Goal: Task Accomplishment & Management: Use online tool/utility

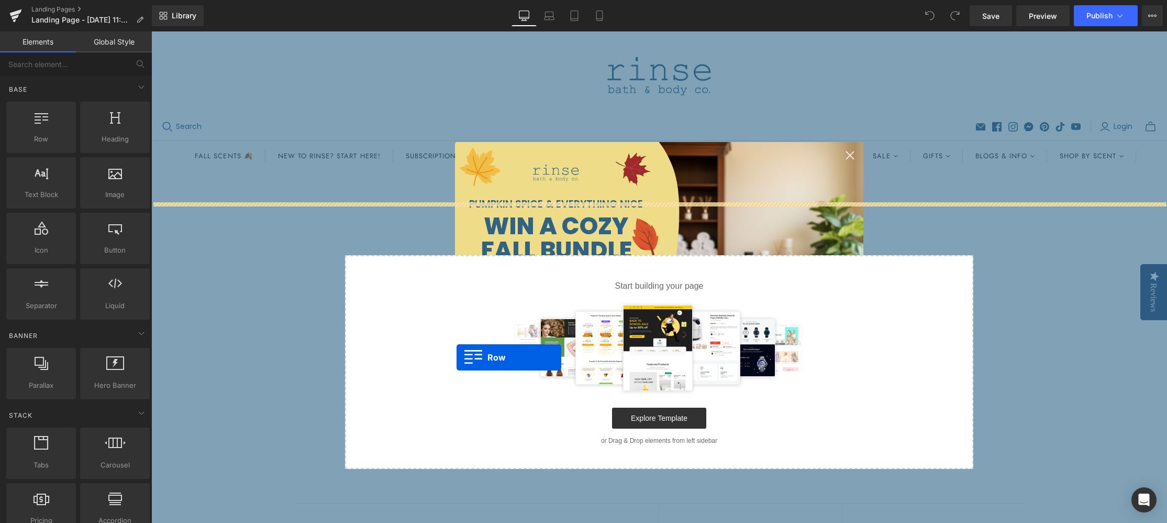
drag, startPoint x: 195, startPoint y: 163, endPoint x: 484, endPoint y: 347, distance: 342.1
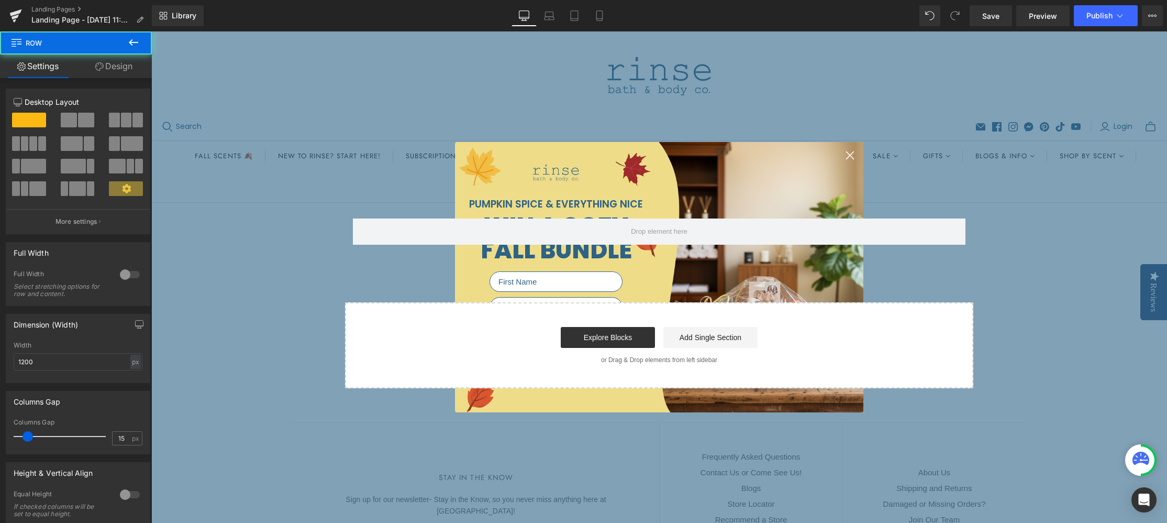
click at [848, 154] on icon "Close dialog" at bounding box center [850, 154] width 7 height 7
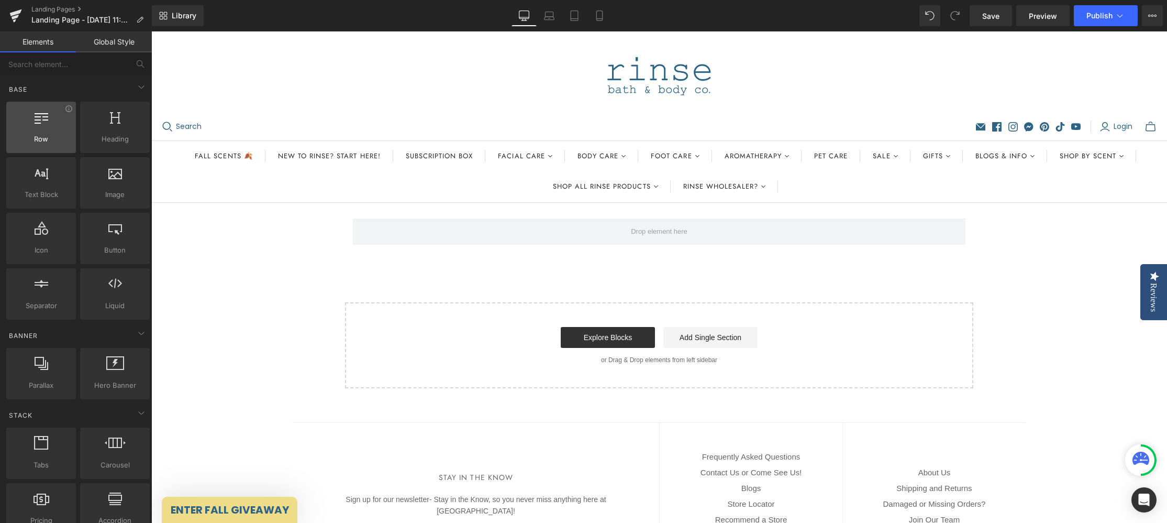
click at [41, 133] on div "Row rows, columns, layouts, div" at bounding box center [41, 127] width 70 height 51
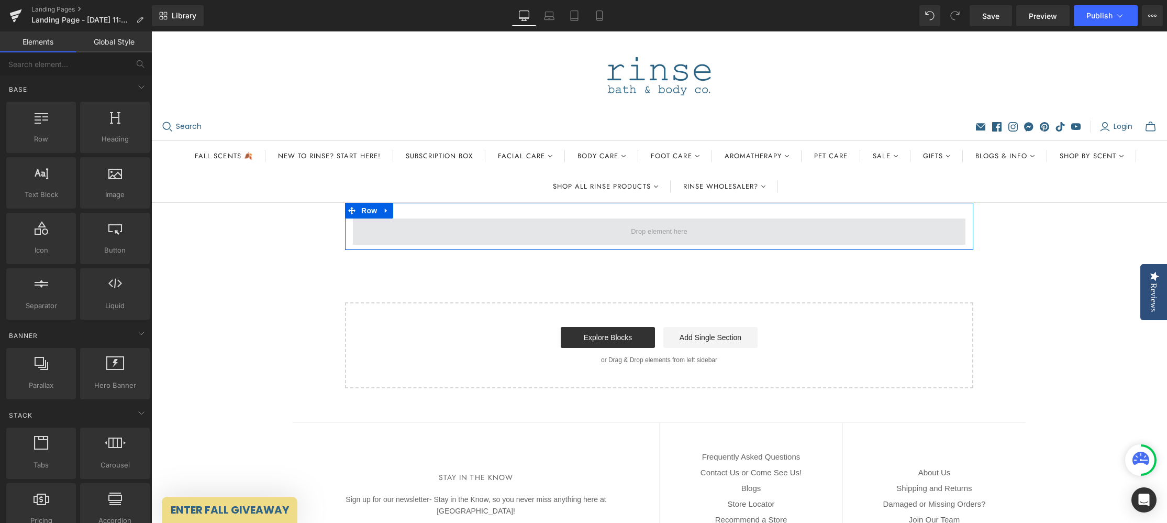
click at [602, 235] on span at bounding box center [659, 231] width 613 height 26
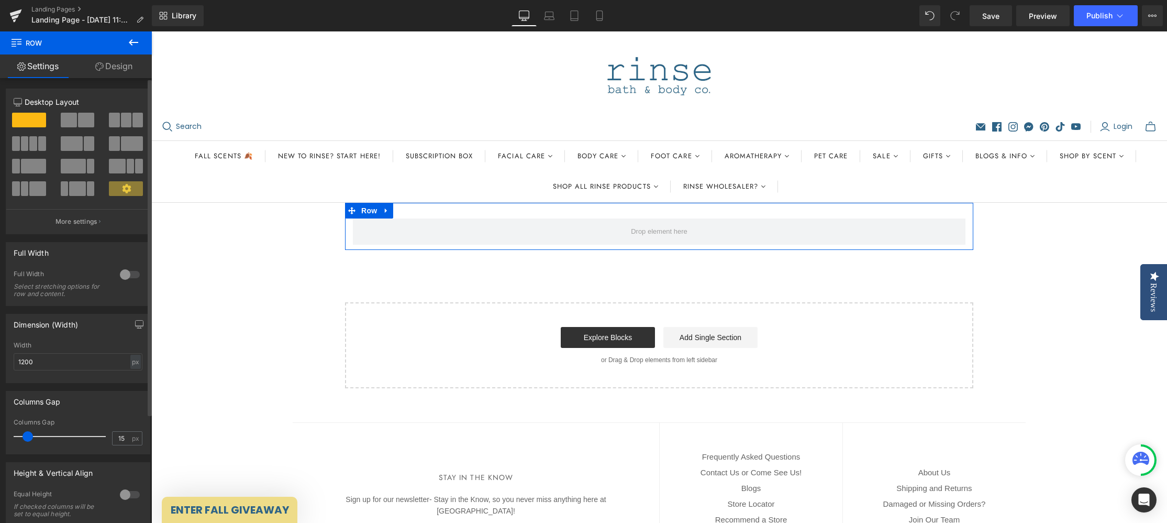
click at [79, 115] on span at bounding box center [86, 120] width 16 height 15
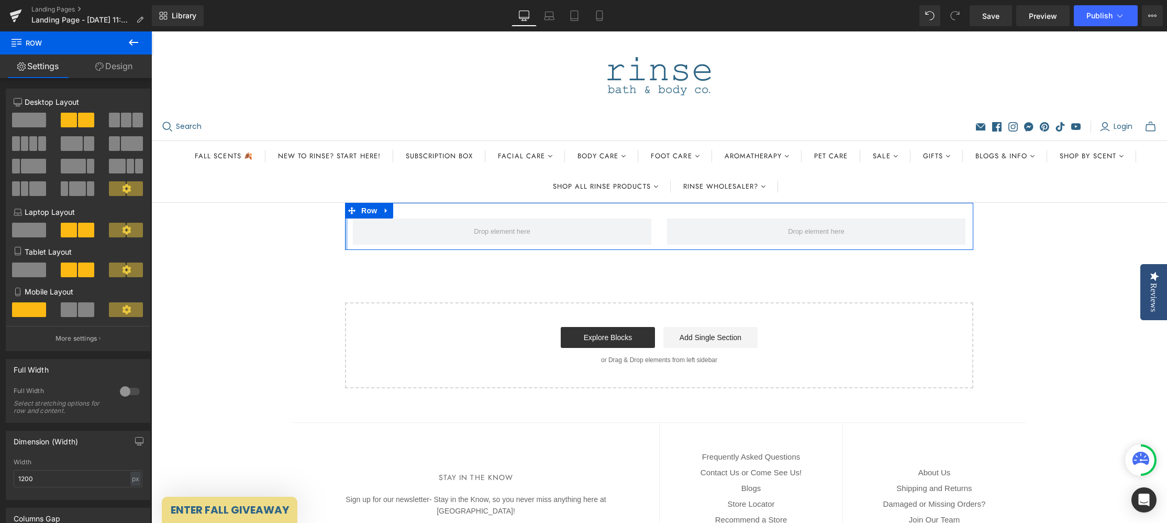
drag, startPoint x: 346, startPoint y: 233, endPoint x: 323, endPoint y: 231, distance: 23.1
click at [307, 231] on div "Row Select your layout" at bounding box center [659, 295] width 1016 height 185
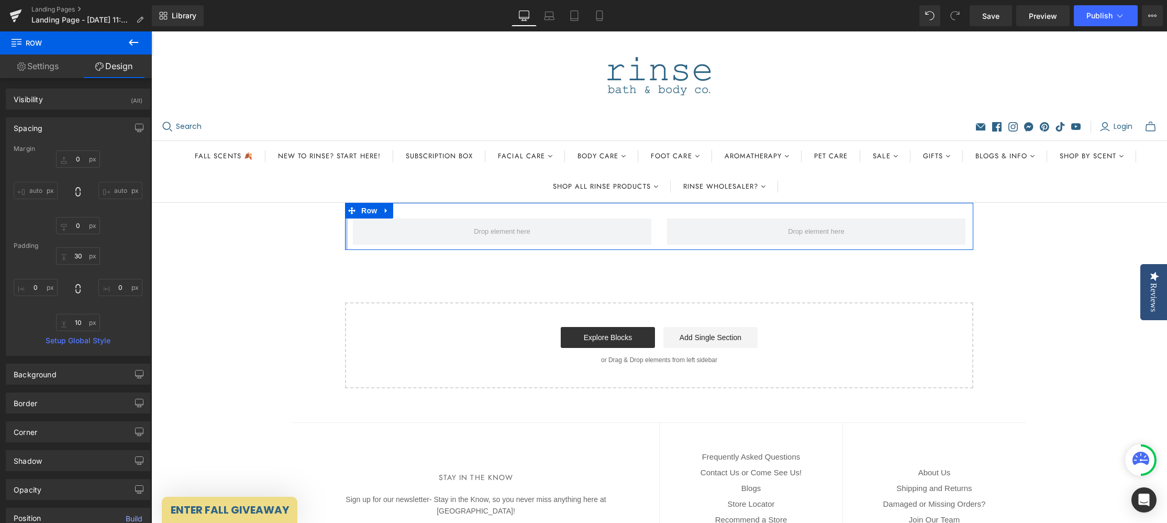
type input "0px"
drag, startPoint x: 346, startPoint y: 229, endPoint x: 332, endPoint y: 228, distance: 13.6
click at [331, 228] on div "Row Select your layout" at bounding box center [659, 295] width 1016 height 185
drag, startPoint x: 345, startPoint y: 229, endPoint x: 255, endPoint y: 233, distance: 90.2
click at [256, 230] on div "Row Select your layout" at bounding box center [659, 295] width 1016 height 185
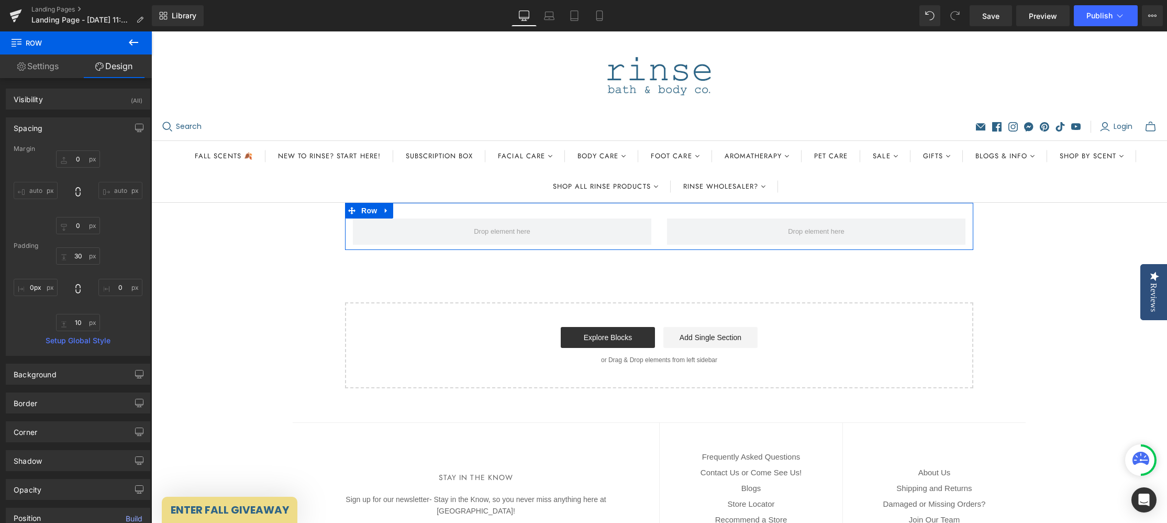
click at [239, 223] on div "Row Select your layout" at bounding box center [659, 295] width 1016 height 185
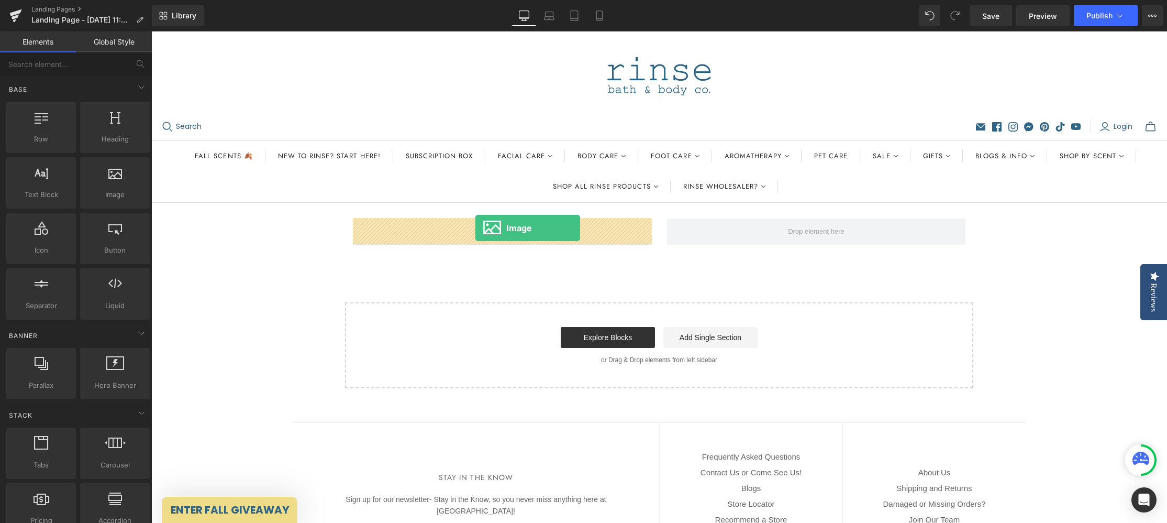
drag, startPoint x: 259, startPoint y: 218, endPoint x: 476, endPoint y: 228, distance: 217.0
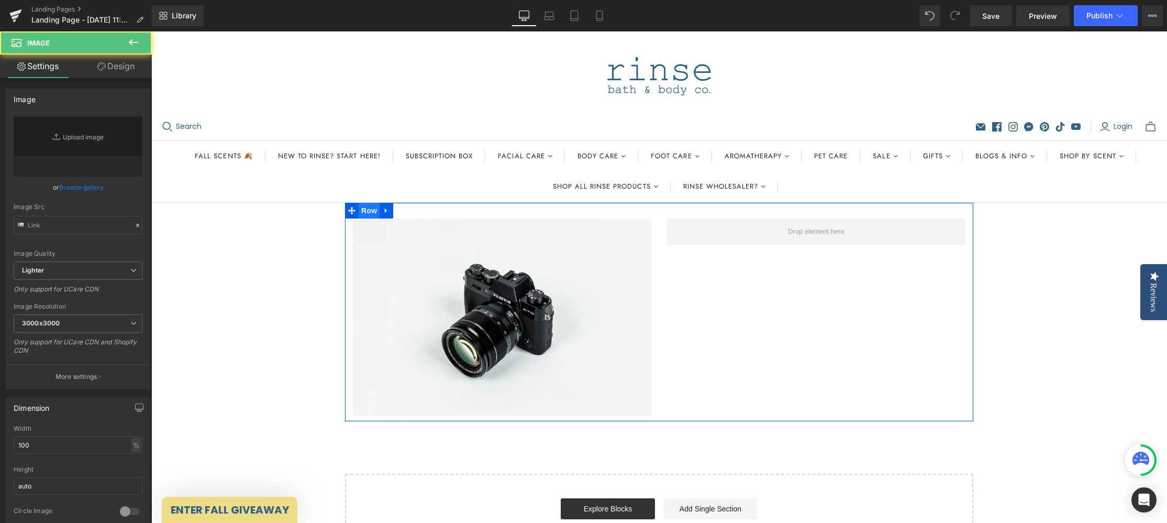
type input "//[DOMAIN_NAME][URL]"
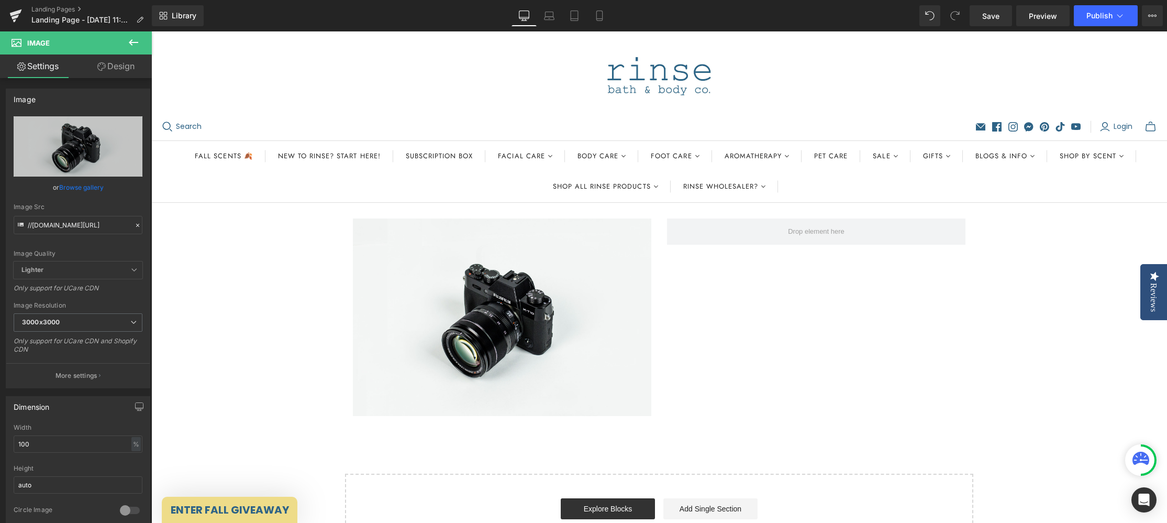
click at [134, 40] on icon at bounding box center [133, 42] width 13 height 13
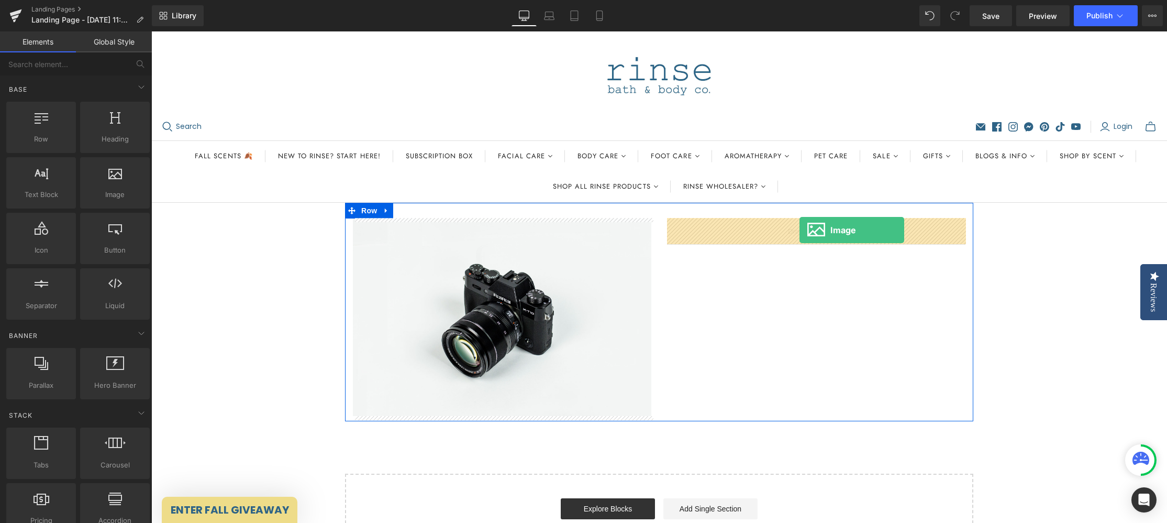
drag, startPoint x: 267, startPoint y: 224, endPoint x: 800, endPoint y: 230, distance: 532.6
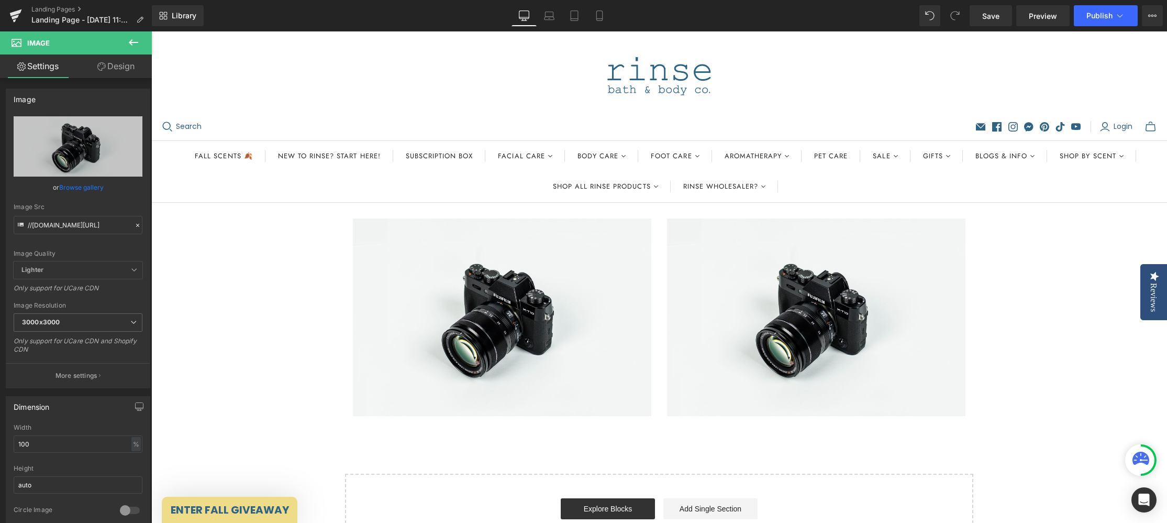
drag, startPoint x: 133, startPoint y: 41, endPoint x: 141, endPoint y: 52, distance: 13.4
click at [132, 41] on icon at bounding box center [133, 42] width 13 height 13
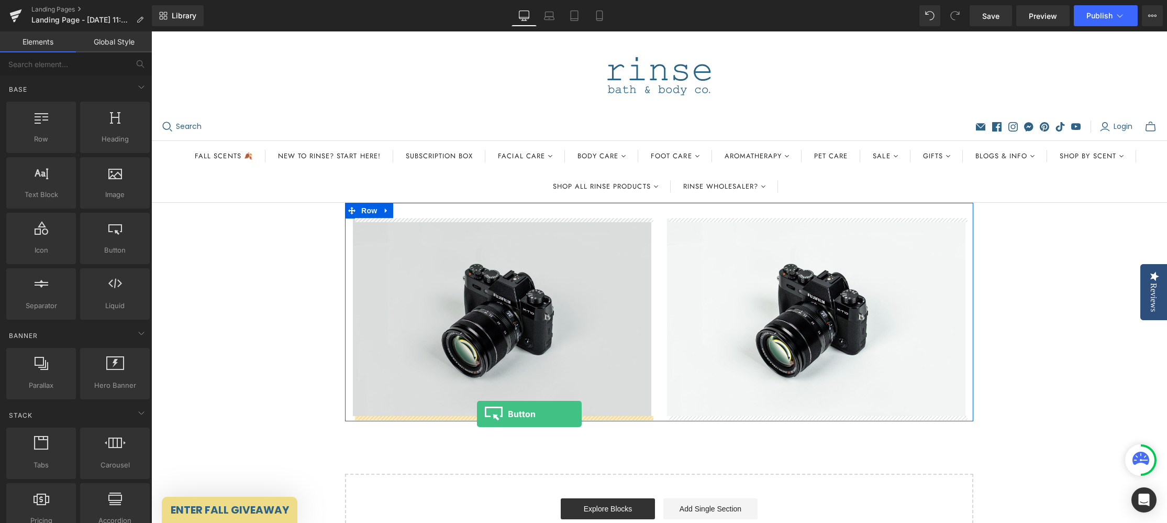
drag, startPoint x: 276, startPoint y: 270, endPoint x: 478, endPoint y: 414, distance: 247.5
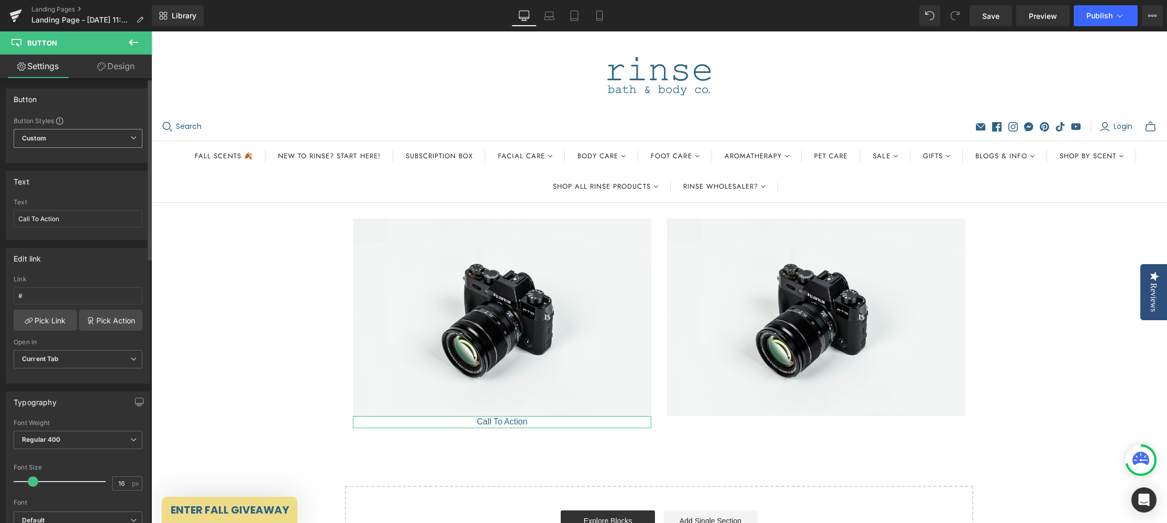
click at [70, 136] on span "Custom Setup Global Style" at bounding box center [78, 138] width 129 height 19
click at [81, 140] on span "Custom Setup Global Style" at bounding box center [76, 138] width 125 height 19
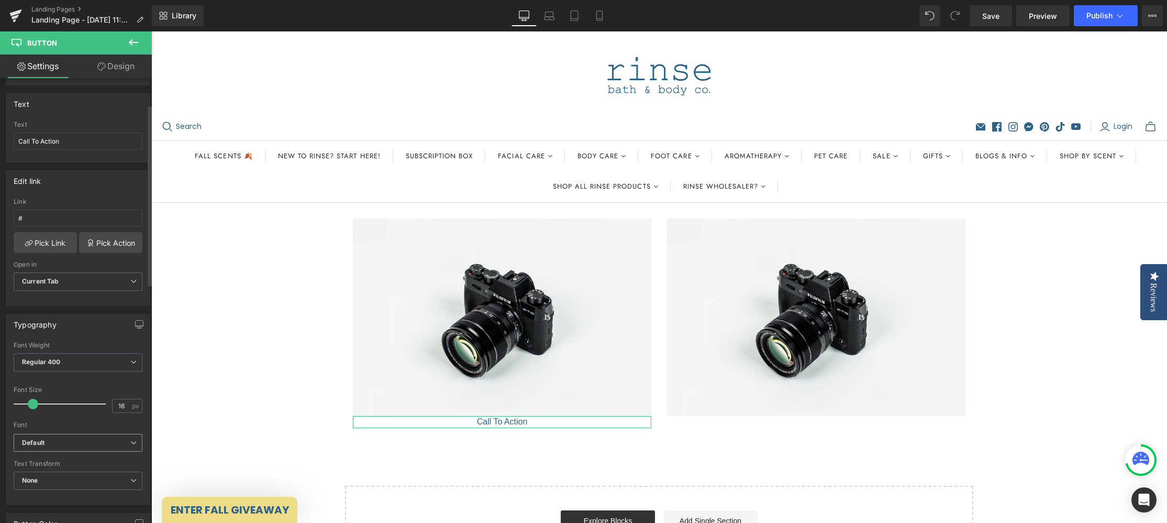
scroll to position [224, 0]
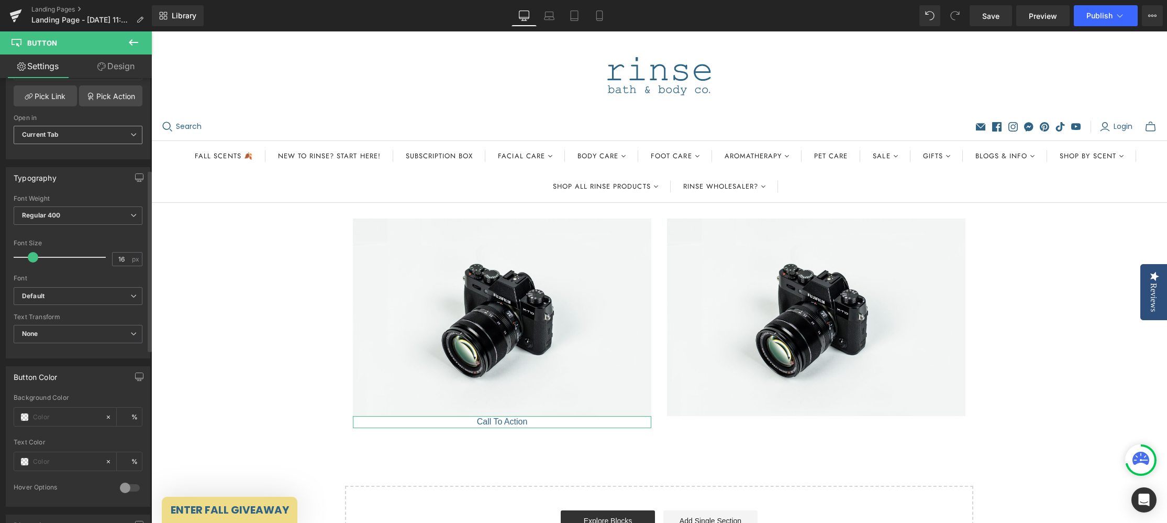
click at [76, 130] on span "Current Tab" at bounding box center [78, 135] width 129 height 18
click at [92, 132] on span "Current Tab" at bounding box center [76, 135] width 125 height 18
click at [84, 132] on span "Current Tab" at bounding box center [78, 135] width 129 height 18
drag, startPoint x: 86, startPoint y: 128, endPoint x: 92, endPoint y: 147, distance: 20.4
click at [86, 127] on span "Current Tab" at bounding box center [76, 135] width 125 height 18
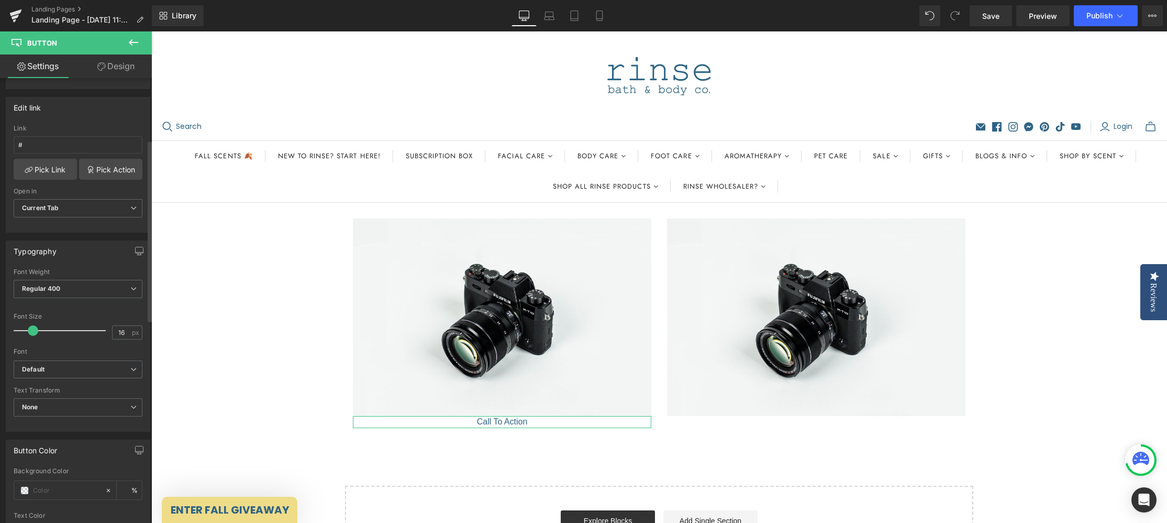
scroll to position [0, 0]
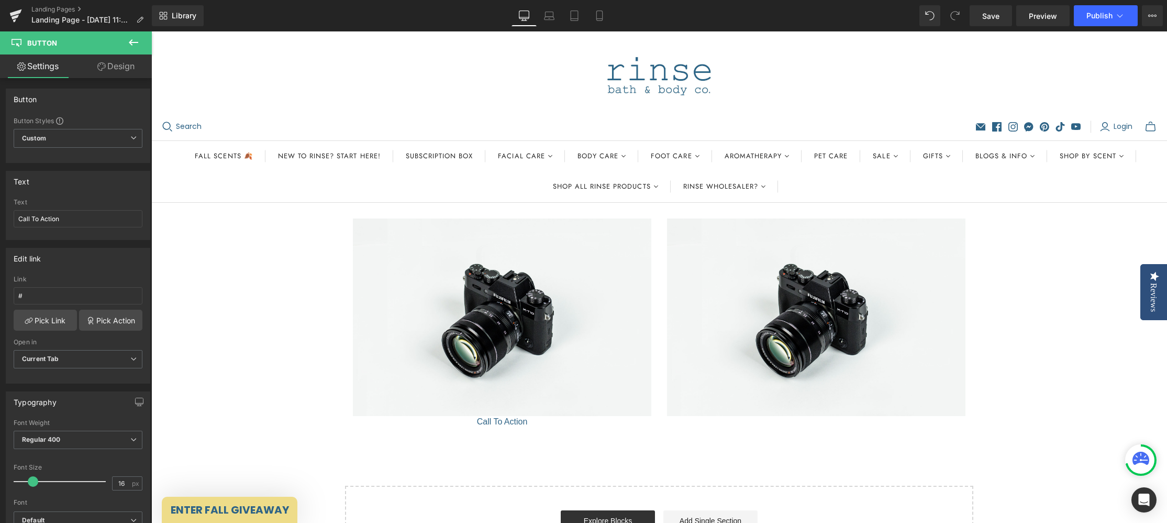
drag, startPoint x: 136, startPoint y: 39, endPoint x: 151, endPoint y: 57, distance: 23.0
click at [136, 39] on icon at bounding box center [133, 42] width 13 height 13
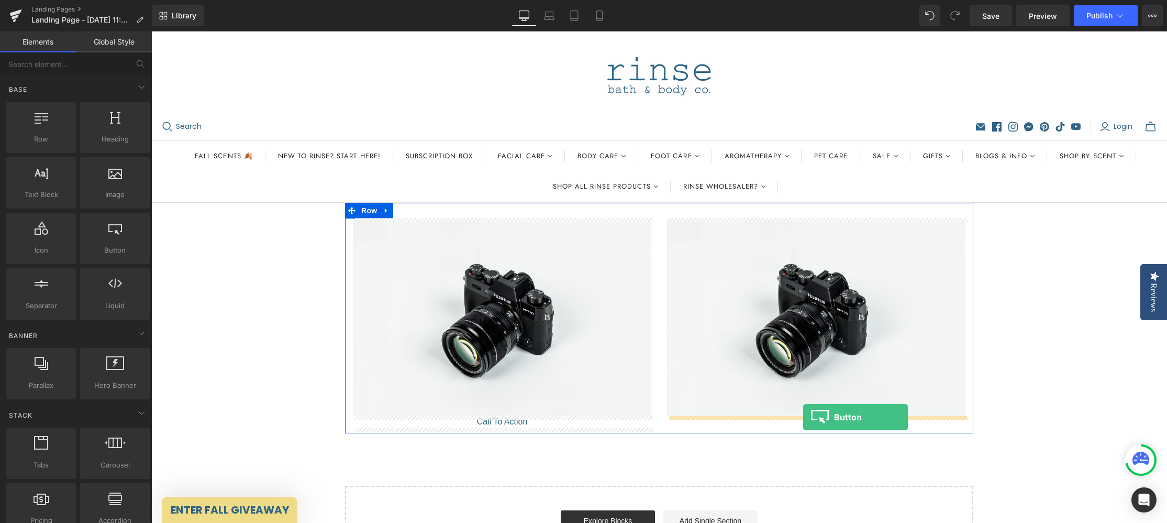
drag, startPoint x: 262, startPoint y: 275, endPoint x: 803, endPoint y: 416, distance: 559.5
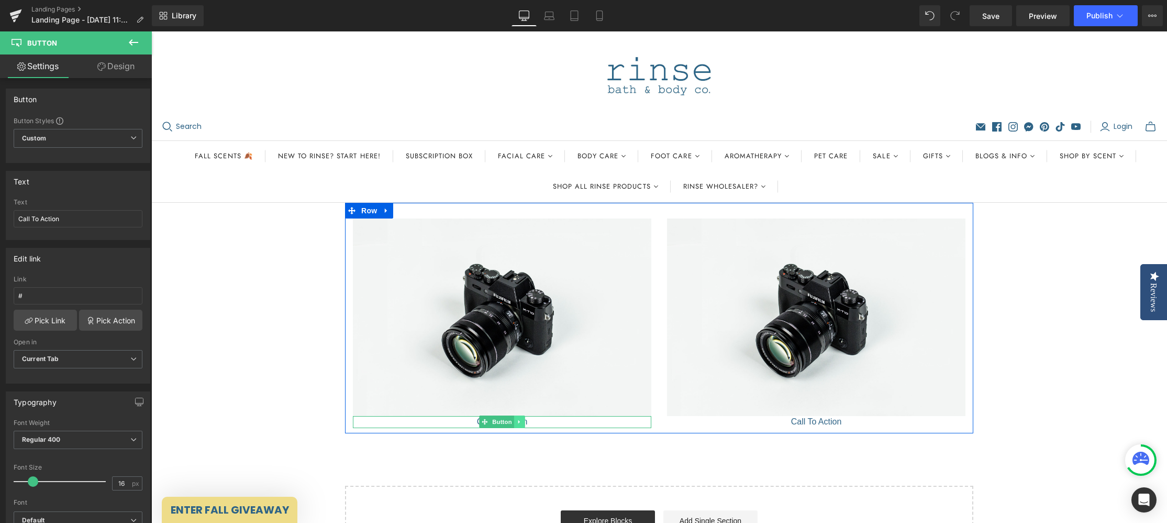
click at [521, 422] on icon at bounding box center [520, 421] width 6 height 6
click at [549, 423] on div "Call To Action" at bounding box center [502, 422] width 298 height 12
drag, startPoint x: 486, startPoint y: 420, endPoint x: 493, endPoint y: 424, distance: 7.0
click at [486, 420] on link "Button" at bounding box center [496, 421] width 35 height 13
drag, startPoint x: 85, startPoint y: 214, endPoint x: 1, endPoint y: 216, distance: 83.8
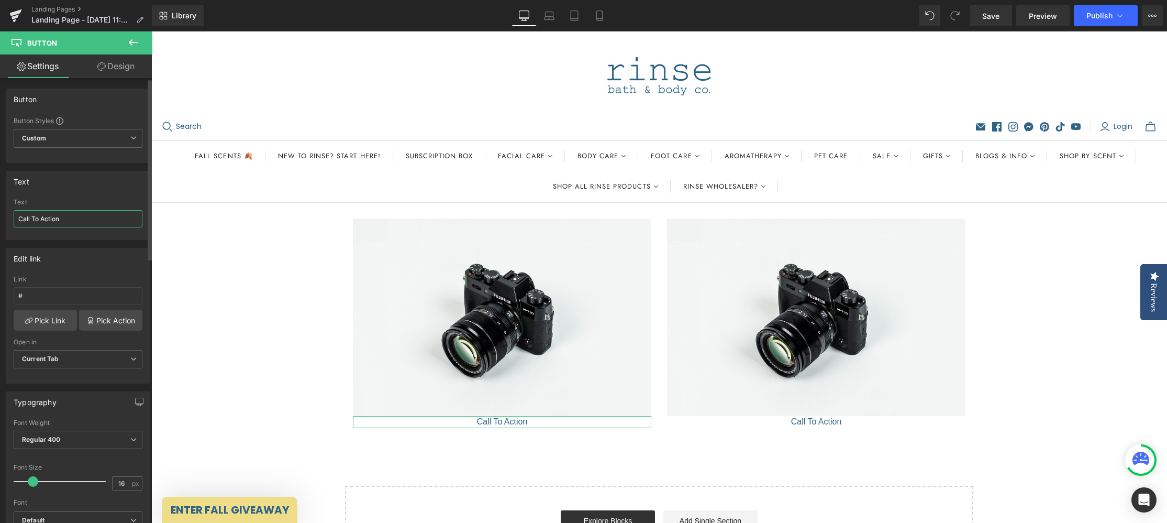
click at [4, 216] on div "Text Call To Action Text Call To Action" at bounding box center [78, 201] width 157 height 77
drag, startPoint x: 80, startPoint y: 217, endPoint x: 2, endPoint y: 216, distance: 78.6
click at [2, 216] on div "Text Call To Action Text Call To Action" at bounding box center [78, 201] width 157 height 77
type input "2025 Catalog - Click Here"
click at [55, 295] on input "#" at bounding box center [78, 295] width 129 height 17
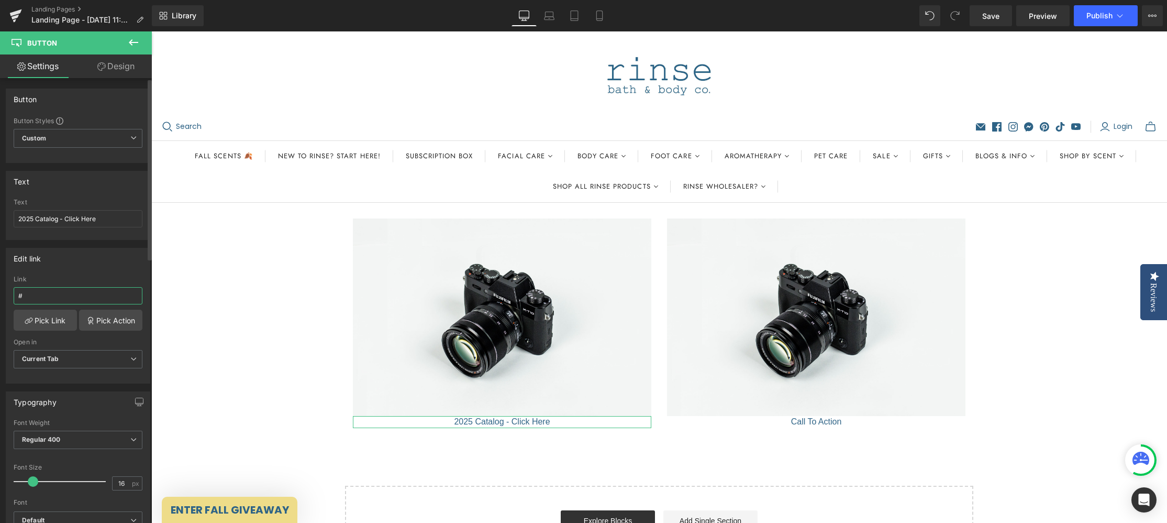
drag, startPoint x: 58, startPoint y: 293, endPoint x: 10, endPoint y: 291, distance: 47.2
click at [10, 291] on div "# Link # Pick Link Pick Action Current Tab New Tab Open in Current Tab Current …" at bounding box center [77, 328] width 143 height 107
paste input "[URL][DOMAIN_NAME]"
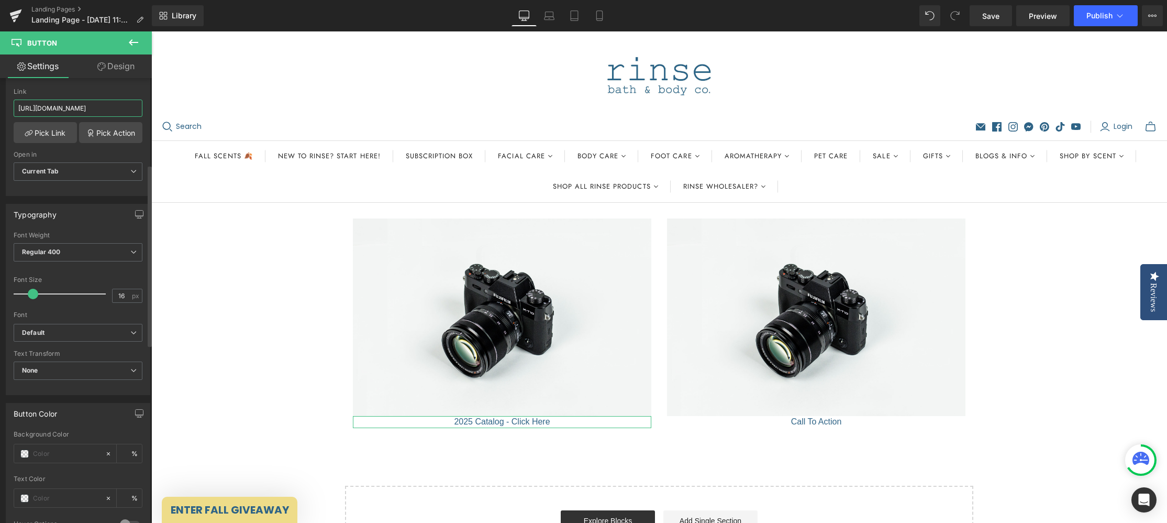
scroll to position [212, 0]
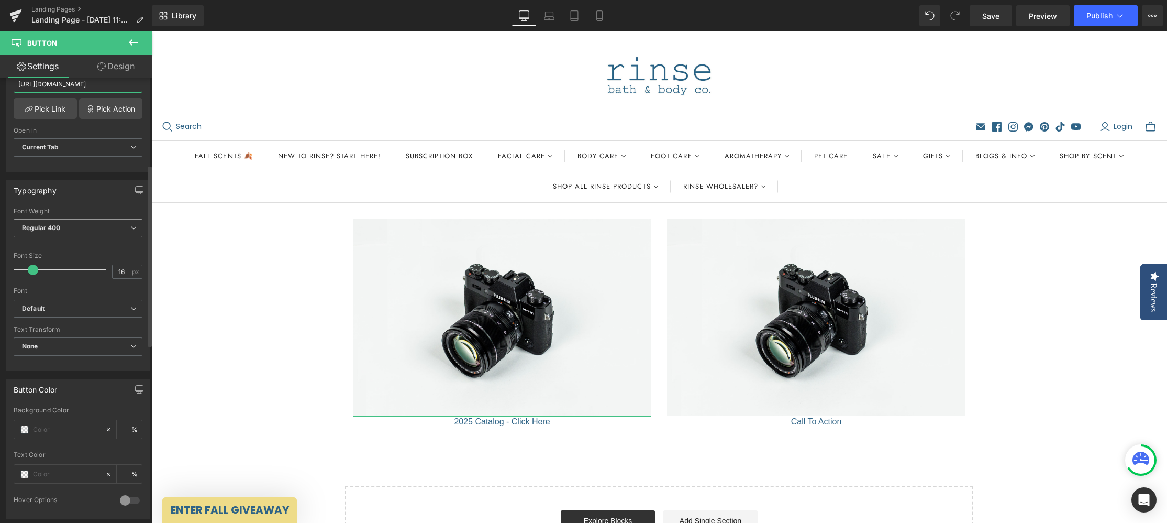
type input "[URL][DOMAIN_NAME]"
drag, startPoint x: 84, startPoint y: 228, endPoint x: 91, endPoint y: 234, distance: 9.0
click at [84, 228] on span "Regular 400" at bounding box center [78, 228] width 129 height 18
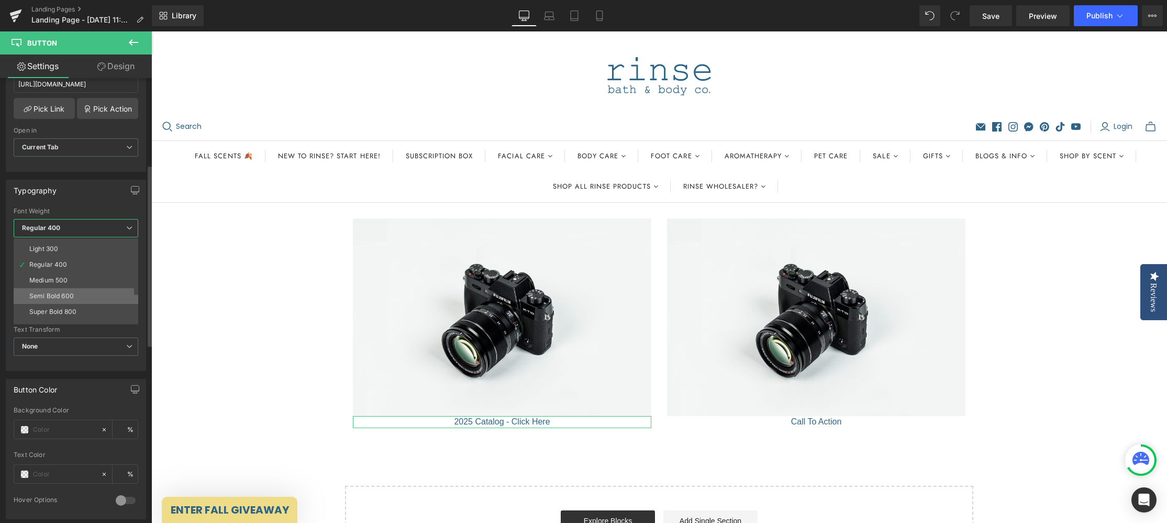
scroll to position [28, 0]
drag, startPoint x: 82, startPoint y: 290, endPoint x: 93, endPoint y: 292, distance: 10.7
click at [81, 290] on li "Semi Bold 600" at bounding box center [78, 297] width 129 height 16
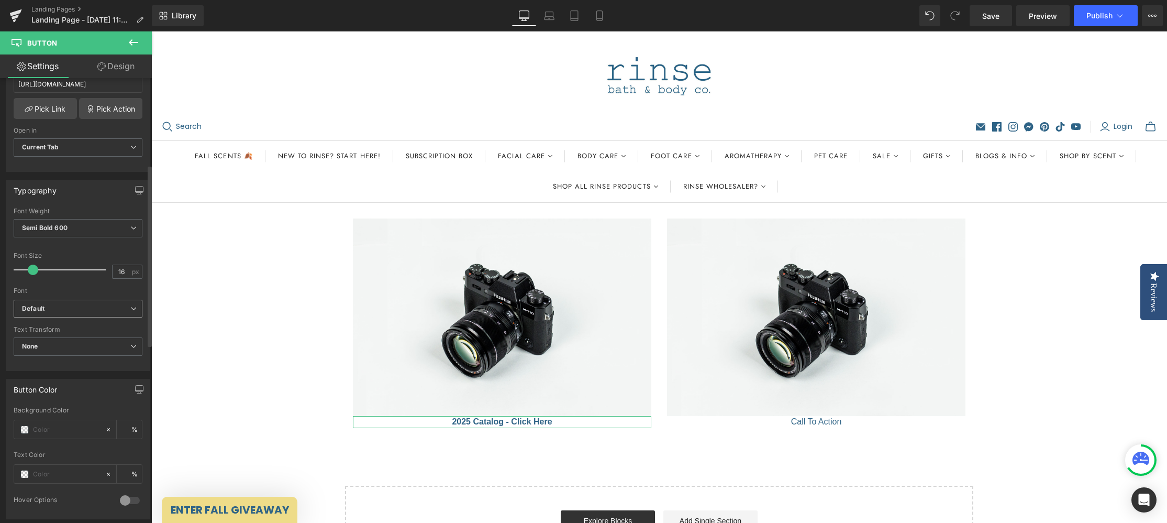
drag, startPoint x: 83, startPoint y: 306, endPoint x: 90, endPoint y: 309, distance: 7.7
click at [83, 306] on b "Default" at bounding box center [76, 308] width 108 height 9
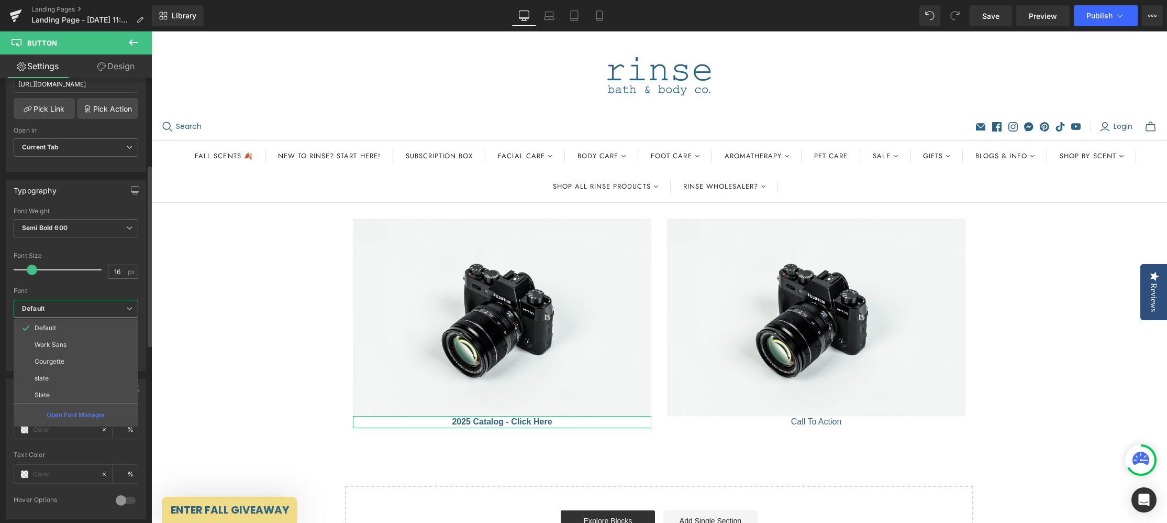
click at [62, 395] on li "Slate" at bounding box center [76, 394] width 125 height 17
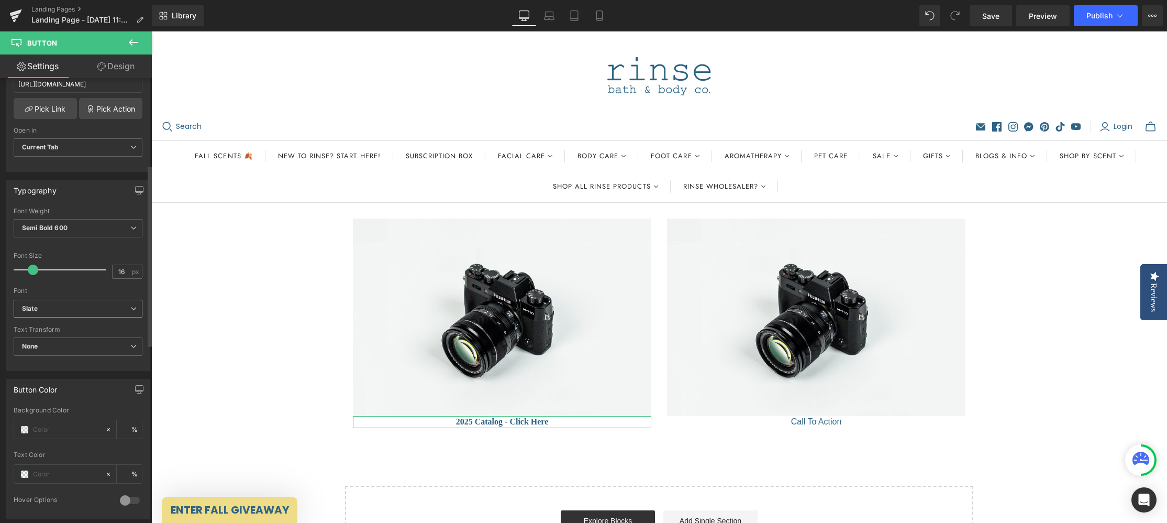
click at [67, 306] on b "Slate" at bounding box center [76, 308] width 108 height 9
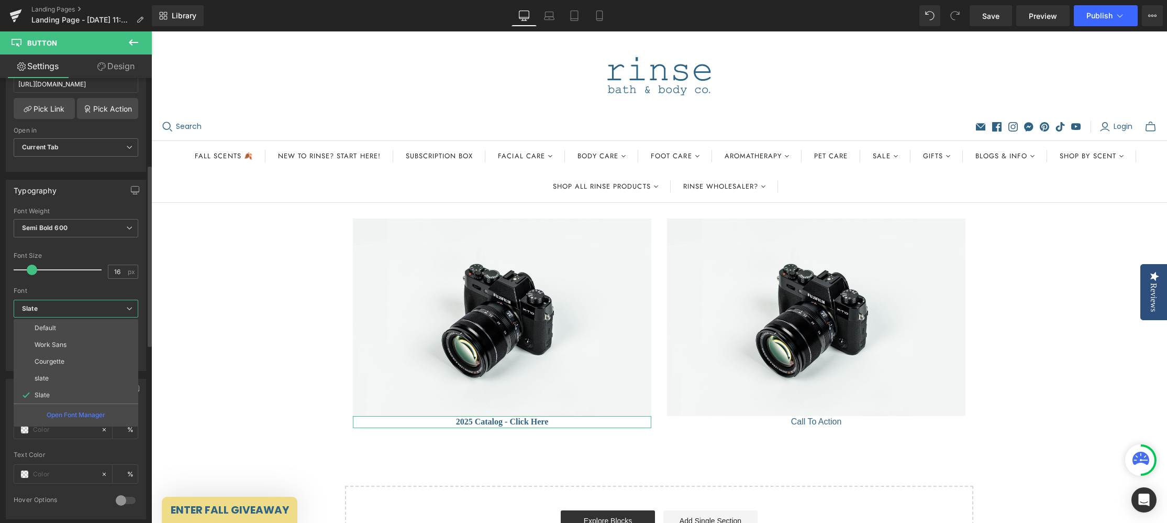
click at [79, 326] on li "Default" at bounding box center [76, 327] width 125 height 17
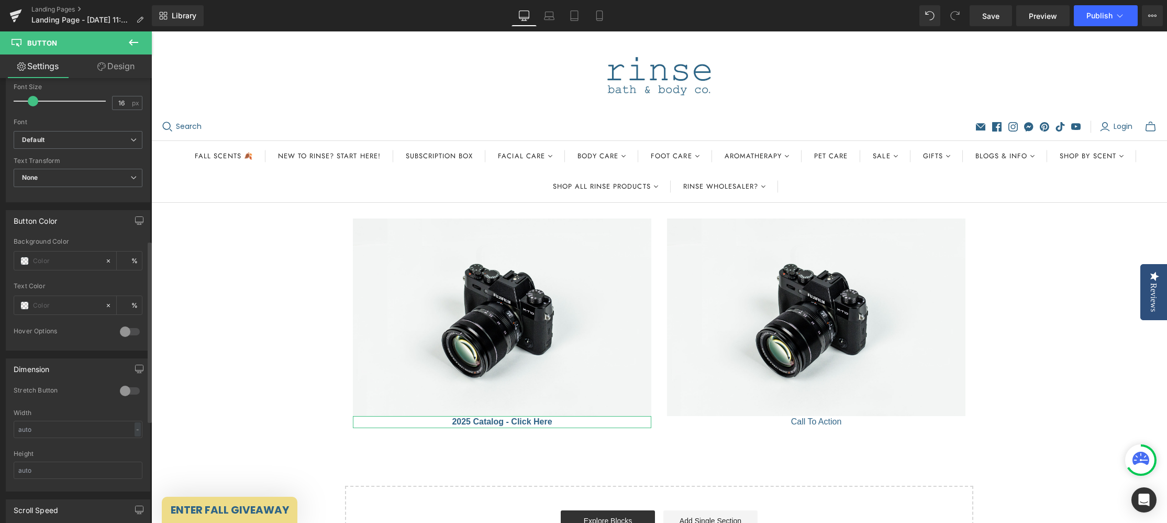
scroll to position [406, 0]
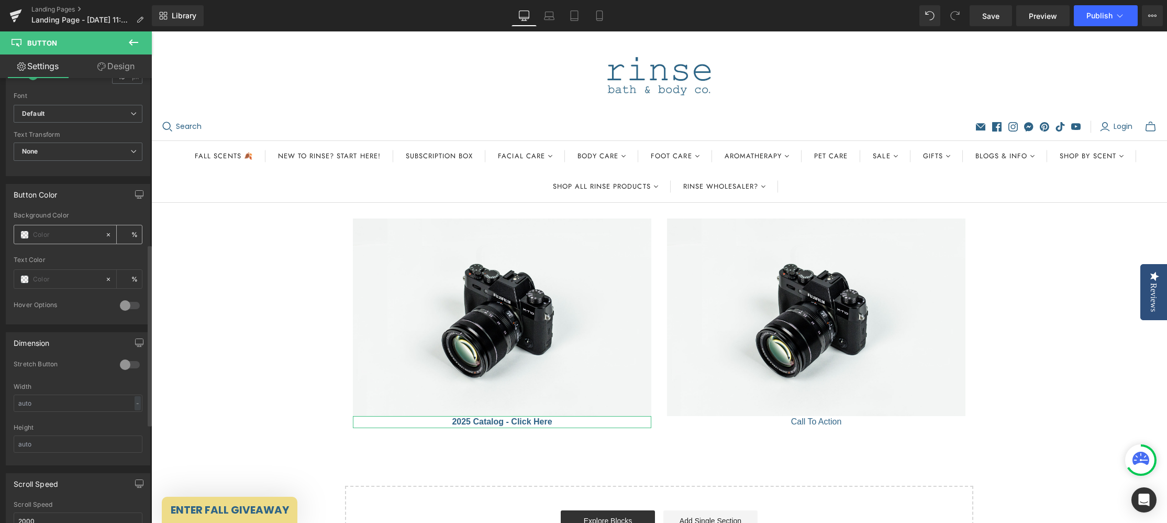
click at [81, 235] on input "text" at bounding box center [66, 235] width 67 height 12
type input "0"
click at [50, 278] on input "text" at bounding box center [66, 279] width 67 height 12
type input "wh"
type input "0"
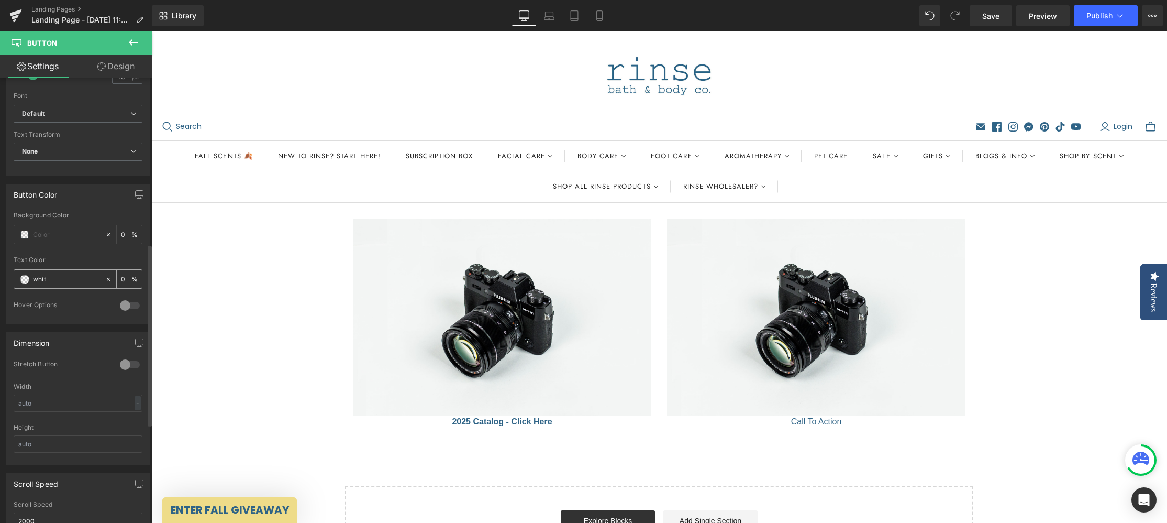
type input "white"
type input "100"
type input "#ffffff"
click at [62, 233] on input "text" at bounding box center [66, 235] width 67 height 12
type input "2E6"
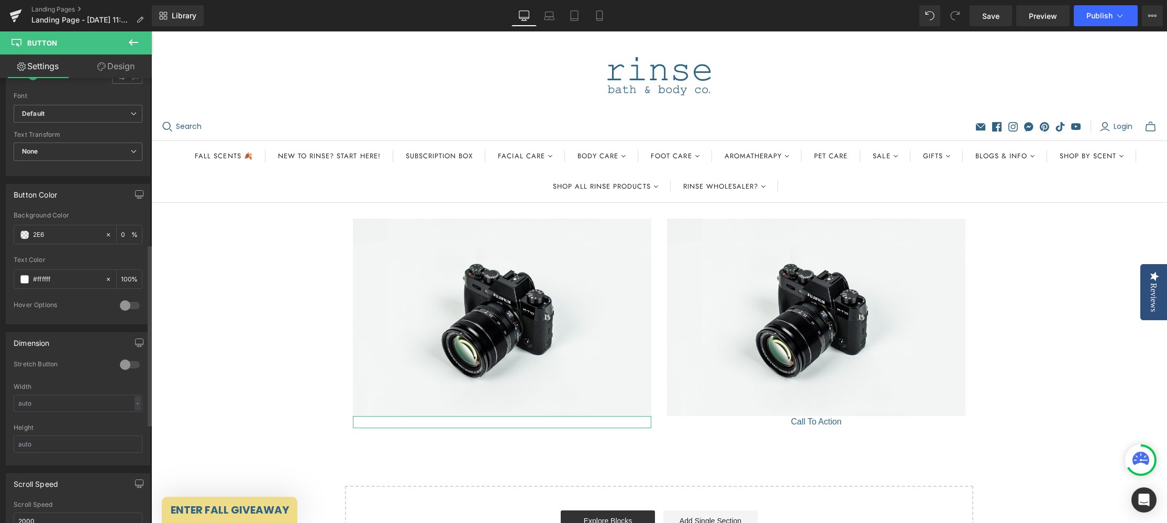
type input "100"
type input "2E63"
type input "20"
type input "2E638"
type input "0"
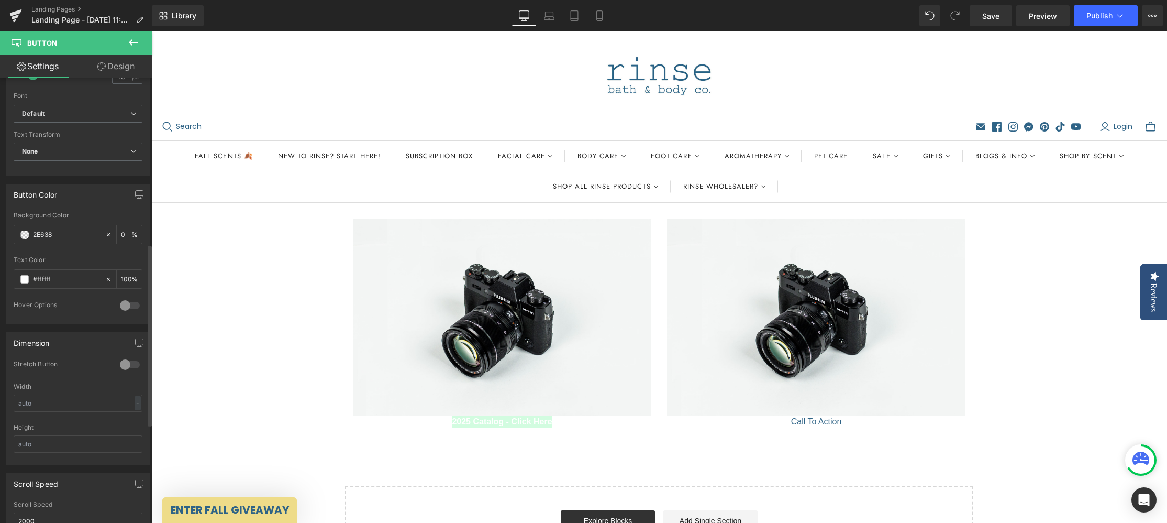
type input "2E6386"
type input "100"
type input "#2e6386"
drag, startPoint x: 121, startPoint y: 363, endPoint x: 130, endPoint y: 367, distance: 9.6
click at [121, 363] on div at bounding box center [129, 364] width 25 height 17
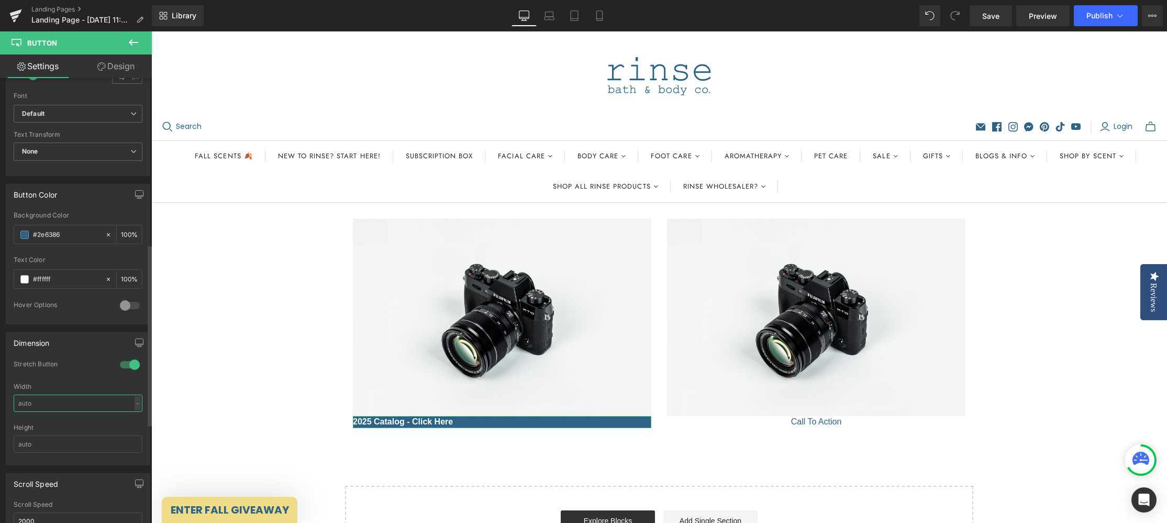
click at [116, 401] on input "text" at bounding box center [78, 402] width 129 height 17
click at [135, 403] on div "-" at bounding box center [138, 403] width 6 height 14
click at [133, 419] on li "%" at bounding box center [135, 419] width 13 height 15
click at [79, 402] on input "text" at bounding box center [78, 402] width 129 height 17
click at [51, 445] on input "text" at bounding box center [78, 443] width 129 height 17
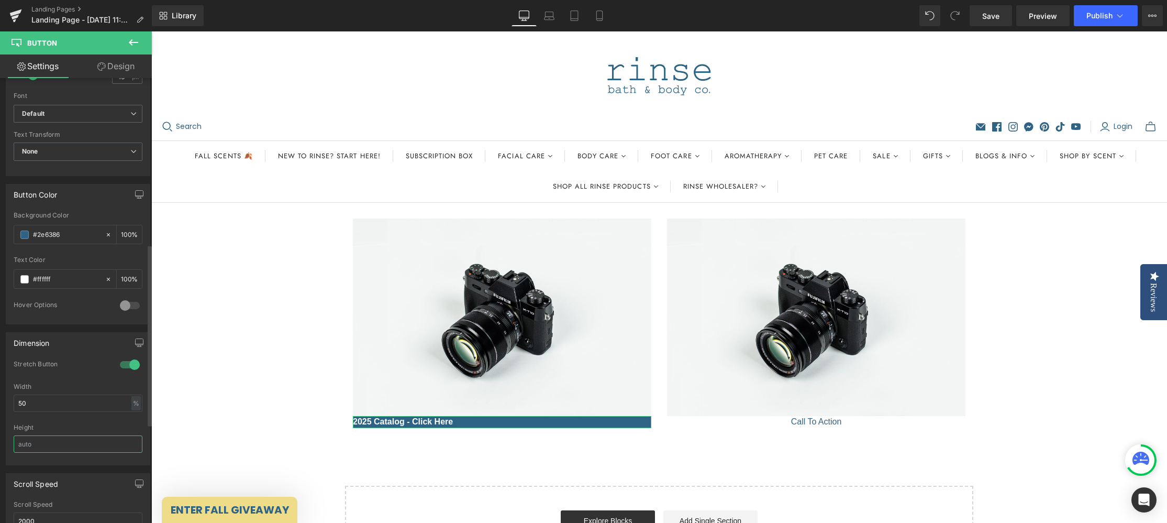
drag, startPoint x: 134, startPoint y: 445, endPoint x: 120, endPoint y: 450, distance: 15.1
click at [134, 446] on input "text" at bounding box center [78, 443] width 129 height 17
click at [59, 443] on input "text" at bounding box center [78, 443] width 129 height 17
drag, startPoint x: 59, startPoint y: 443, endPoint x: 72, endPoint y: 434, distance: 16.1
click at [59, 443] on input "text" at bounding box center [78, 443] width 129 height 17
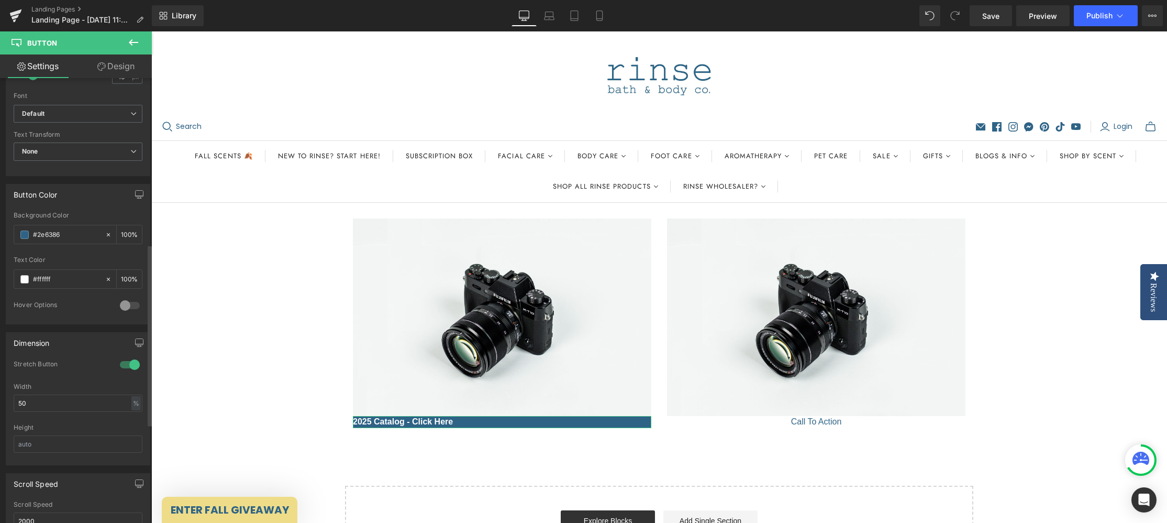
drag, startPoint x: 105, startPoint y: 372, endPoint x: 129, endPoint y: 356, distance: 28.3
click at [105, 372] on div "Stretch Button" at bounding box center [78, 371] width 129 height 23
click at [135, 338] on icon "button" at bounding box center [139, 342] width 8 height 8
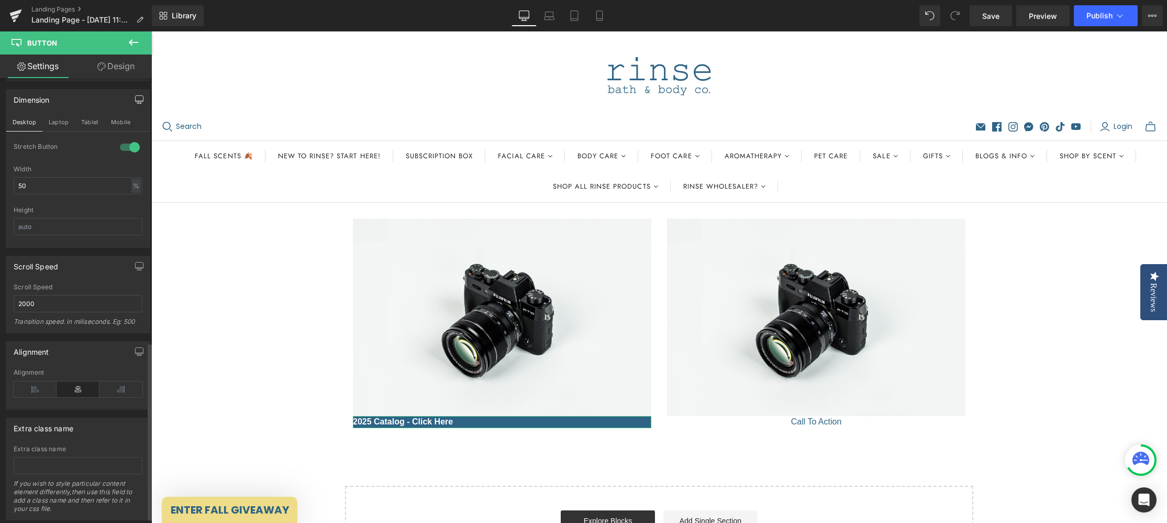
scroll to position [675, 0]
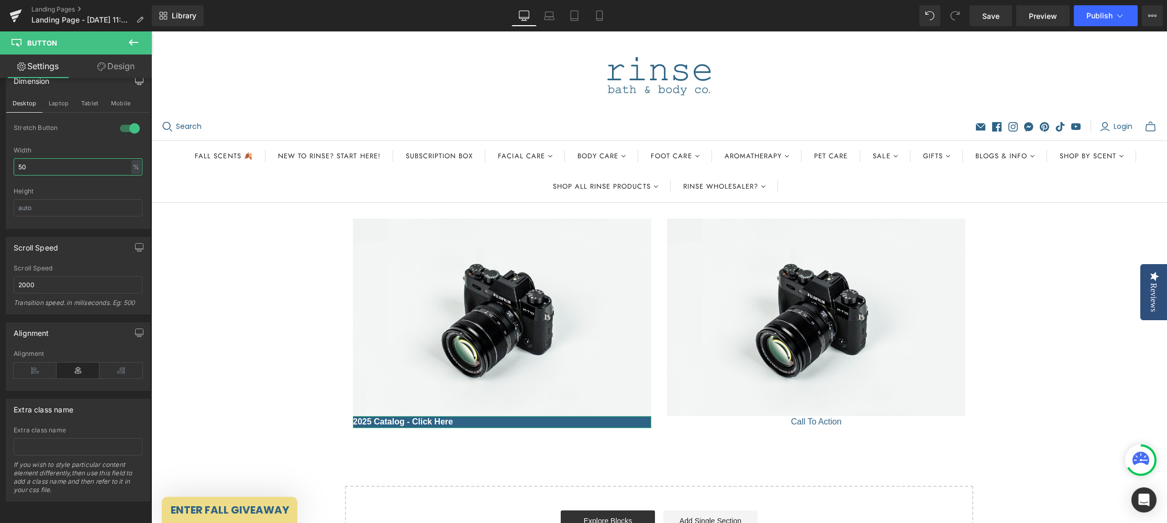
click at [42, 158] on input "50" at bounding box center [78, 166] width 129 height 17
drag, startPoint x: 43, startPoint y: 158, endPoint x: 2, endPoint y: 151, distance: 41.9
click at [1, 149] on div "Dimension Desktop Laptop Tablet Mobile 1 Stretch Button 50% Width 50 % % px Hei…" at bounding box center [78, 145] width 157 height 167
click at [45, 203] on input "text" at bounding box center [78, 207] width 129 height 17
click at [128, 120] on div at bounding box center [129, 128] width 25 height 17
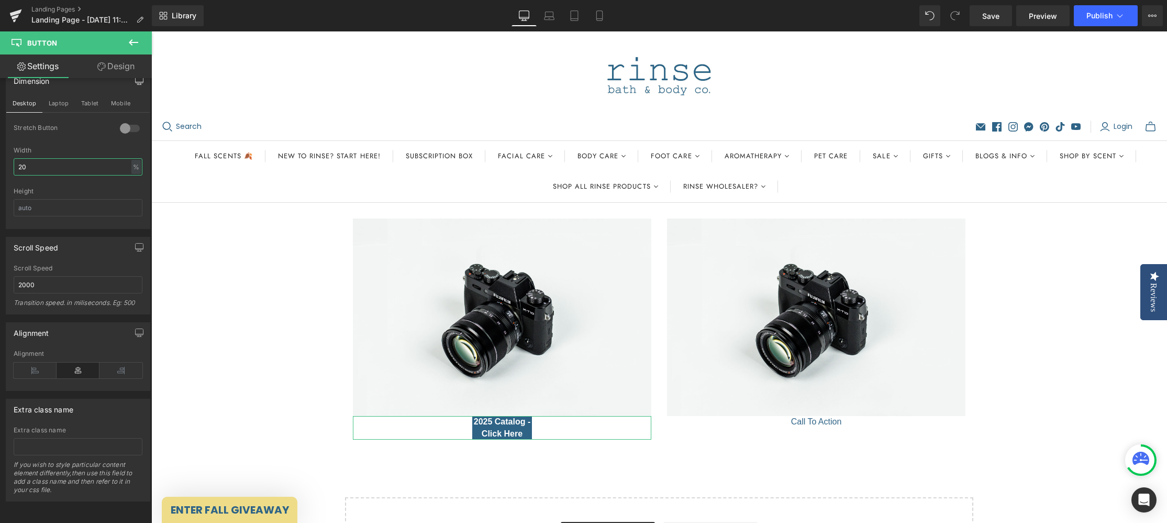
click at [88, 158] on input "20" at bounding box center [78, 166] width 129 height 17
click at [87, 201] on input "text" at bounding box center [78, 207] width 129 height 17
click at [63, 162] on input "20" at bounding box center [78, 166] width 129 height 17
type input "50"
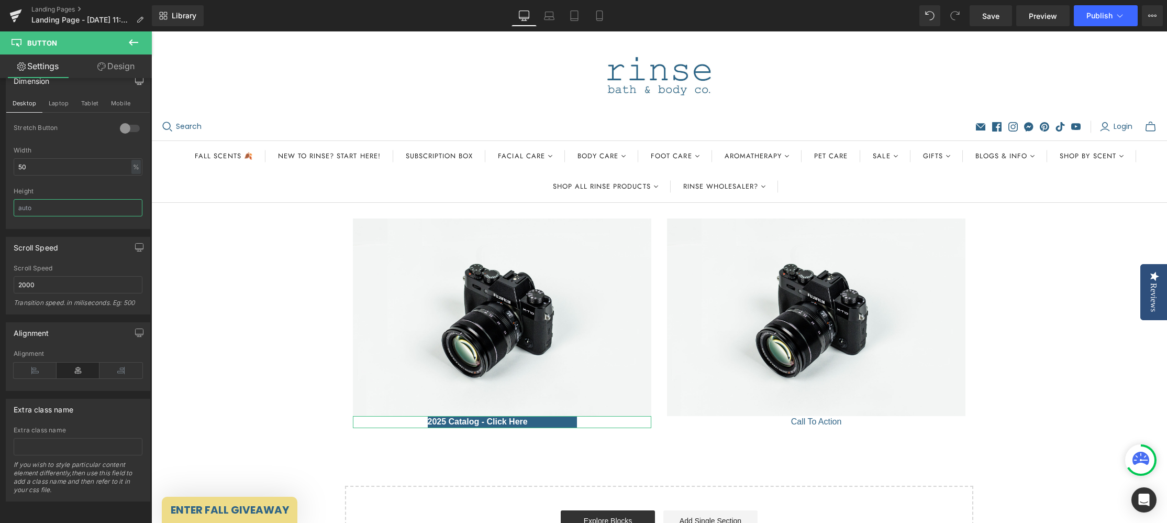
click at [61, 199] on input "text" at bounding box center [78, 207] width 129 height 17
click at [75, 158] on input "50" at bounding box center [78, 166] width 129 height 17
click at [78, 206] on input "20" at bounding box center [78, 207] width 129 height 17
drag, startPoint x: 48, startPoint y: 200, endPoint x: 0, endPoint y: 193, distance: 48.1
click at [0, 195] on div "Dimension Desktop Laptop Tablet Mobile 0 Stretch Button 50% Width 50 % % px 20p…" at bounding box center [78, 145] width 157 height 167
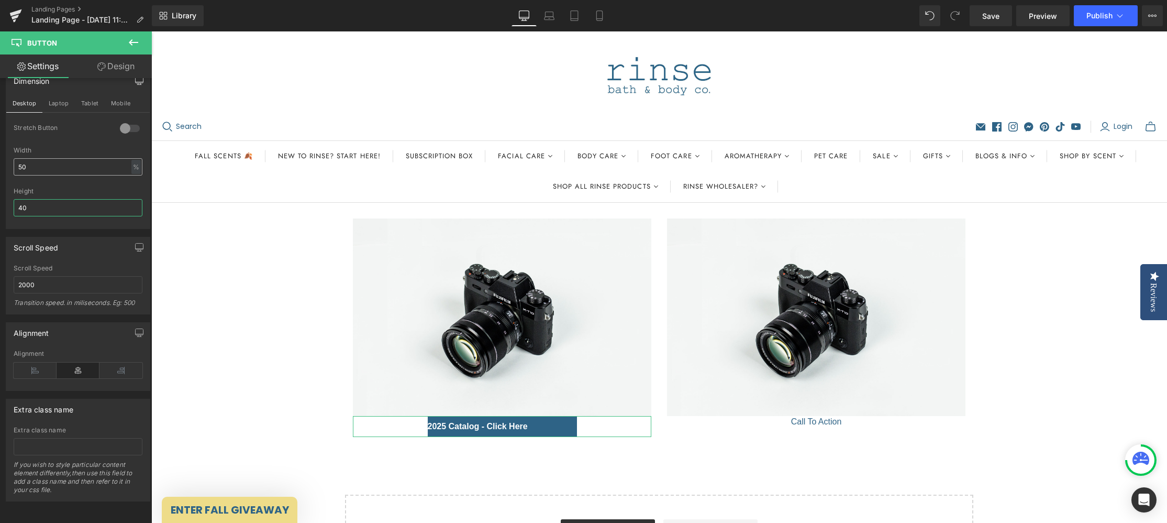
type input "40"
click at [59, 158] on input "50" at bounding box center [78, 166] width 129 height 17
drag, startPoint x: 56, startPoint y: 97, endPoint x: 62, endPoint y: 101, distance: 7.6
click at [56, 97] on button "Laptop" at bounding box center [58, 103] width 32 height 18
type input "100"
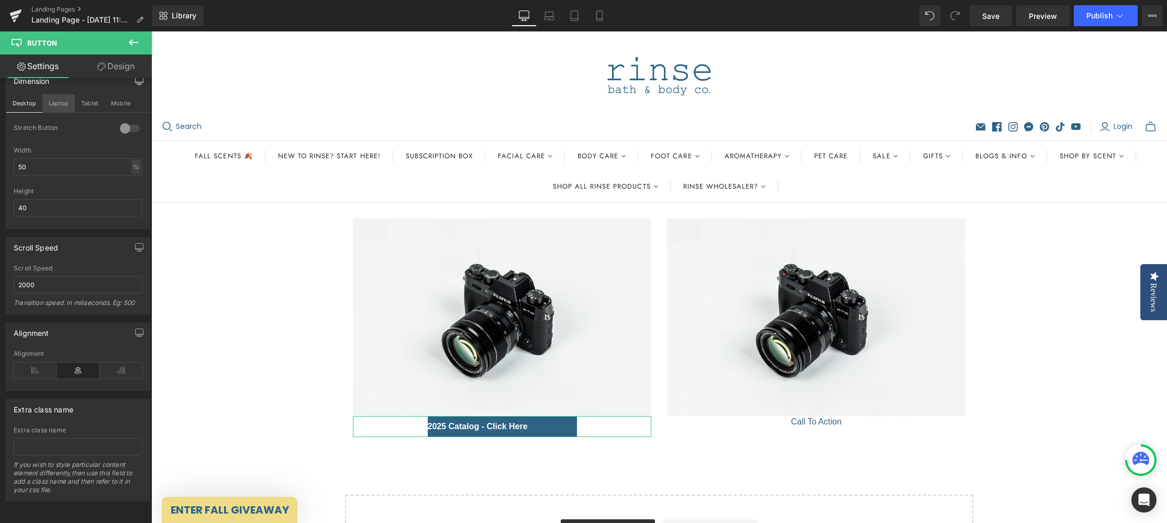
type input "100"
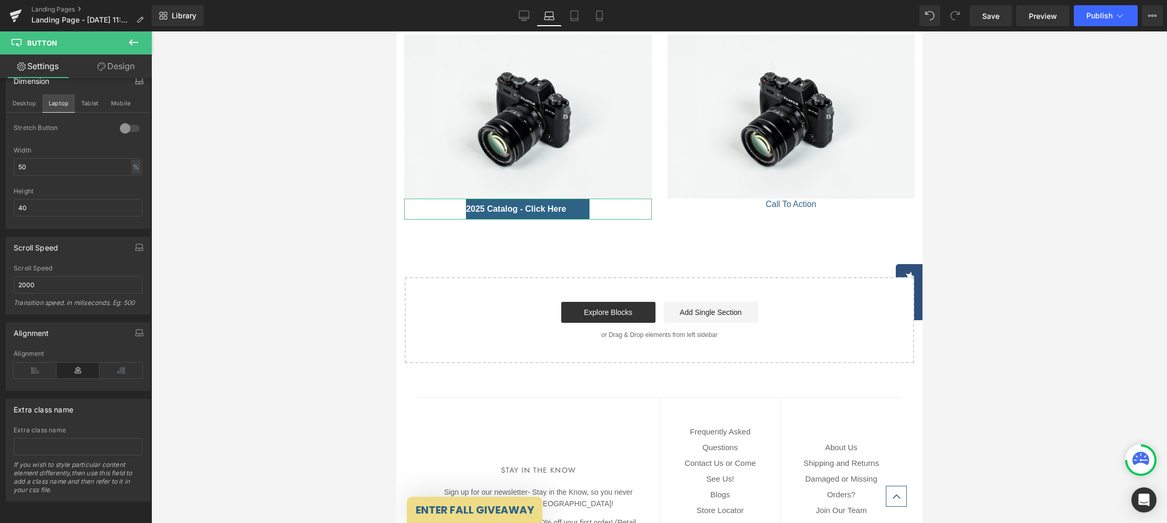
scroll to position [216, 0]
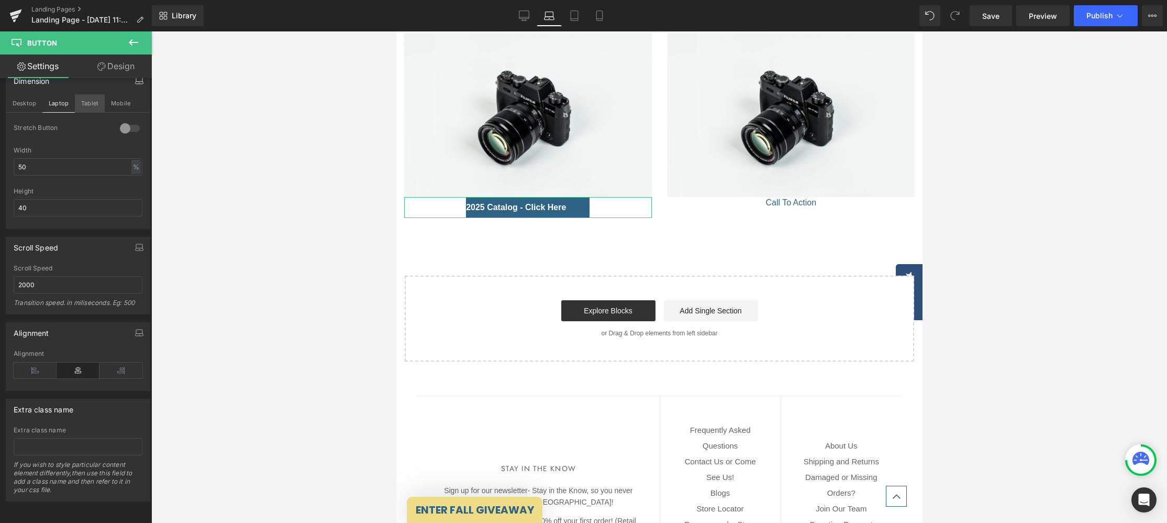
click at [88, 96] on button "Tablet" at bounding box center [90, 103] width 30 height 18
type input "100"
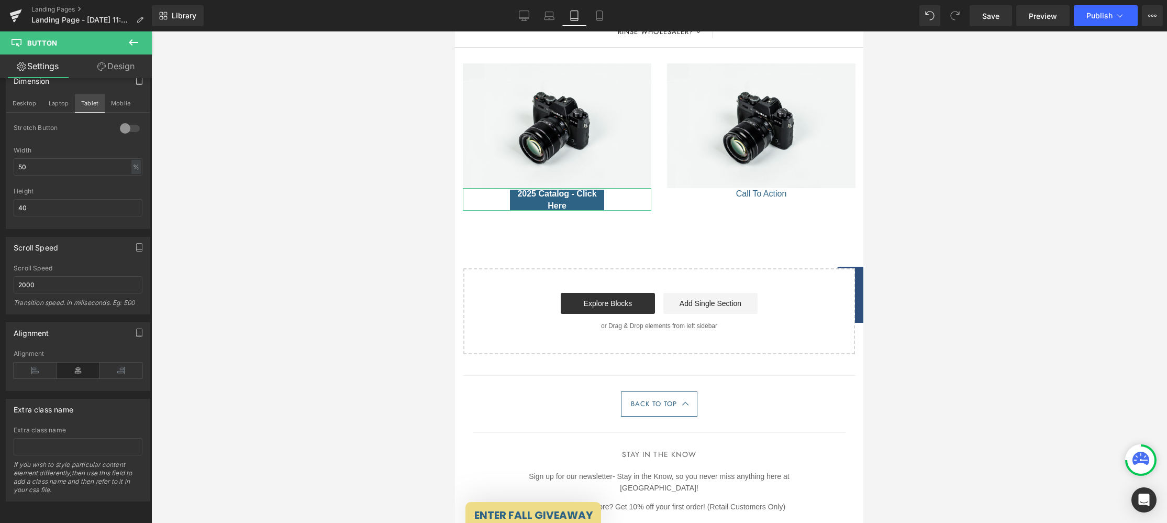
scroll to position [207, 0]
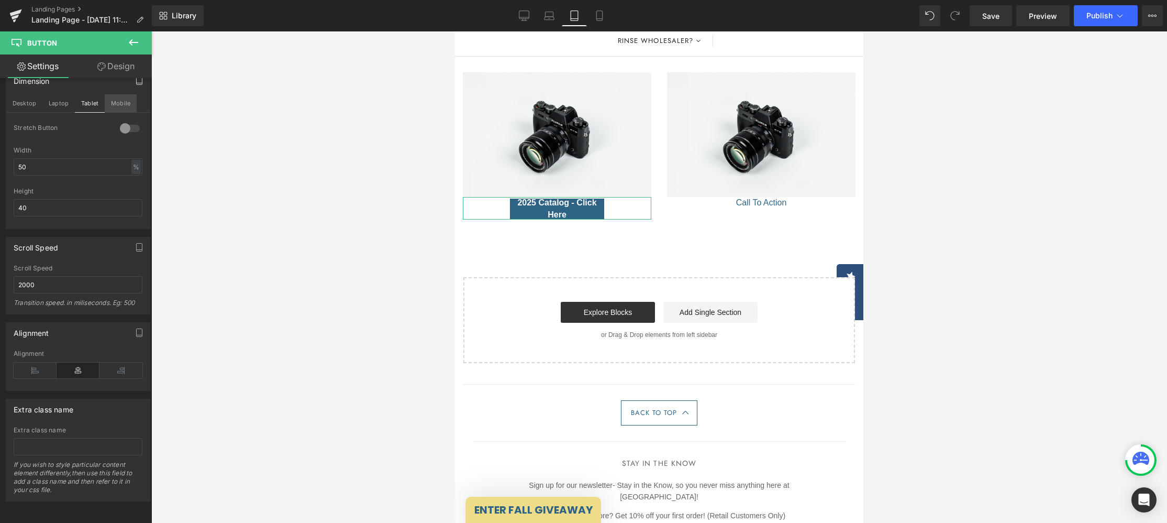
click at [127, 95] on button "Mobile" at bounding box center [121, 103] width 32 height 18
type input "100"
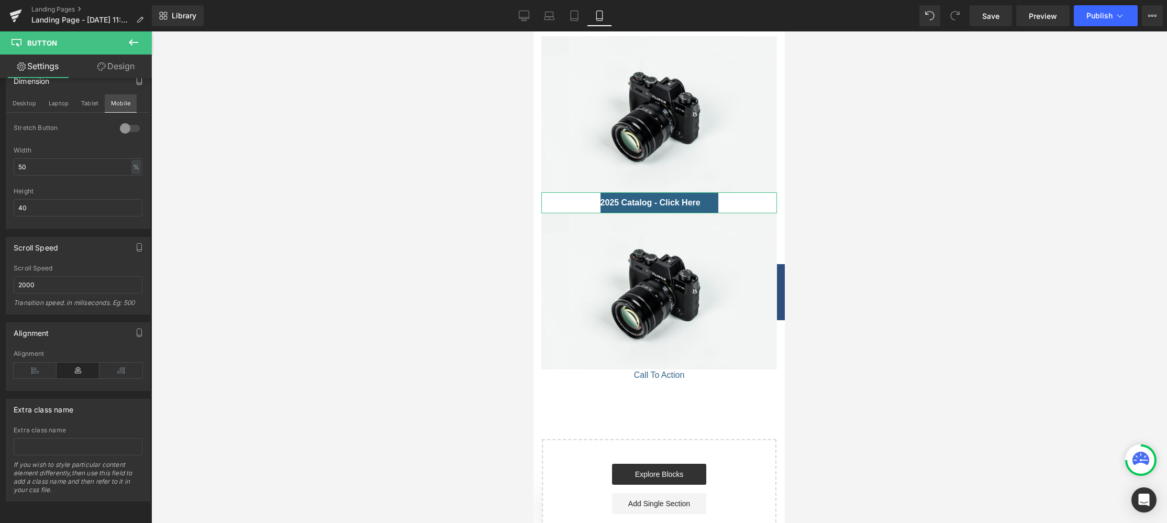
scroll to position [120, 0]
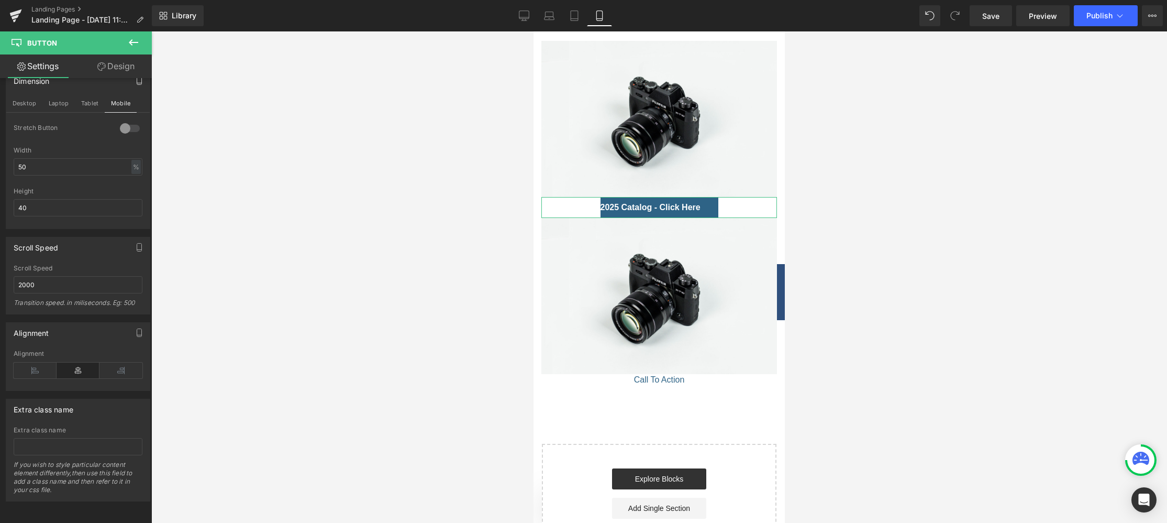
drag, startPoint x: 20, startPoint y: 101, endPoint x: 40, endPoint y: 121, distance: 28.9
click at [20, 101] on button "Desktop" at bounding box center [24, 103] width 36 height 18
type input "100"
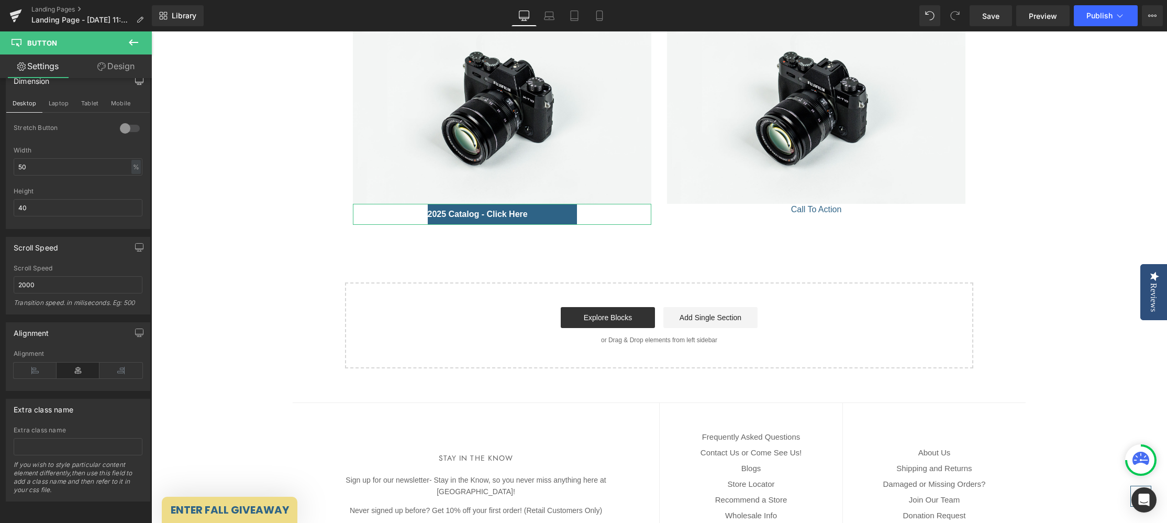
scroll to position [219, 0]
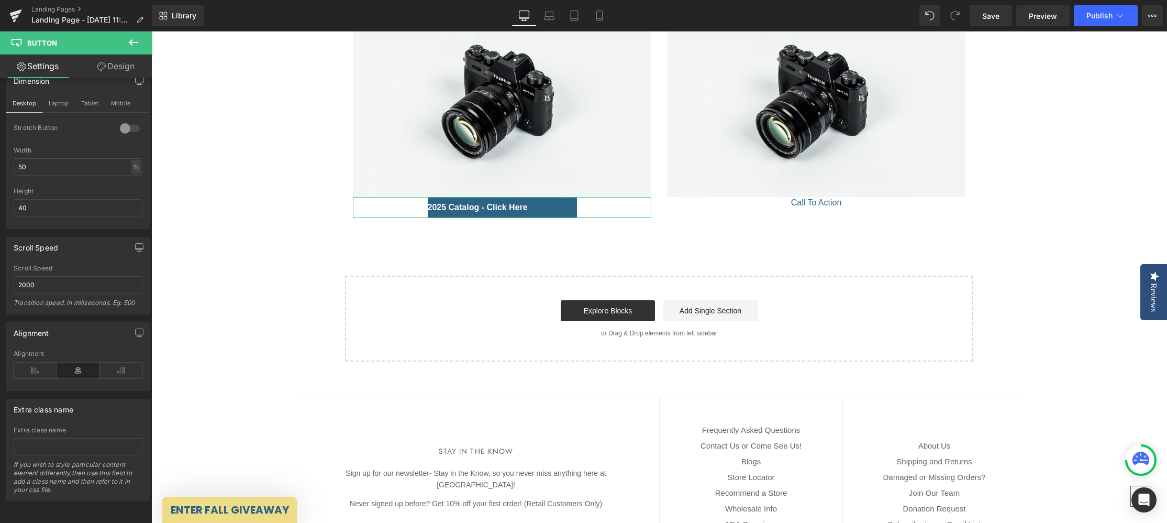
click at [123, 64] on link "Design" at bounding box center [116, 66] width 76 height 24
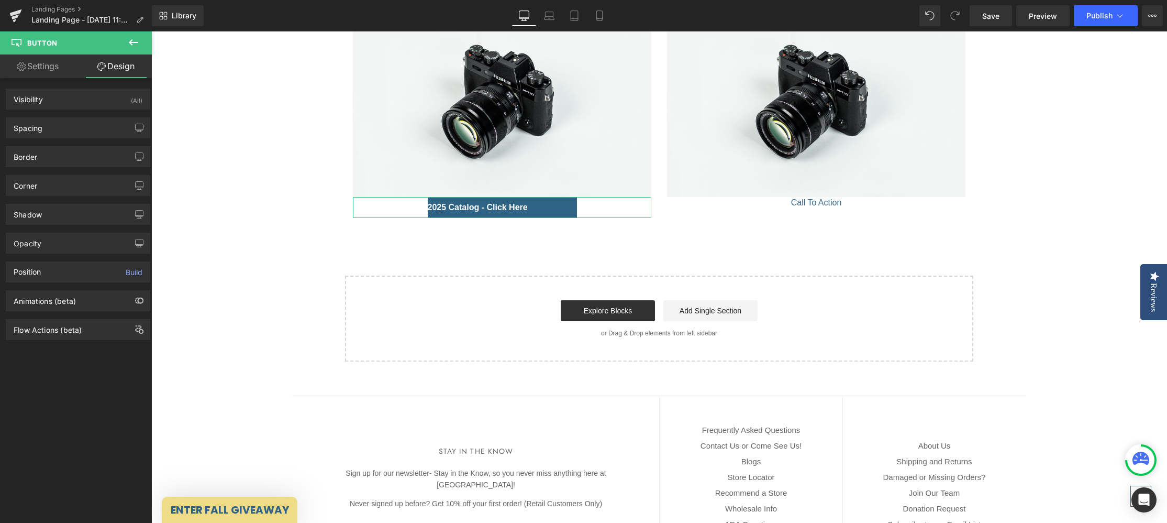
type input "0"
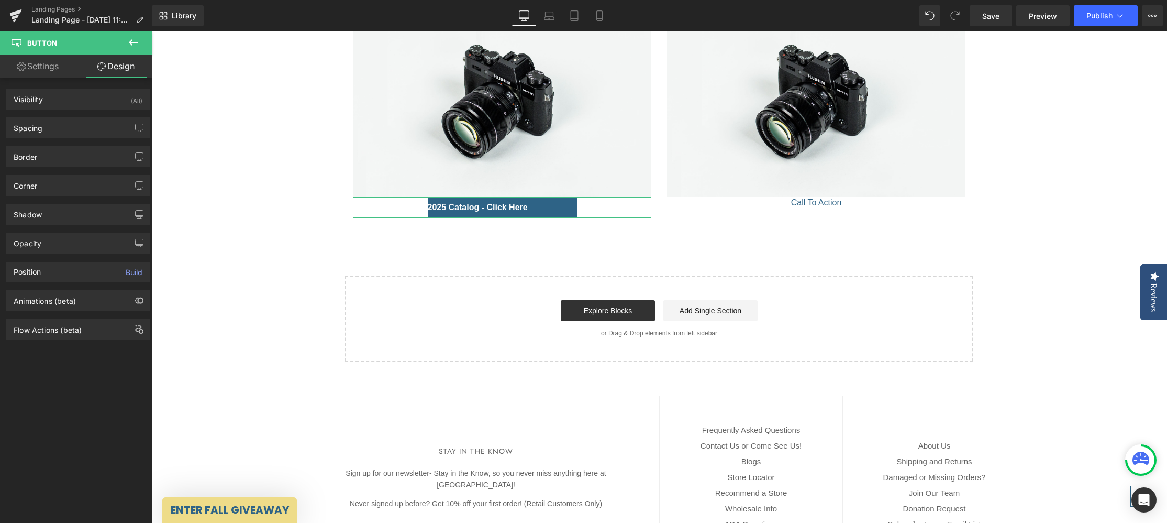
type input "0"
click at [87, 126] on div "Spacing" at bounding box center [77, 128] width 143 height 20
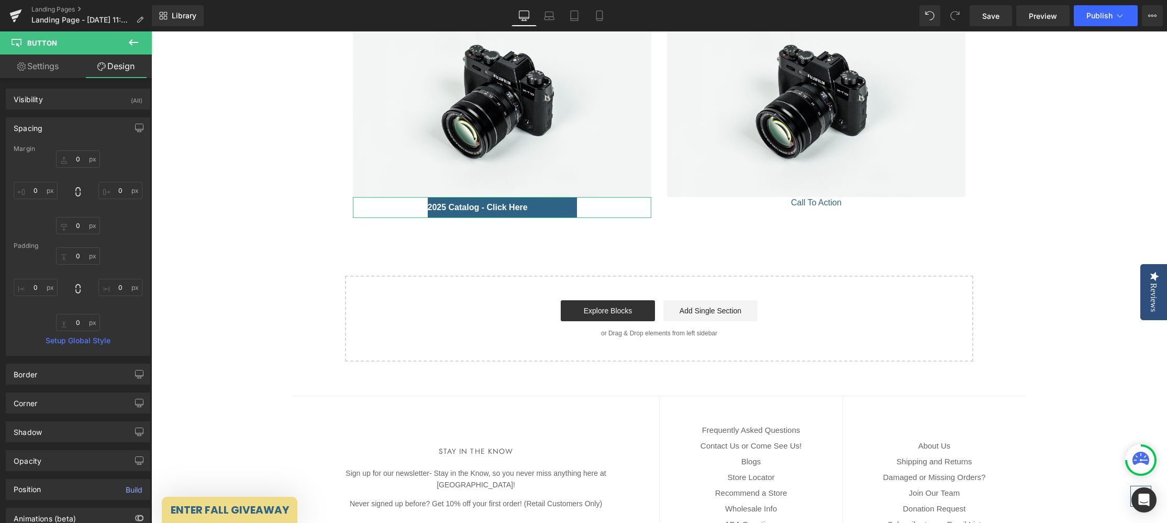
click at [41, 73] on link "Settings" at bounding box center [38, 66] width 76 height 24
type input "100"
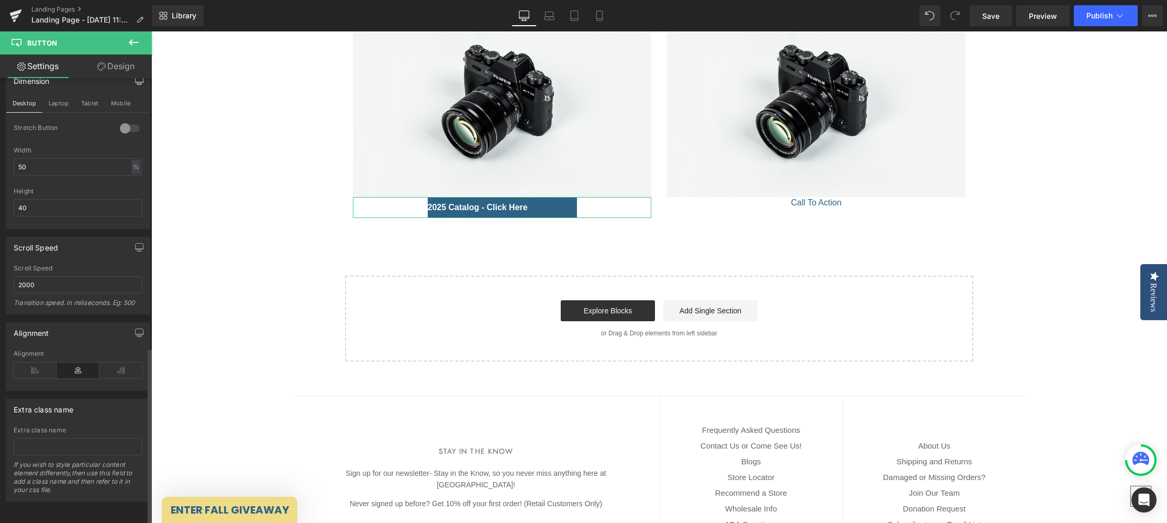
click at [76, 362] on icon at bounding box center [78, 370] width 43 height 16
click at [83, 363] on icon at bounding box center [78, 370] width 43 height 16
drag, startPoint x: 117, startPoint y: 361, endPoint x: 117, endPoint y: 370, distance: 8.9
click at [117, 362] on icon at bounding box center [120, 370] width 43 height 16
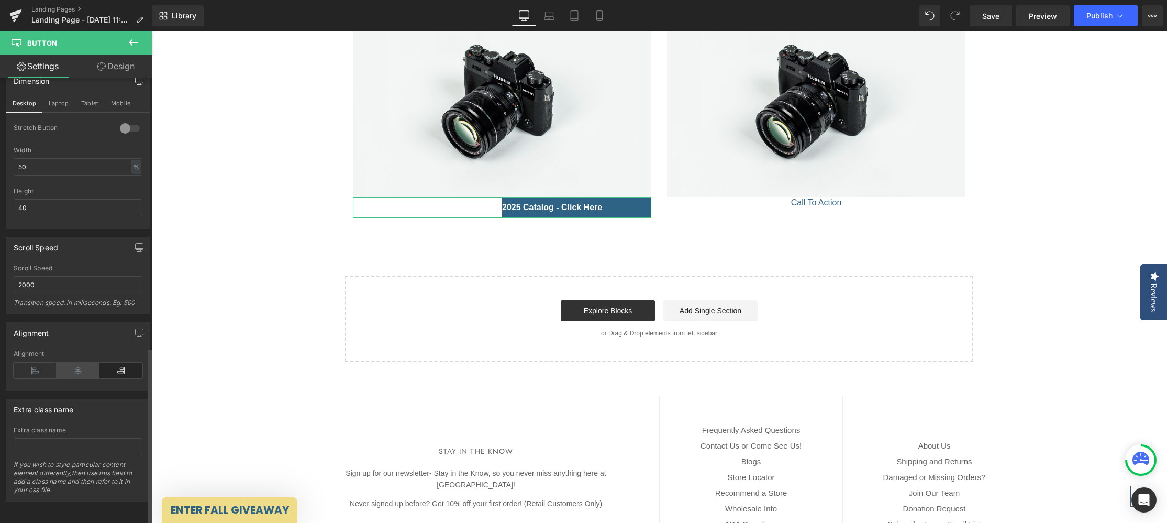
drag, startPoint x: 63, startPoint y: 360, endPoint x: 65, endPoint y: 366, distance: 5.6
click at [63, 362] on icon at bounding box center [78, 370] width 43 height 16
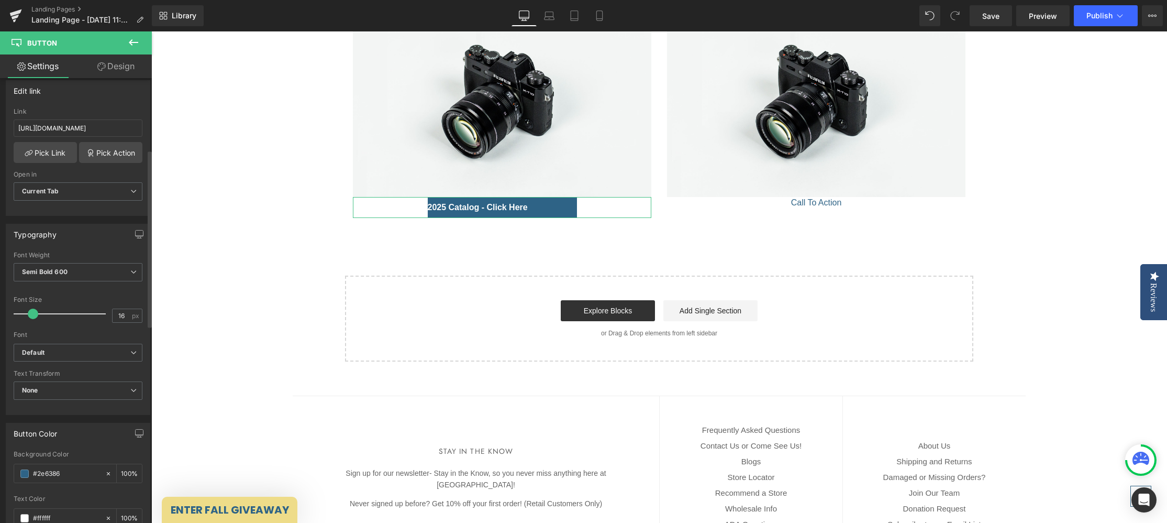
scroll to position [143, 0]
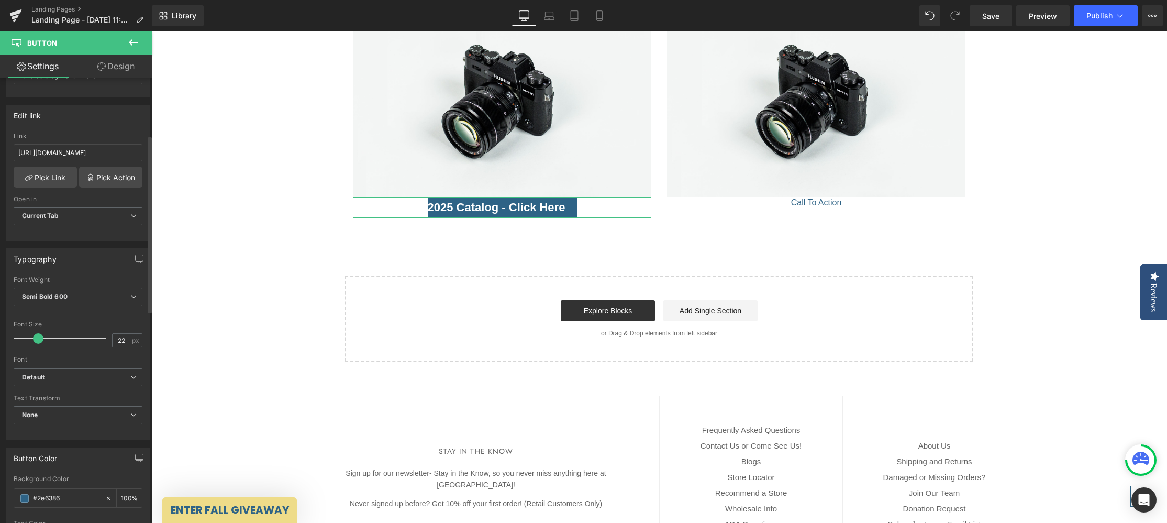
click at [38, 339] on span at bounding box center [38, 338] width 10 height 10
type input "20"
click at [37, 340] on span at bounding box center [36, 338] width 10 height 10
click at [79, 417] on span "None" at bounding box center [78, 415] width 129 height 18
click at [80, 415] on span "None" at bounding box center [76, 415] width 125 height 18
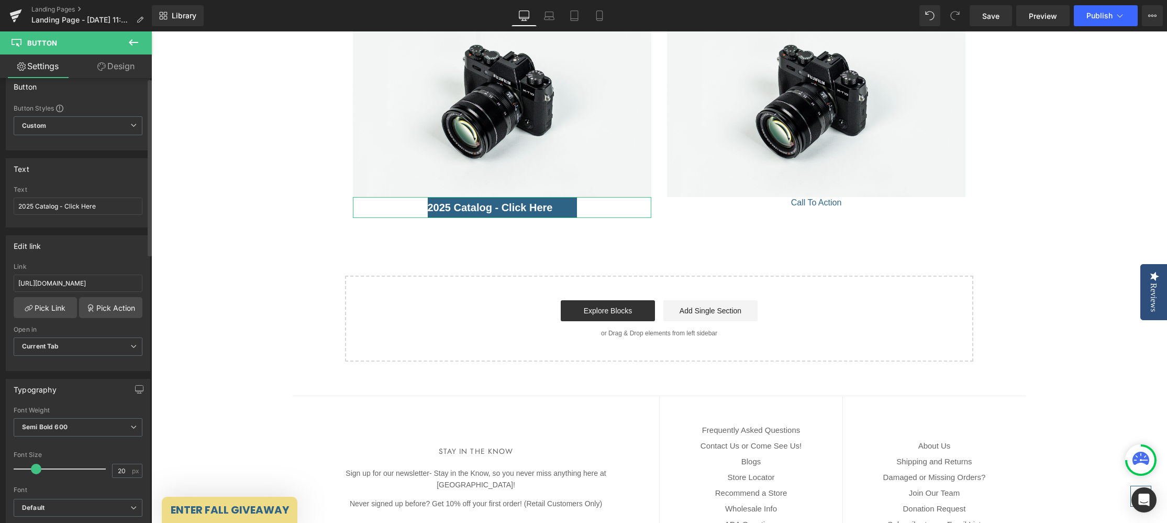
scroll to position [0, 0]
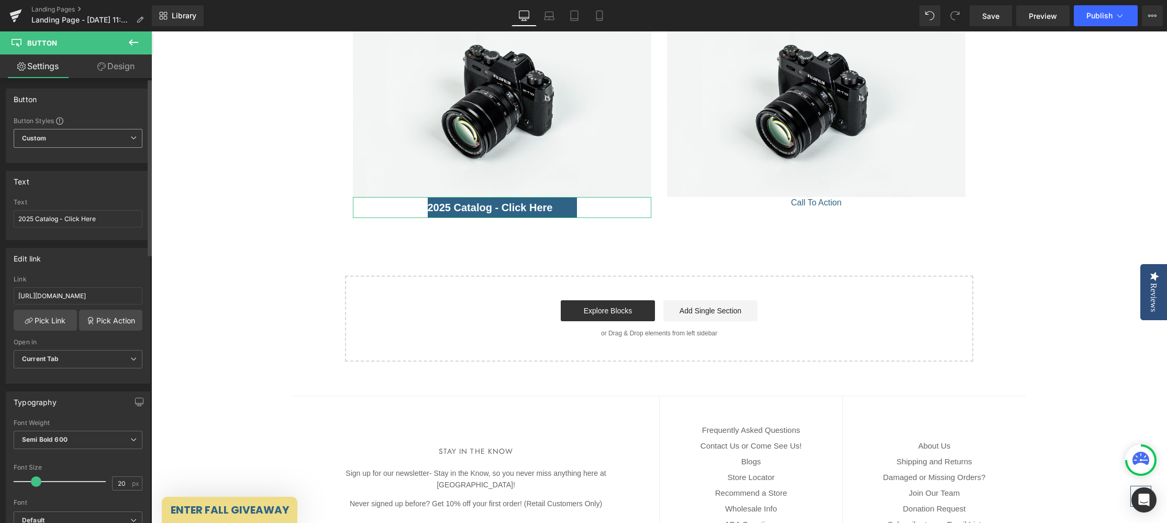
click at [82, 131] on span "Custom Setup Global Style" at bounding box center [78, 138] width 129 height 19
click at [97, 140] on span "Custom Setup Global Style" at bounding box center [76, 138] width 125 height 19
click at [117, 69] on link "Design" at bounding box center [116, 66] width 76 height 24
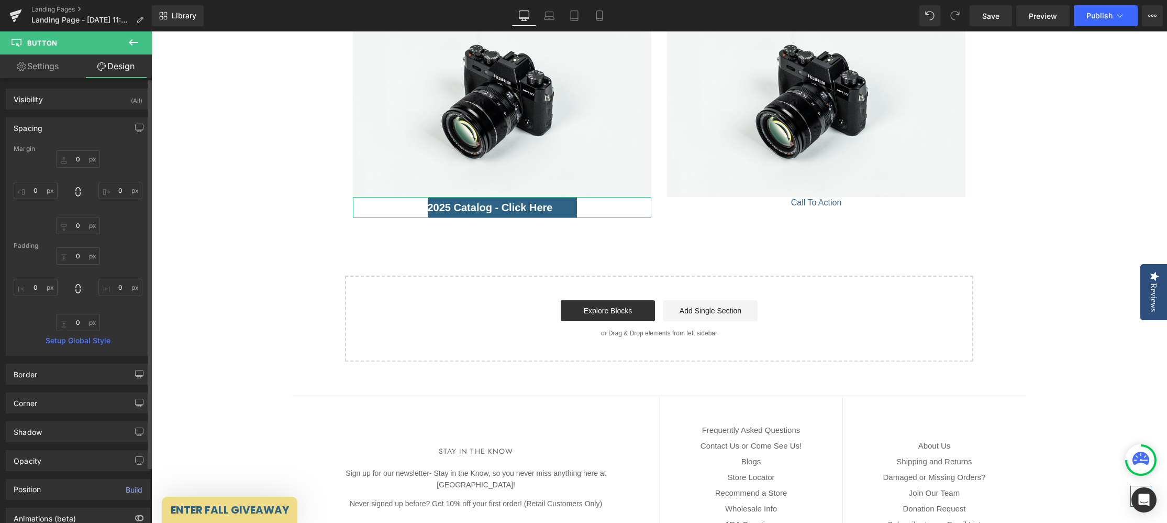
type input "0"
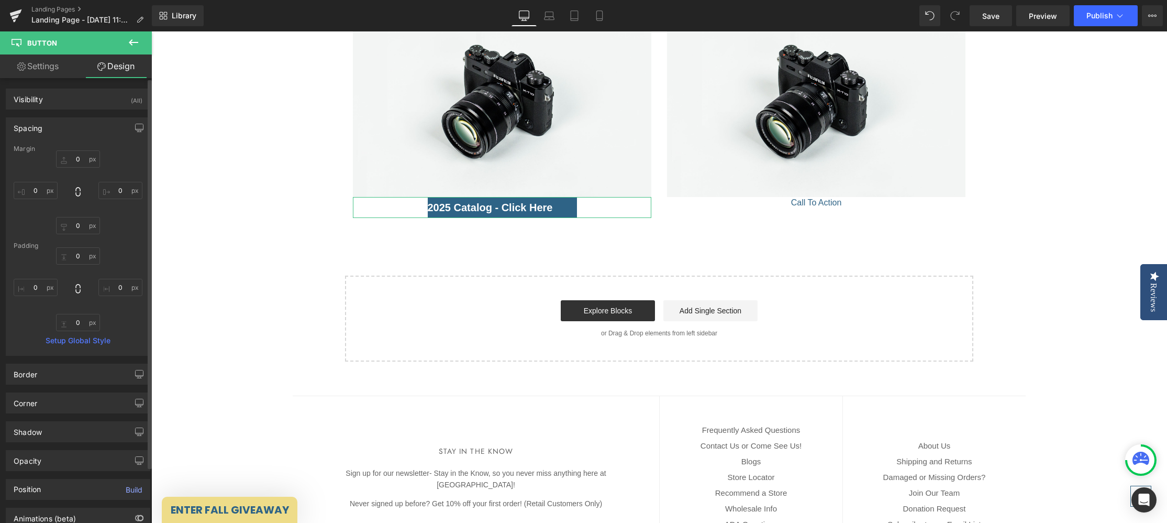
type input "0"
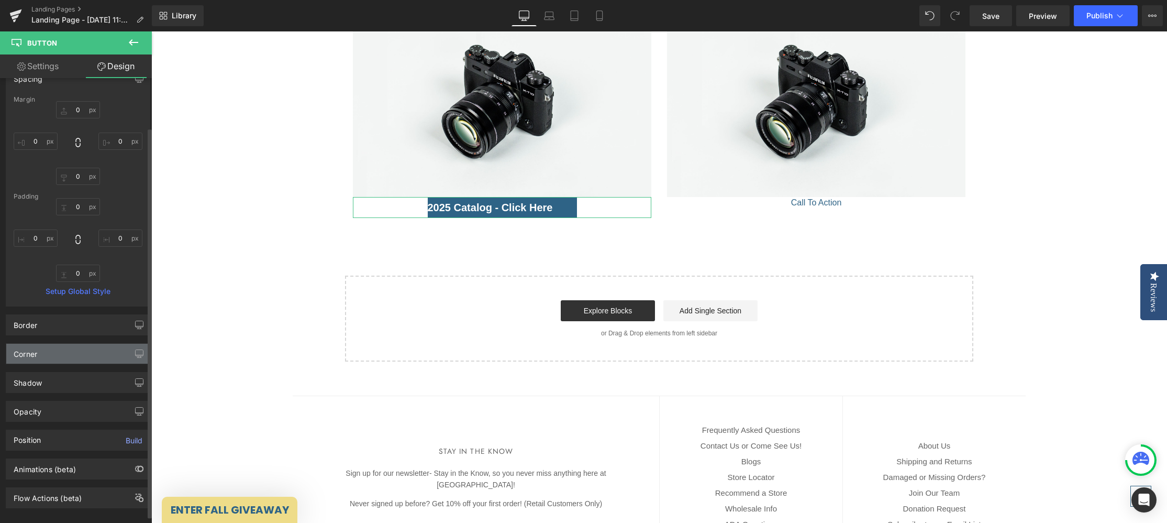
scroll to position [64, 0]
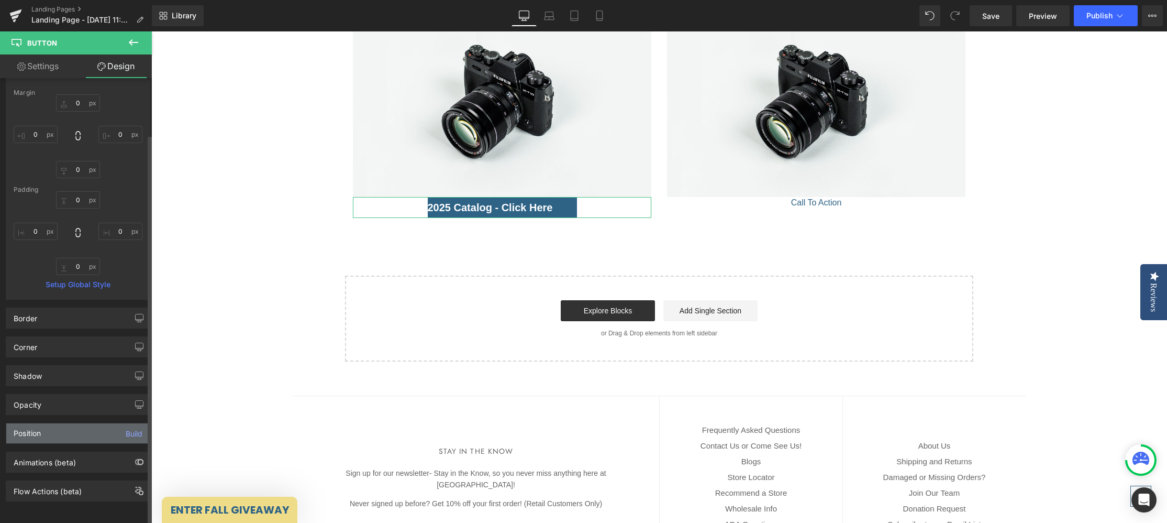
click at [79, 427] on div "Position Build" at bounding box center [77, 433] width 143 height 20
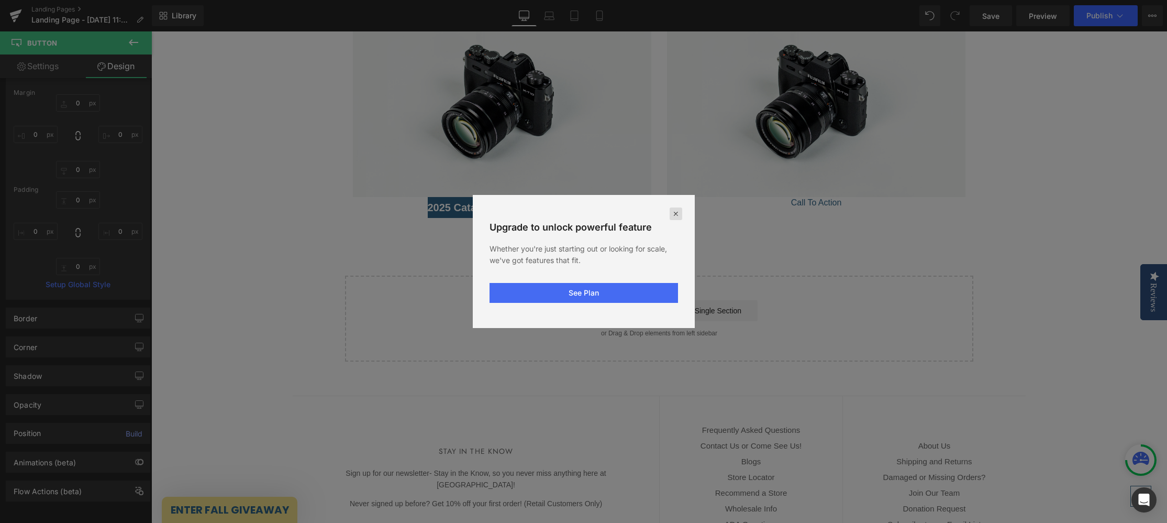
click at [679, 211] on icon at bounding box center [676, 213] width 8 height 8
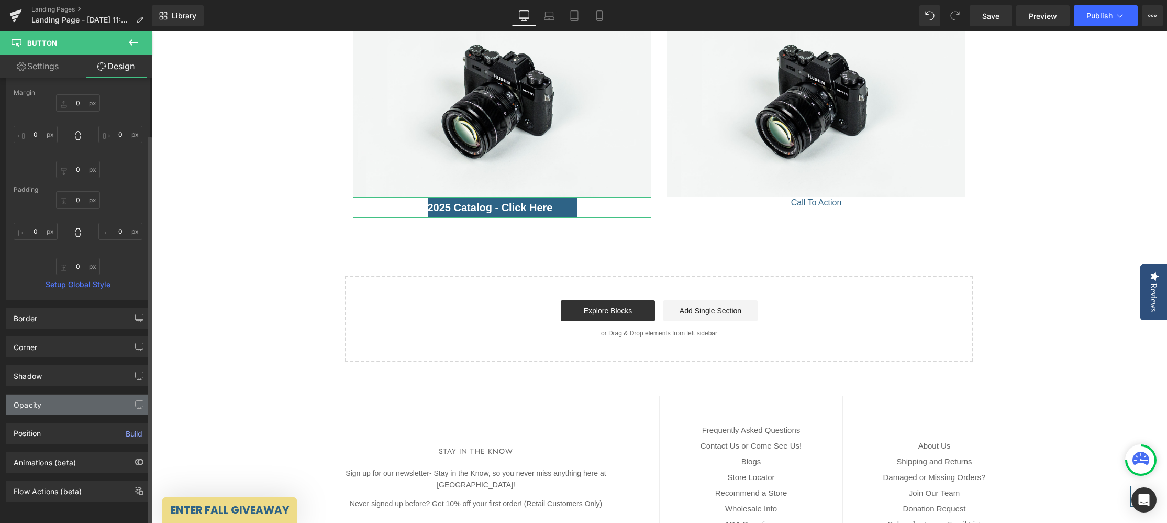
click at [51, 394] on div "Opacity" at bounding box center [77, 404] width 143 height 20
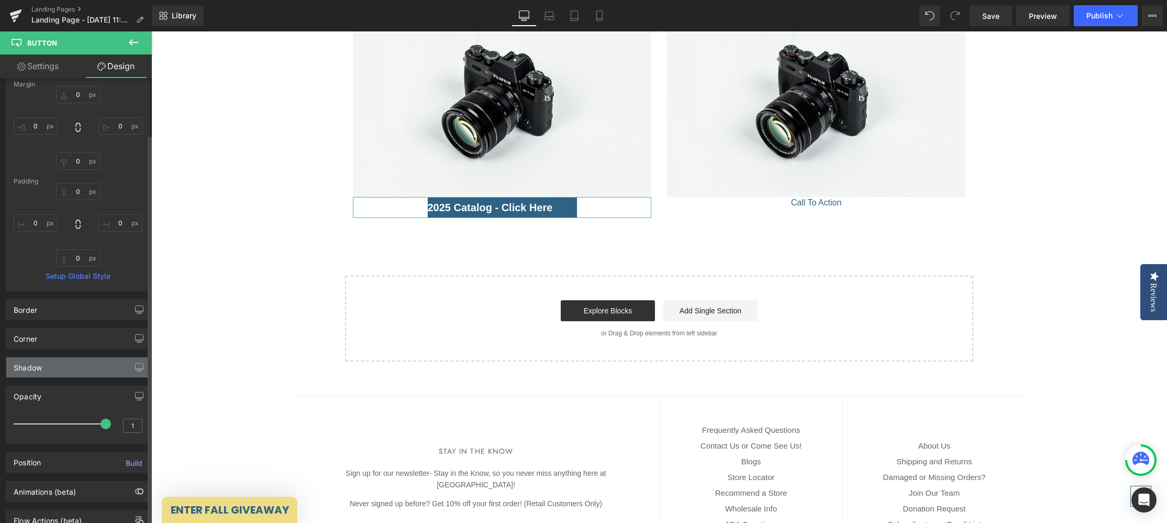
click at [63, 370] on div "Shadow" at bounding box center [77, 367] width 143 height 20
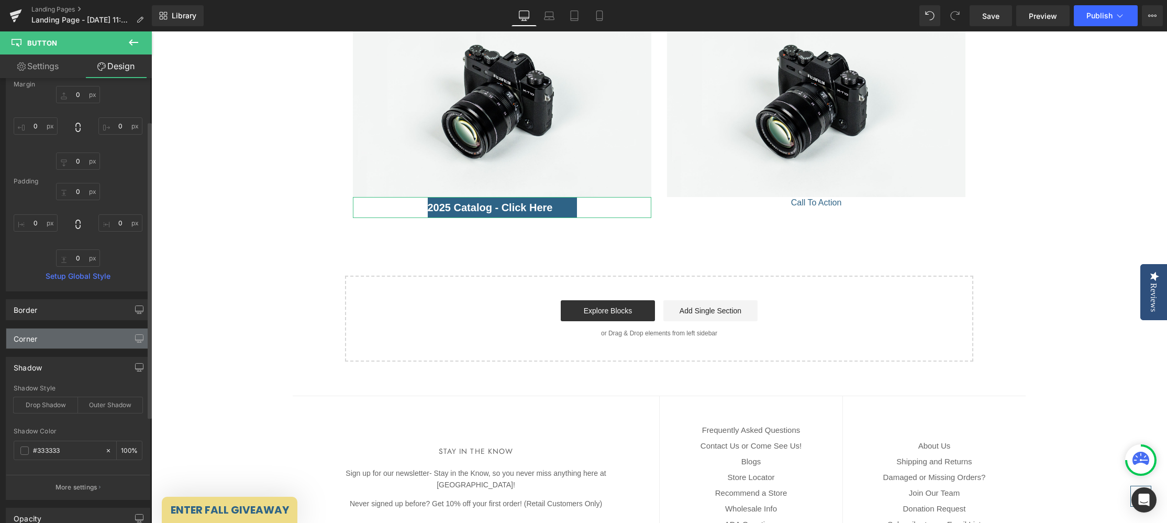
click at [66, 337] on div "Corner" at bounding box center [77, 338] width 143 height 20
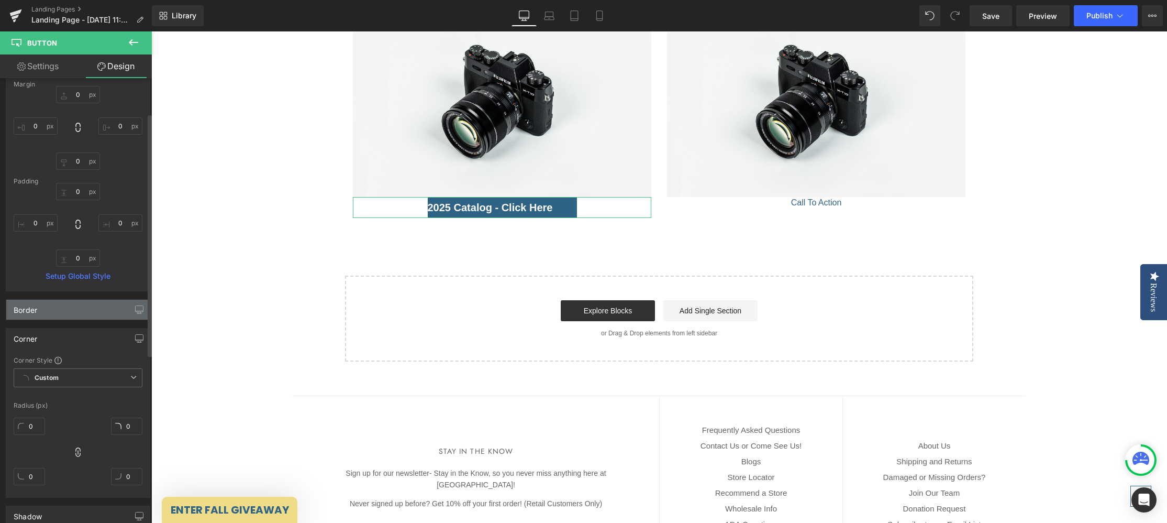
click at [73, 308] on div "Border" at bounding box center [77, 310] width 143 height 20
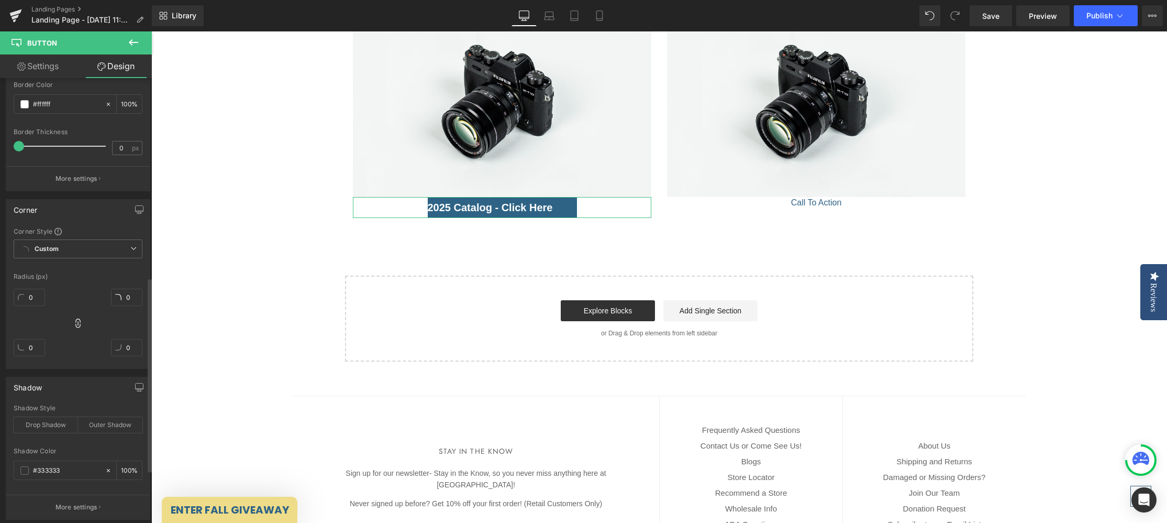
scroll to position [456, 0]
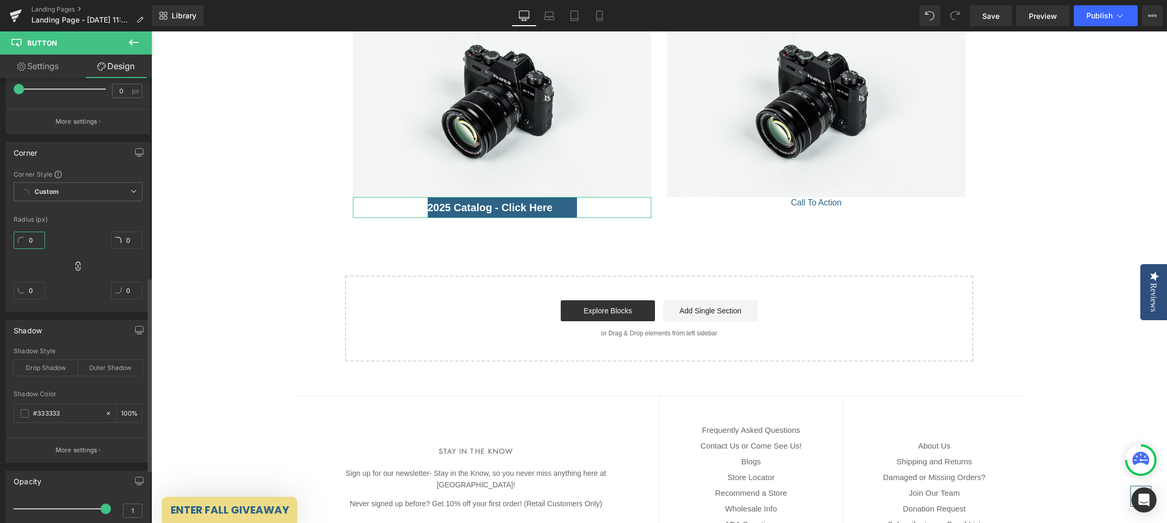
click at [39, 238] on input "0" at bounding box center [29, 239] width 31 height 17
type input "20"
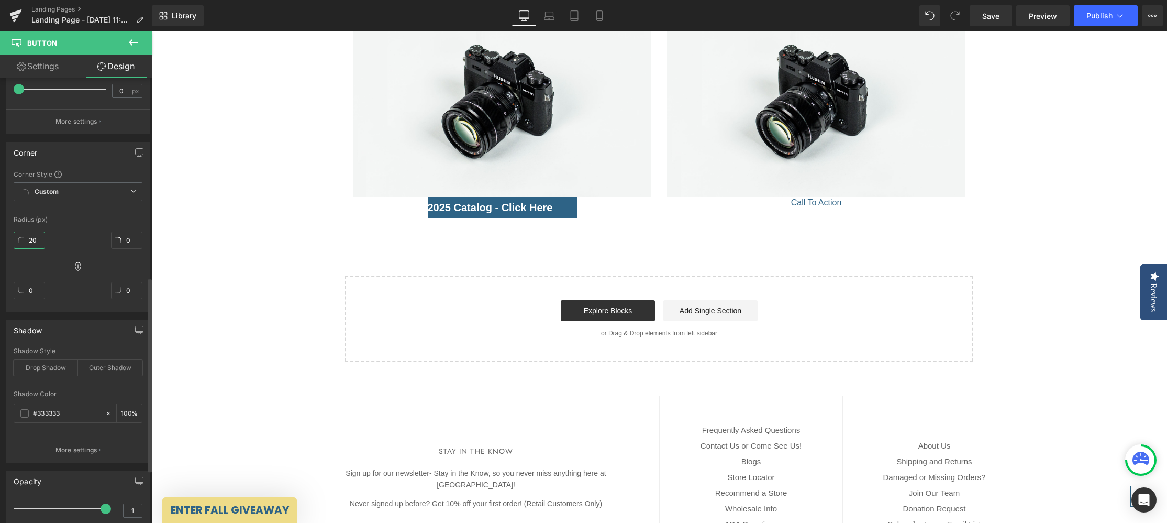
type input "20"
type input "2"
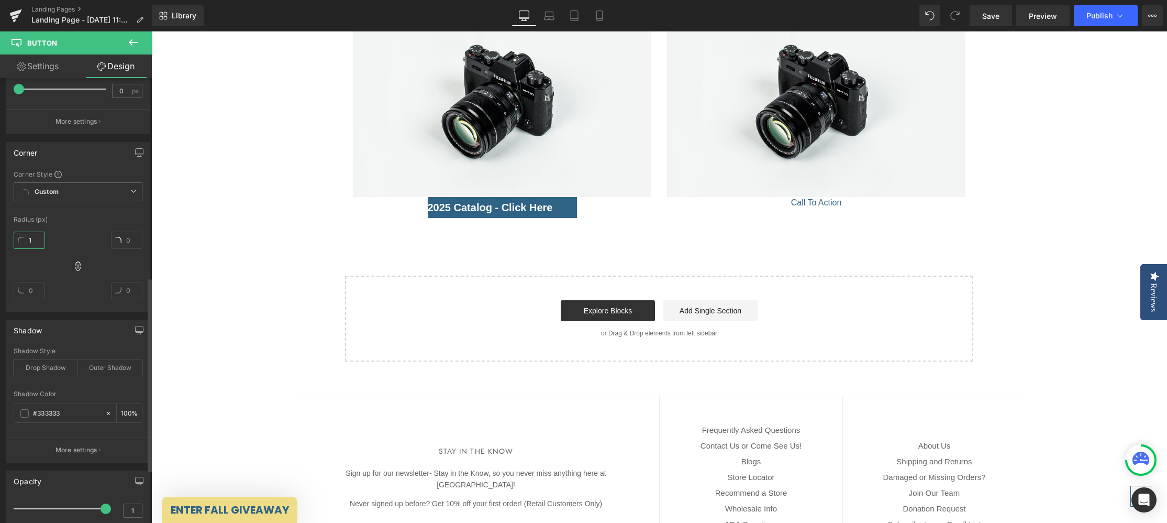
type input "10"
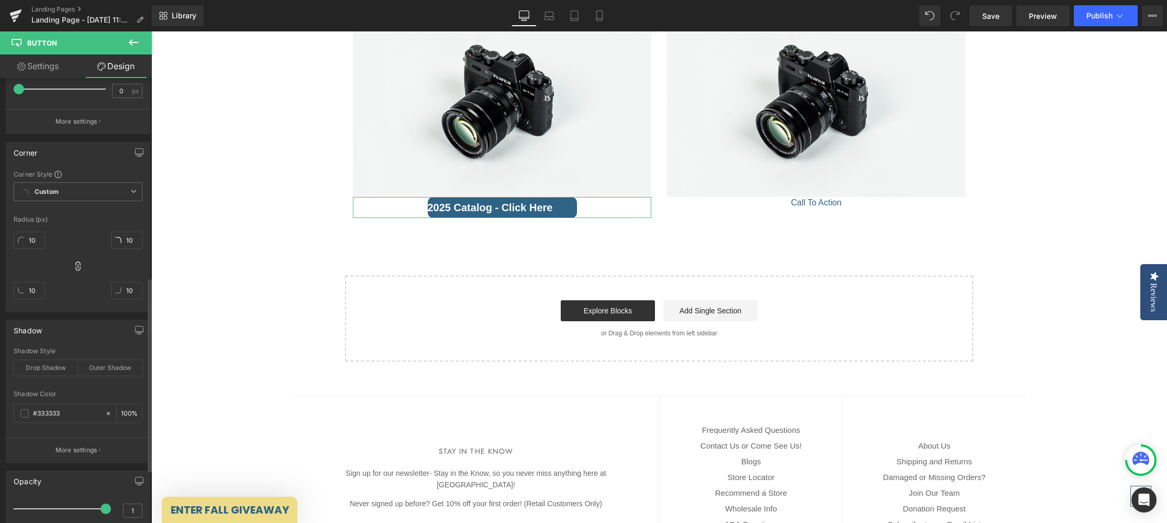
drag, startPoint x: 91, startPoint y: 152, endPoint x: 102, endPoint y: 146, distance: 12.5
click at [91, 150] on div "Corner" at bounding box center [77, 152] width 143 height 20
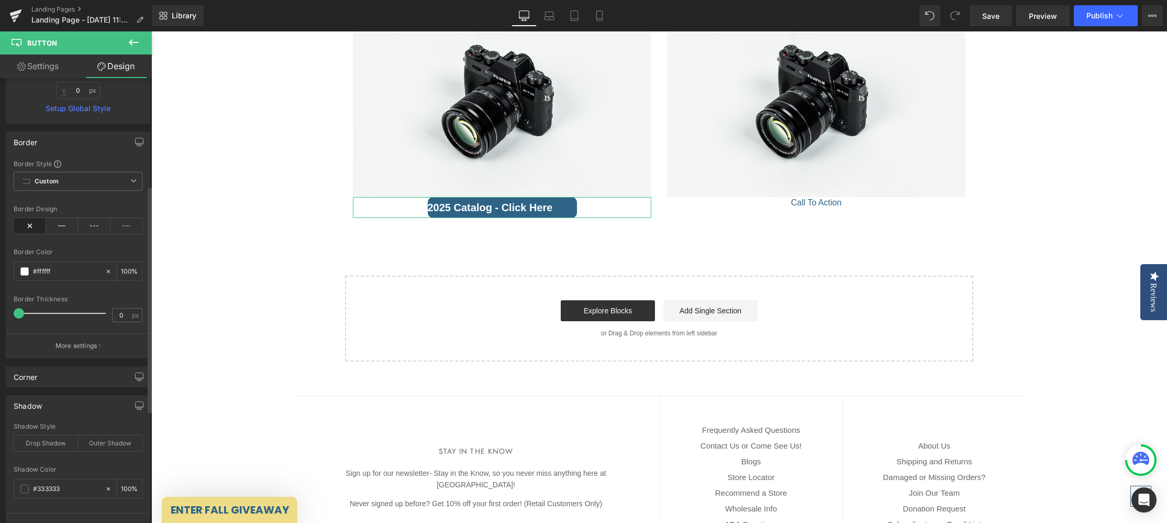
scroll to position [208, 0]
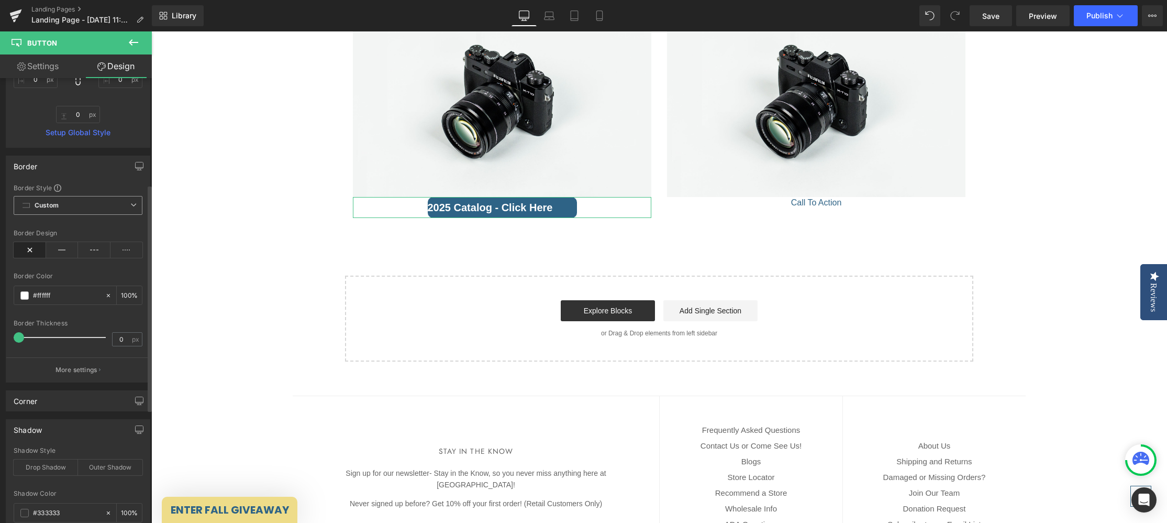
click at [87, 205] on span "Custom Setup Global Style" at bounding box center [78, 205] width 129 height 19
click at [93, 204] on span "Custom Setup Global Style" at bounding box center [78, 205] width 129 height 19
click at [125, 254] on icon at bounding box center [126, 250] width 32 height 16
drag, startPoint x: 29, startPoint y: 249, endPoint x: 36, endPoint y: 258, distance: 10.5
click at [29, 249] on icon at bounding box center [30, 250] width 32 height 16
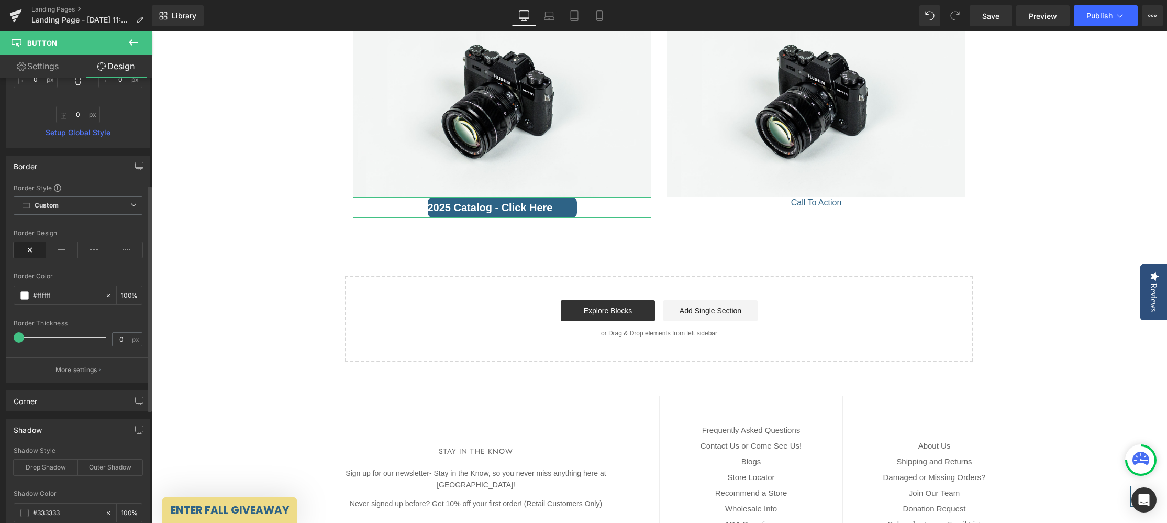
click at [69, 371] on p "More settings" at bounding box center [77, 369] width 42 height 9
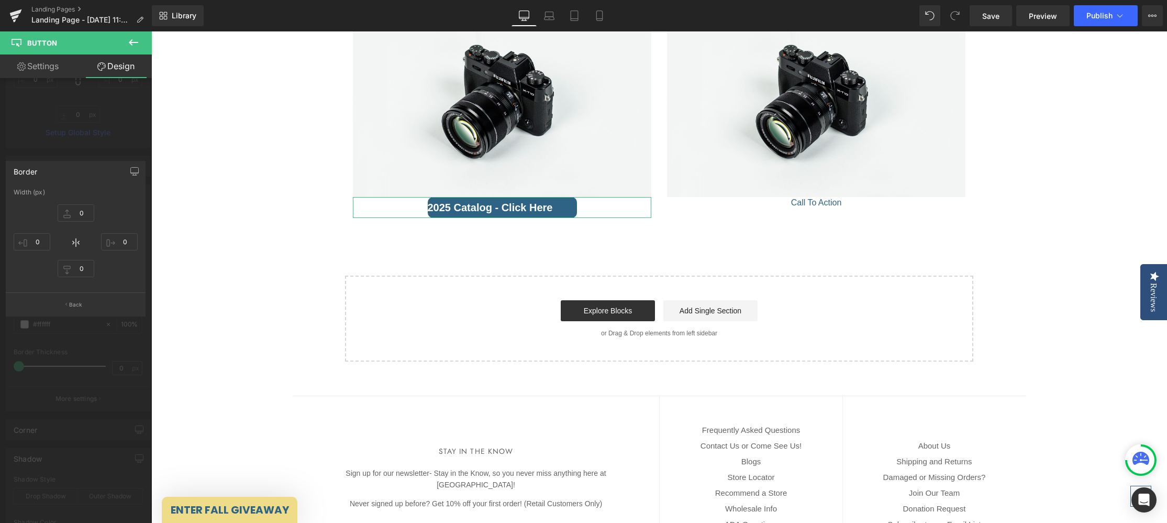
click at [128, 140] on div at bounding box center [76, 279] width 152 height 496
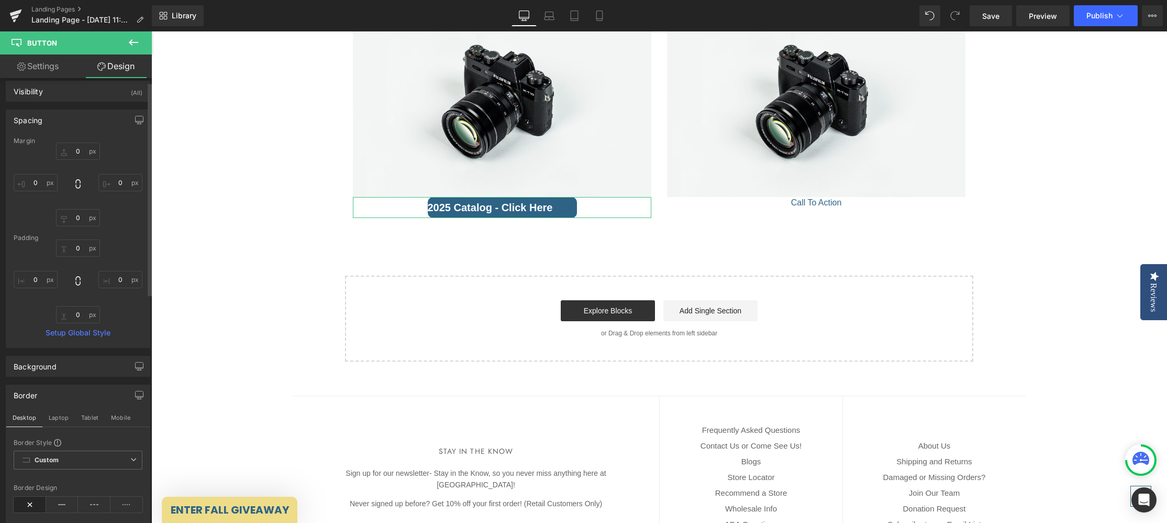
scroll to position [0, 0]
click at [39, 190] on input "0" at bounding box center [36, 190] width 44 height 17
click at [40, 190] on input "0" at bounding box center [36, 190] width 44 height 17
type input "20"
drag, startPoint x: 29, startPoint y: 190, endPoint x: 18, endPoint y: 195, distance: 11.5
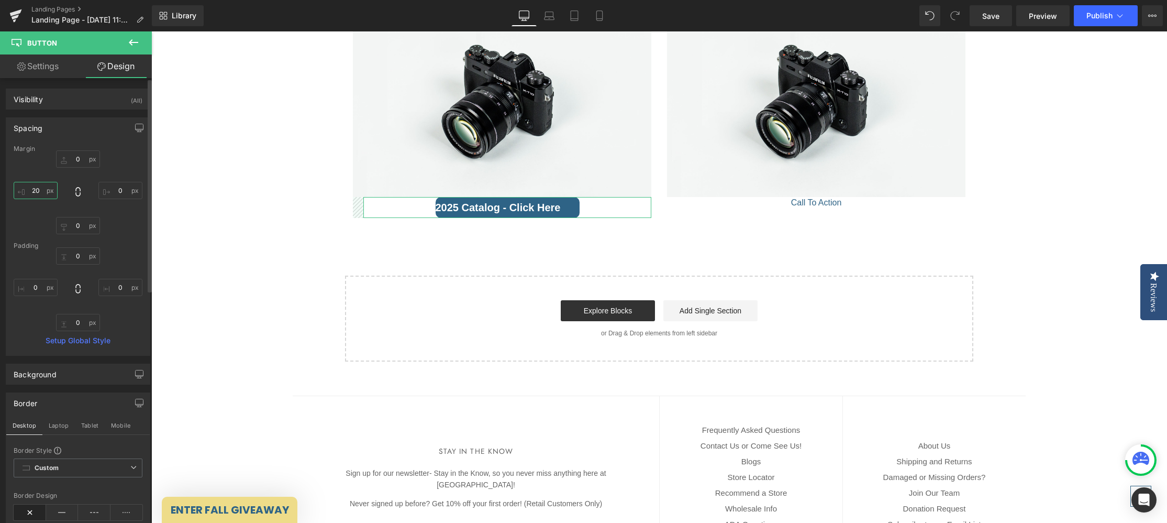
click at [20, 192] on input "20" at bounding box center [36, 190] width 44 height 17
click at [518, 206] on icon at bounding box center [519, 208] width 2 height 4
click at [486, 208] on link "Button" at bounding box center [480, 207] width 35 height 13
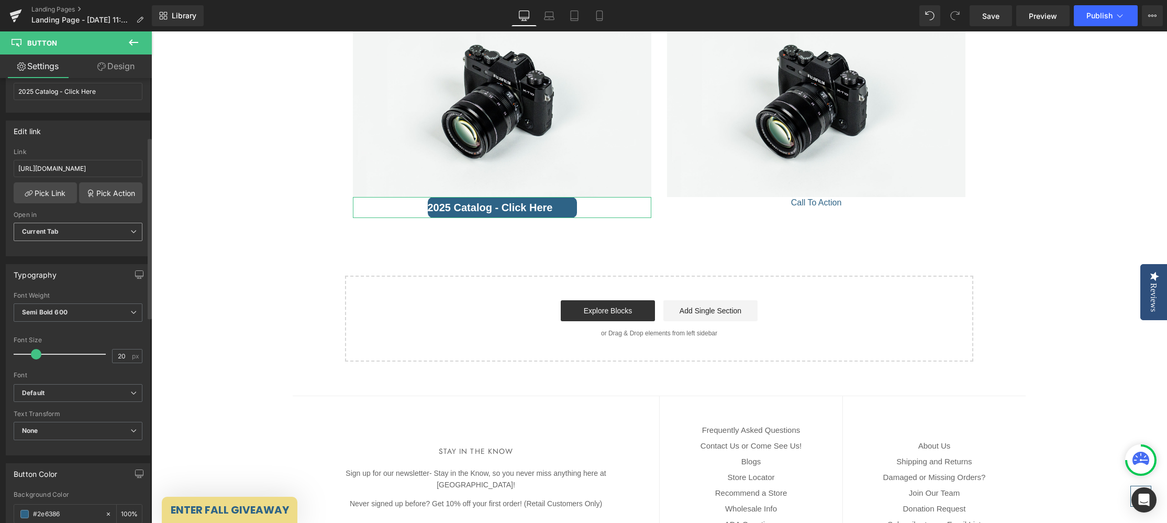
scroll to position [145, 0]
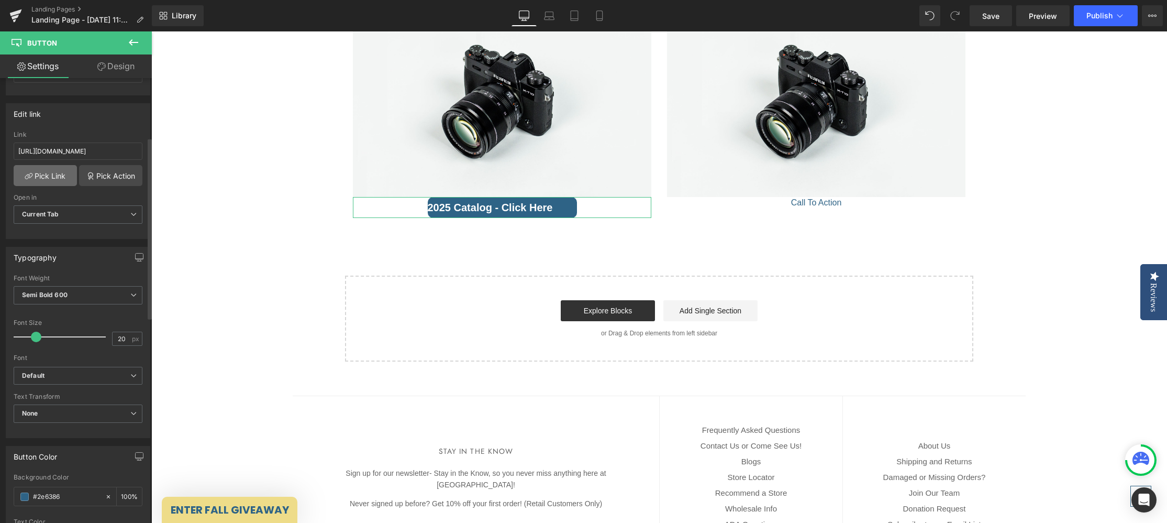
click at [46, 175] on link "Pick Link" at bounding box center [45, 175] width 63 height 21
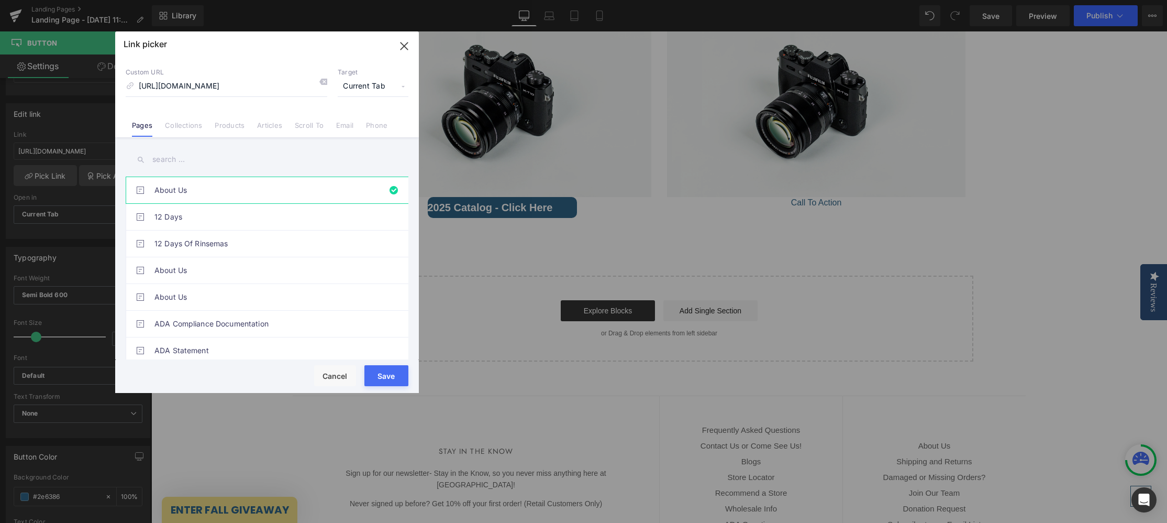
drag, startPoint x: 253, startPoint y: 15, endPoint x: 405, endPoint y: 46, distance: 155.0
click at [405, 46] on icon "button" at bounding box center [404, 46] width 17 height 17
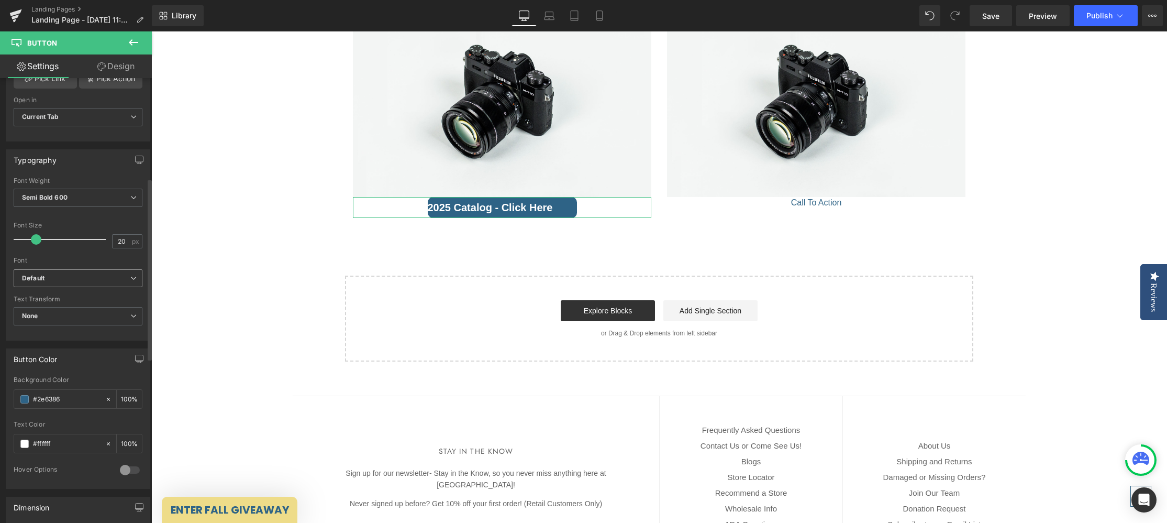
scroll to position [245, 0]
click at [78, 278] on b "Default" at bounding box center [76, 275] width 108 height 9
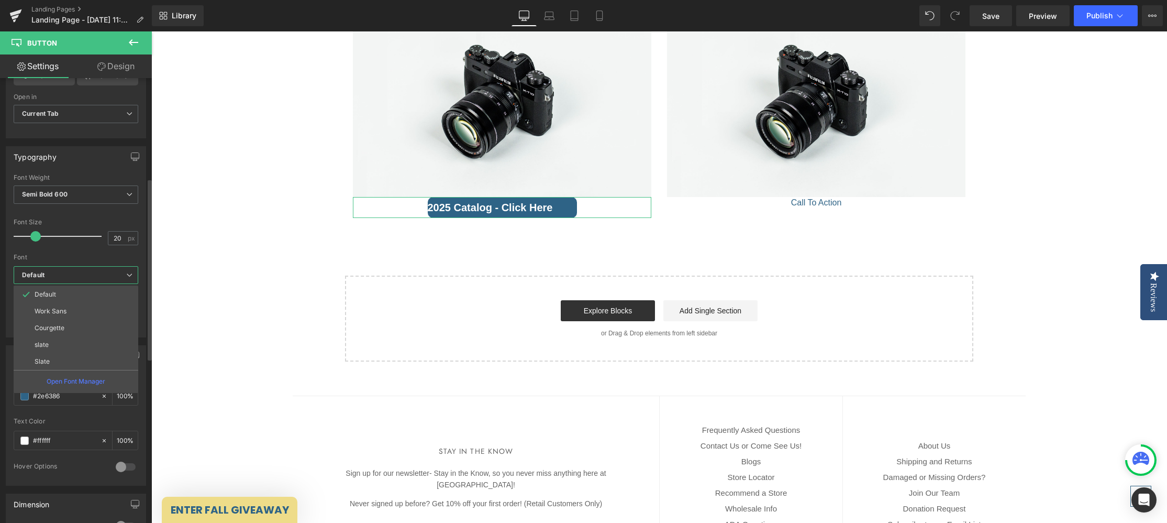
click at [87, 274] on b "Default" at bounding box center [74, 275] width 104 height 9
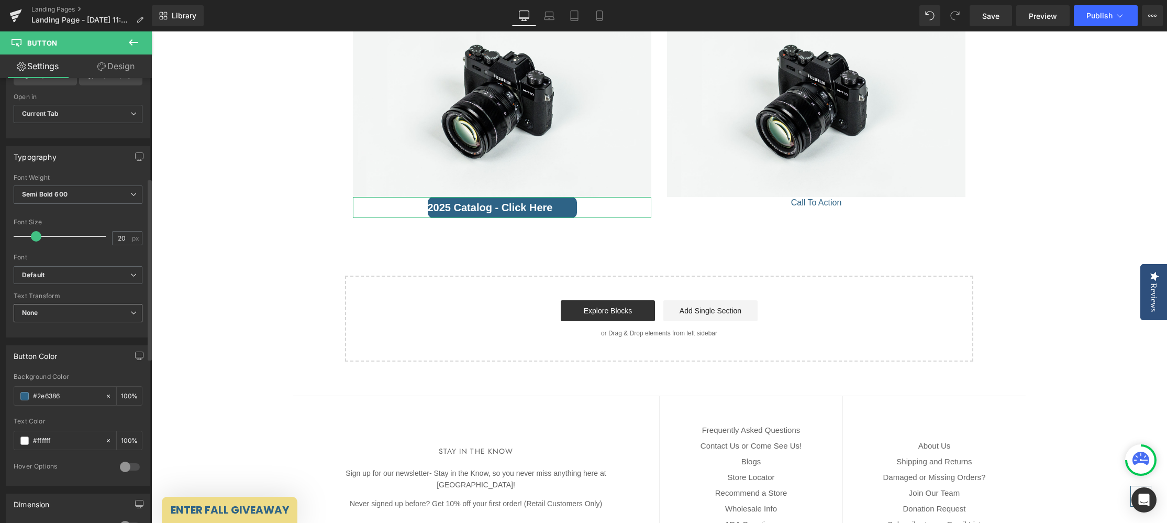
click at [76, 313] on span "None" at bounding box center [78, 313] width 129 height 18
click at [85, 316] on span "None" at bounding box center [76, 313] width 125 height 18
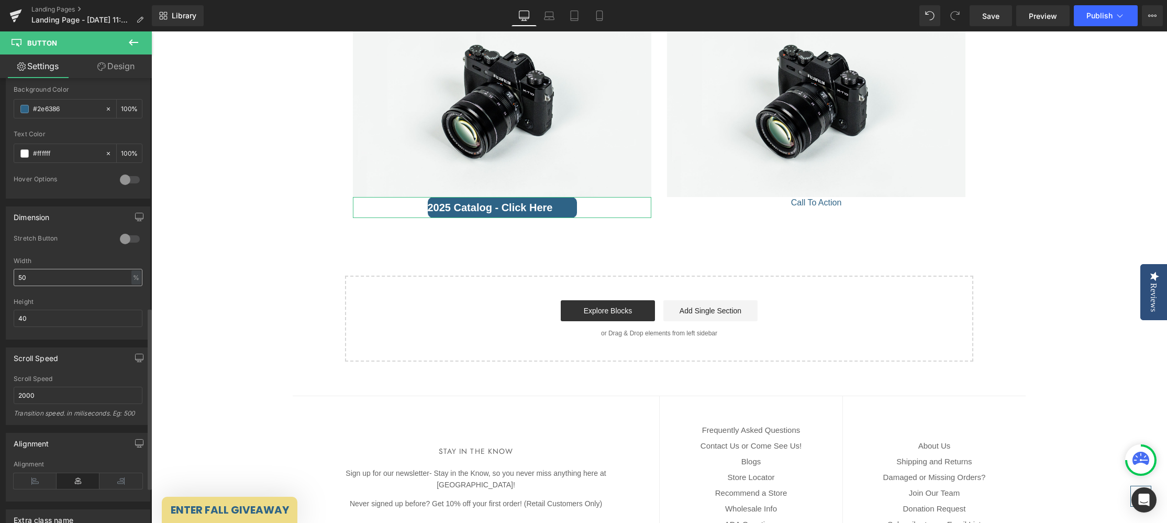
scroll to position [561, 0]
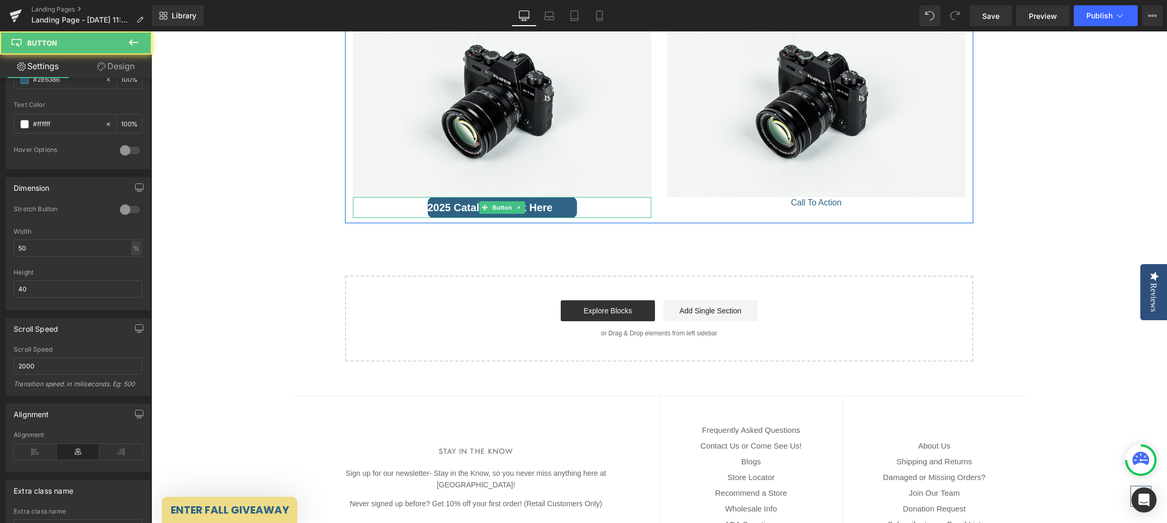
click at [556, 207] on link "2025 Catalog - Click Here" at bounding box center [502, 207] width 149 height 21
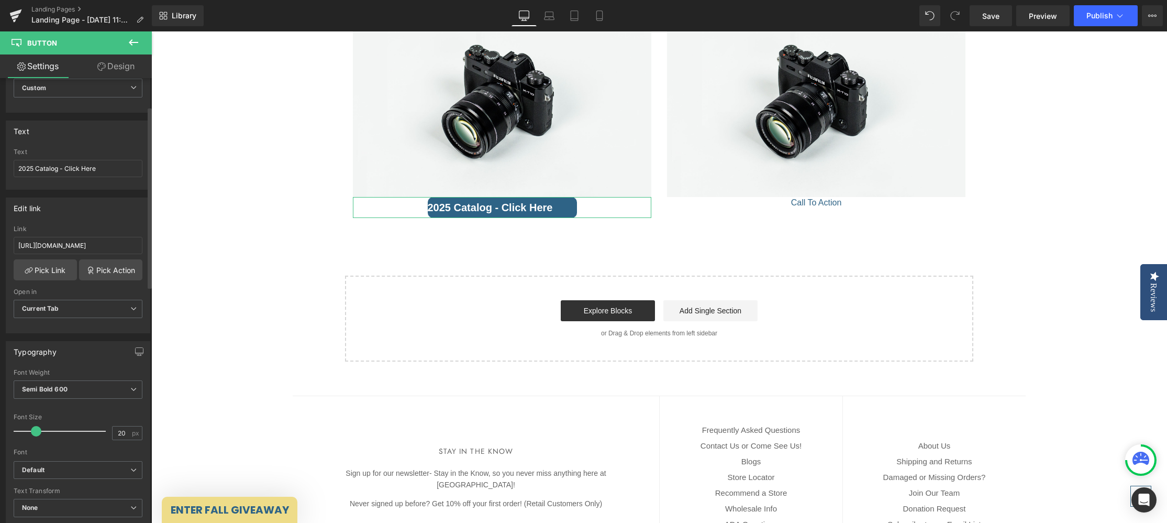
scroll to position [38, 0]
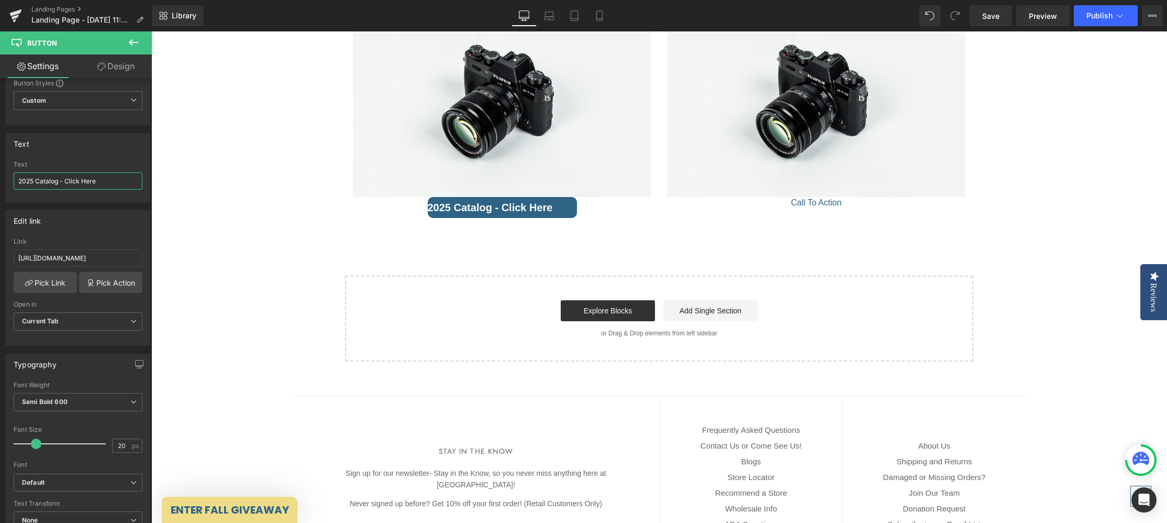
drag, startPoint x: 249, startPoint y: 213, endPoint x: 161, endPoint y: 185, distance: 92.9
click at [105, 180] on input "2025 Catalog - Click Here" at bounding box center [78, 180] width 129 height 17
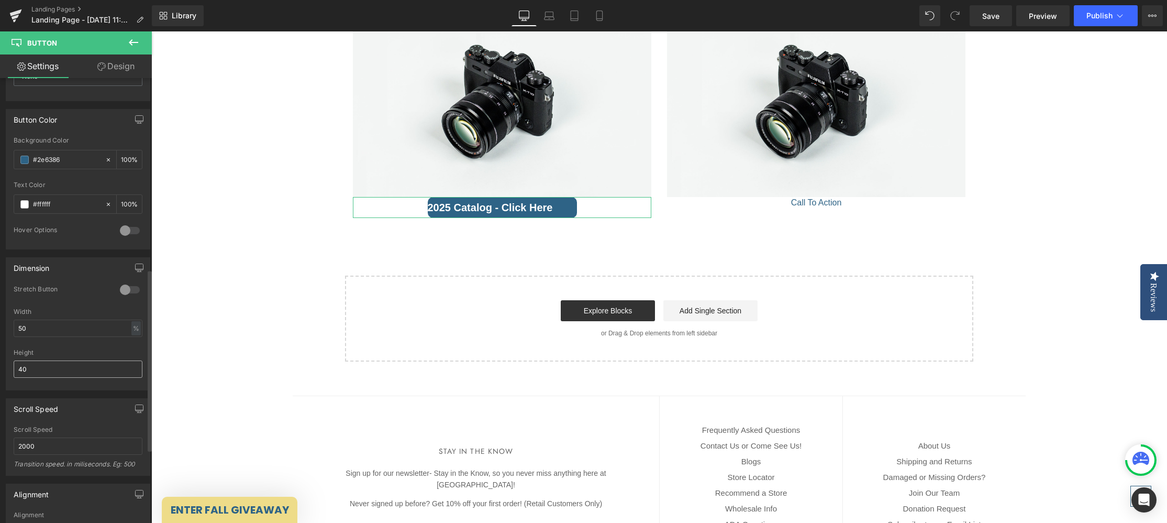
scroll to position [536, 0]
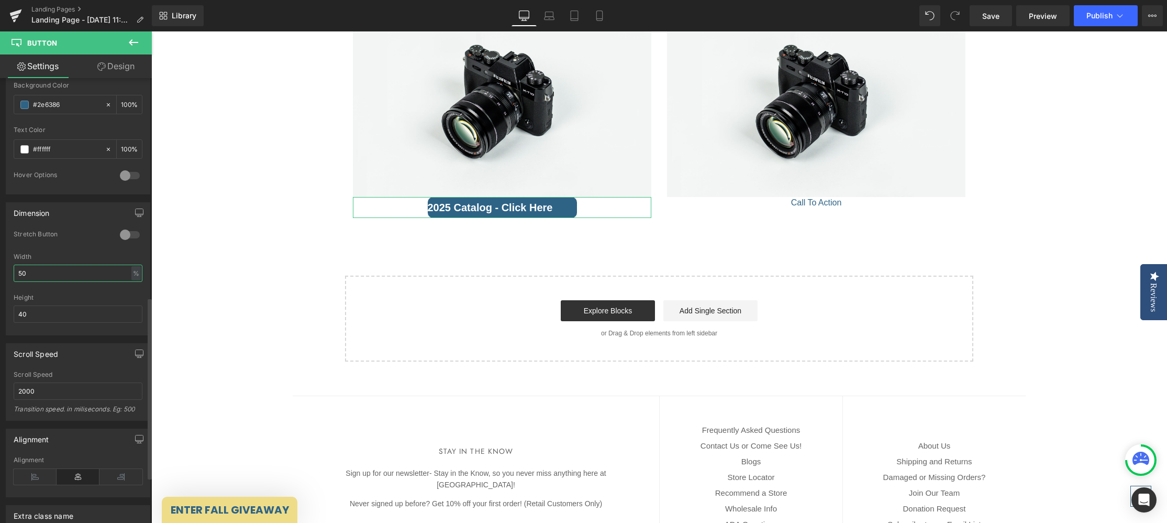
drag, startPoint x: 47, startPoint y: 268, endPoint x: 1, endPoint y: 273, distance: 46.3
click at [1, 273] on div "Dimension 0 Stretch Button 50% Width 50 % % px 40px Height 40" at bounding box center [78, 264] width 157 height 141
drag, startPoint x: 46, startPoint y: 272, endPoint x: -1, endPoint y: 268, distance: 47.4
click at [0, 268] on html "Button You are previewing how the will restyle your page. You can not edit Elem…" at bounding box center [583, 261] width 1167 height 523
type input "4"
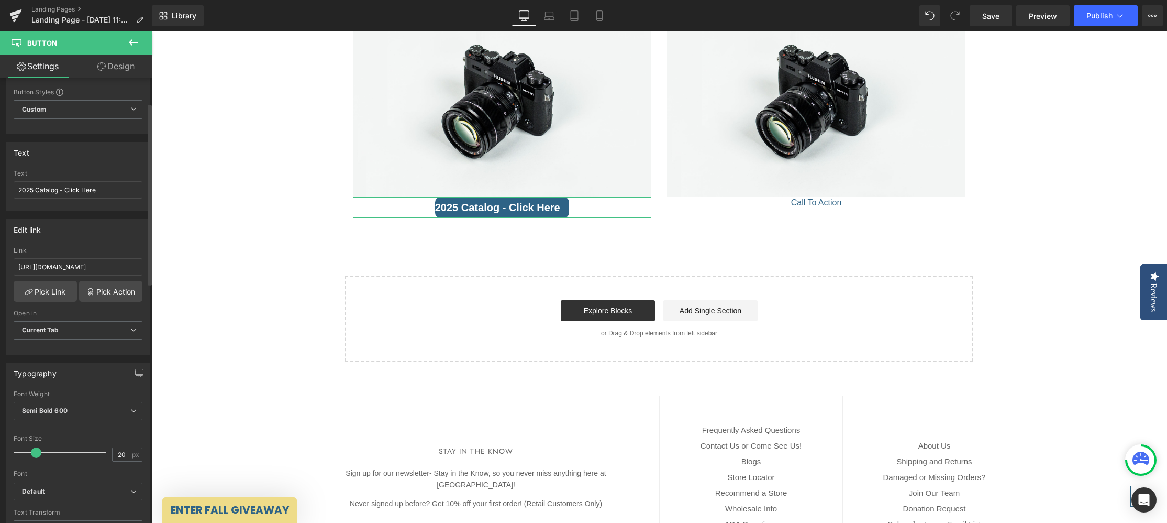
scroll to position [0, 0]
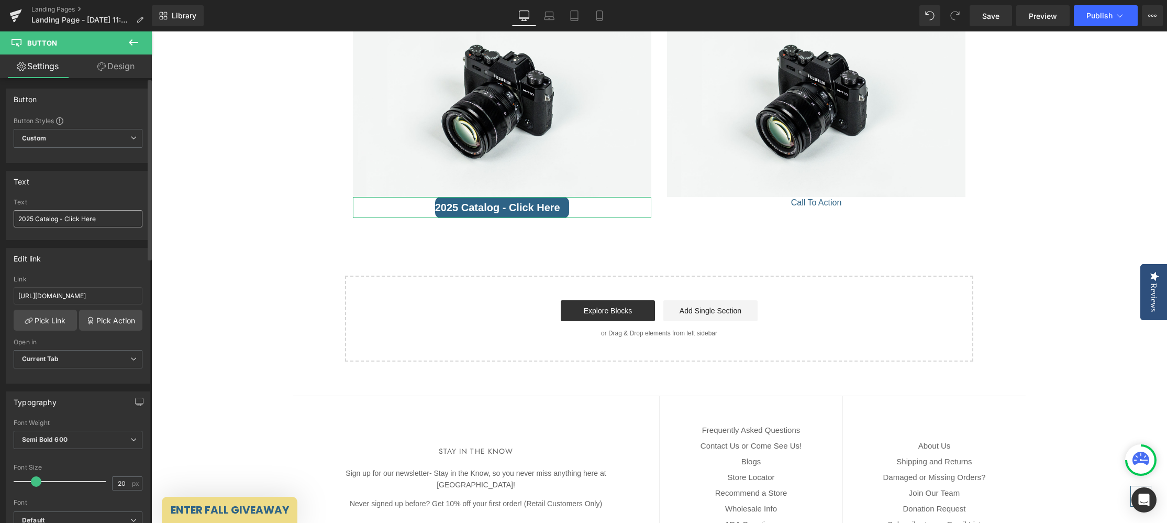
type input "45"
click at [15, 216] on input "2025 Catalog - Click Here" at bounding box center [78, 218] width 129 height 17
drag, startPoint x: 21, startPoint y: 217, endPoint x: -1, endPoint y: 217, distance: 22.0
click at [0, 217] on div "Text 2025 Catalog - Click Here Text 2025 Catalog - Click Here" at bounding box center [78, 201] width 157 height 77
type input "2025 Catalog - Click Here"
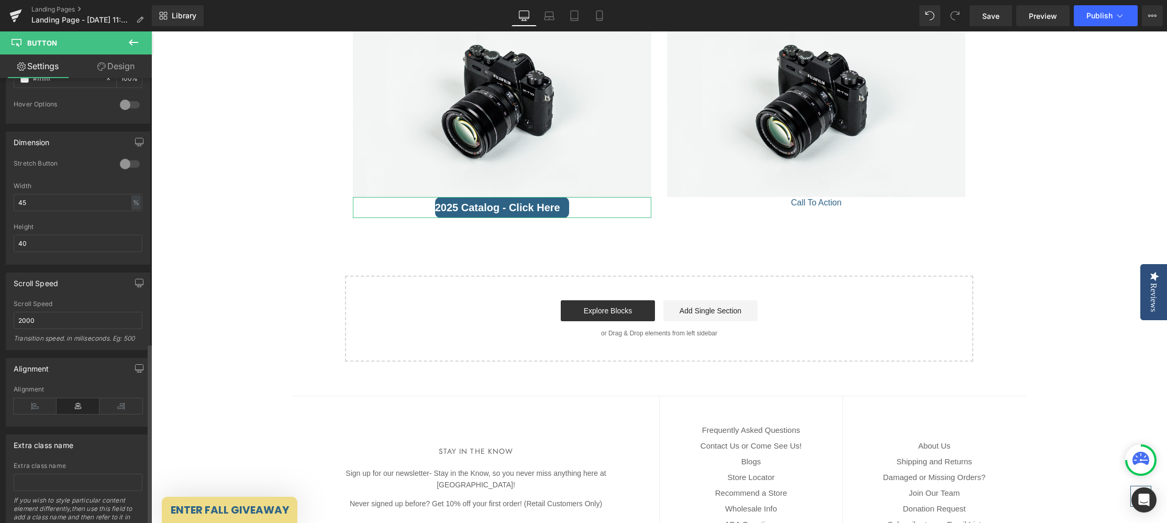
scroll to position [649, 0]
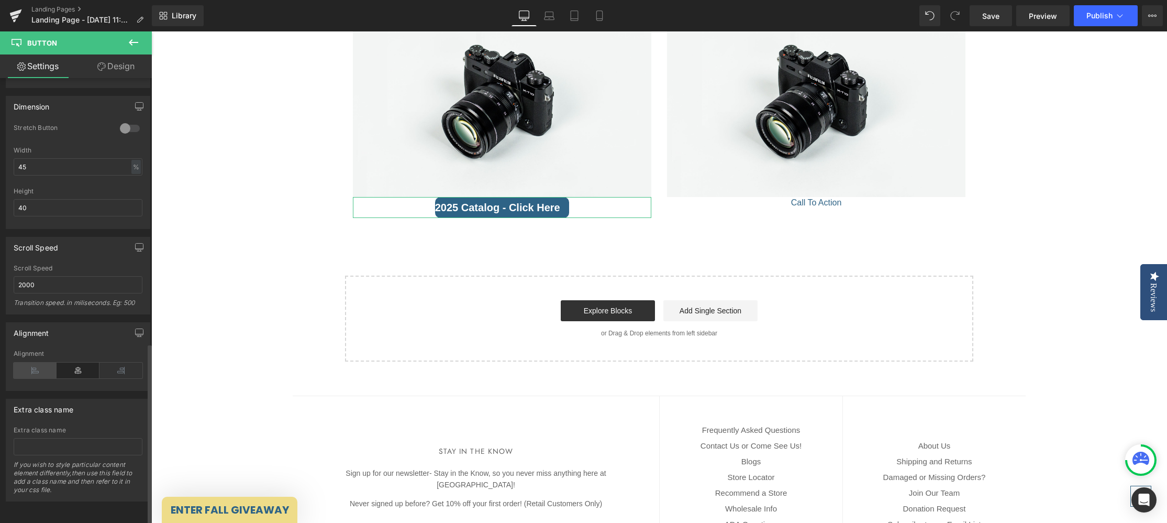
click at [28, 363] on icon at bounding box center [35, 370] width 43 height 16
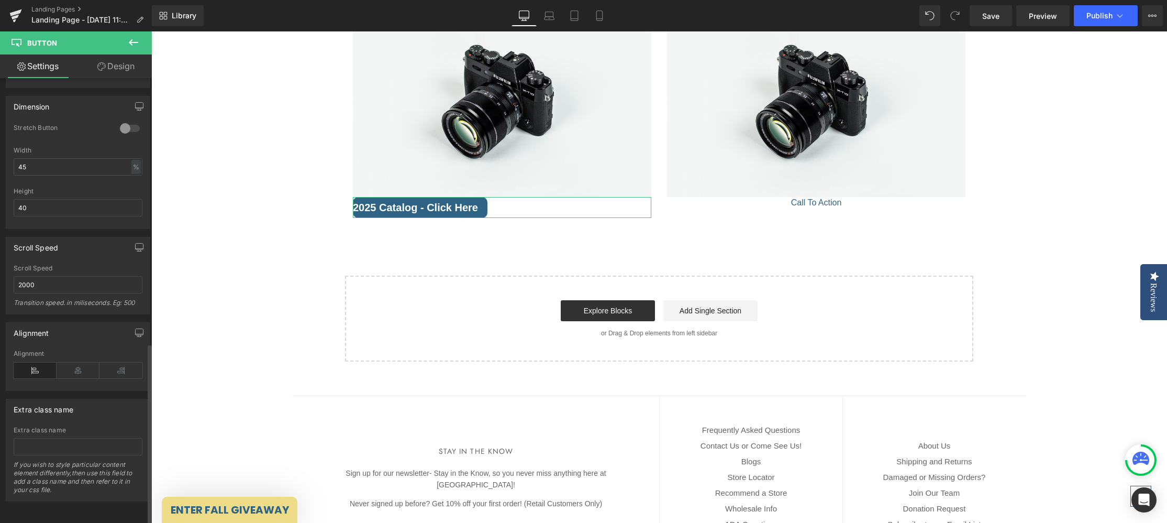
drag, startPoint x: 79, startPoint y: 363, endPoint x: 78, endPoint y: 372, distance: 9.4
click at [79, 363] on icon at bounding box center [78, 370] width 43 height 16
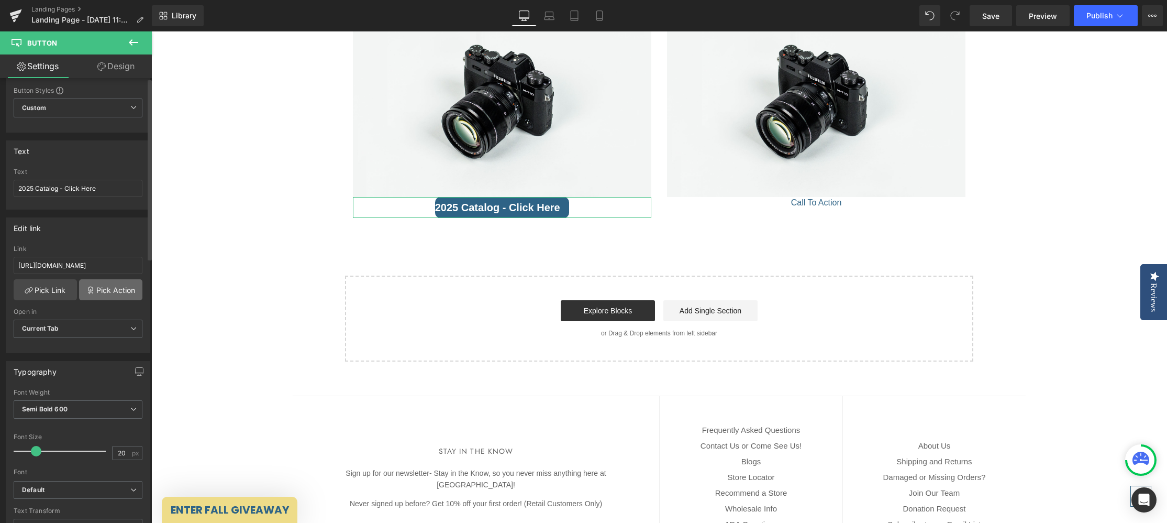
scroll to position [0, 0]
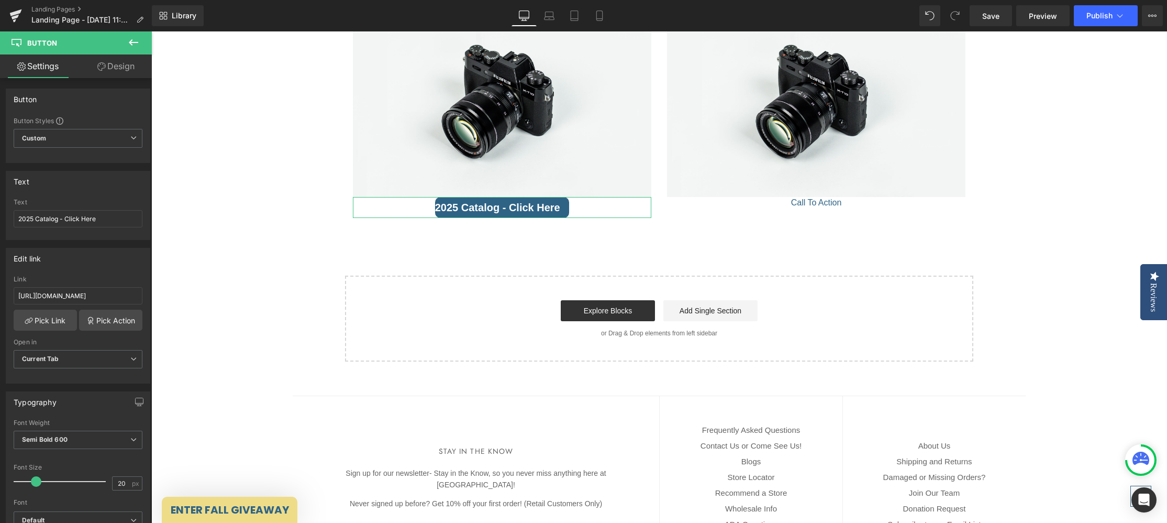
drag, startPoint x: 104, startPoint y: 66, endPoint x: 121, endPoint y: 76, distance: 20.4
click at [104, 66] on icon at bounding box center [101, 66] width 8 height 8
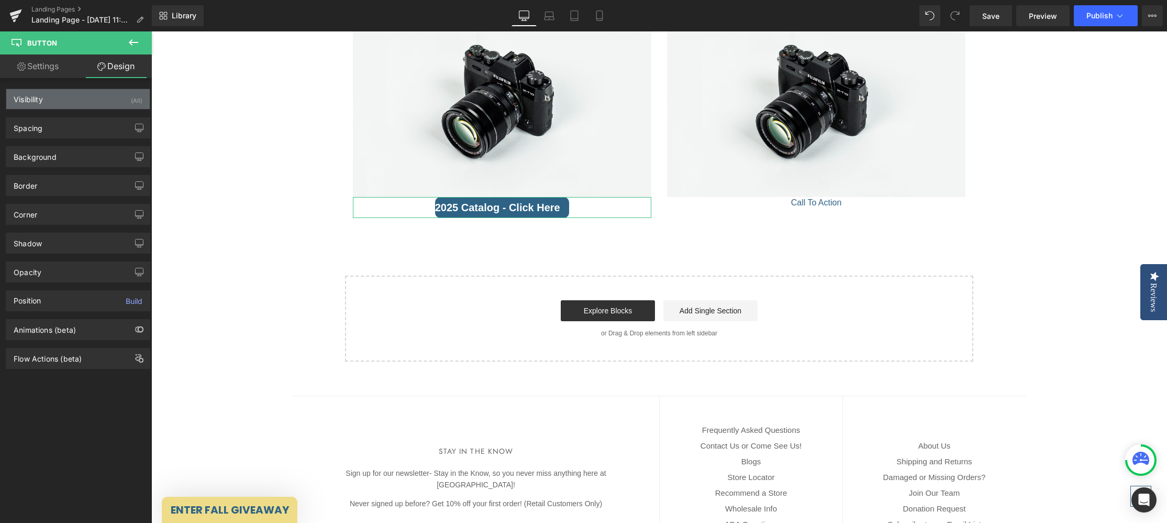
click at [102, 99] on div "Visibility (All)" at bounding box center [77, 99] width 143 height 20
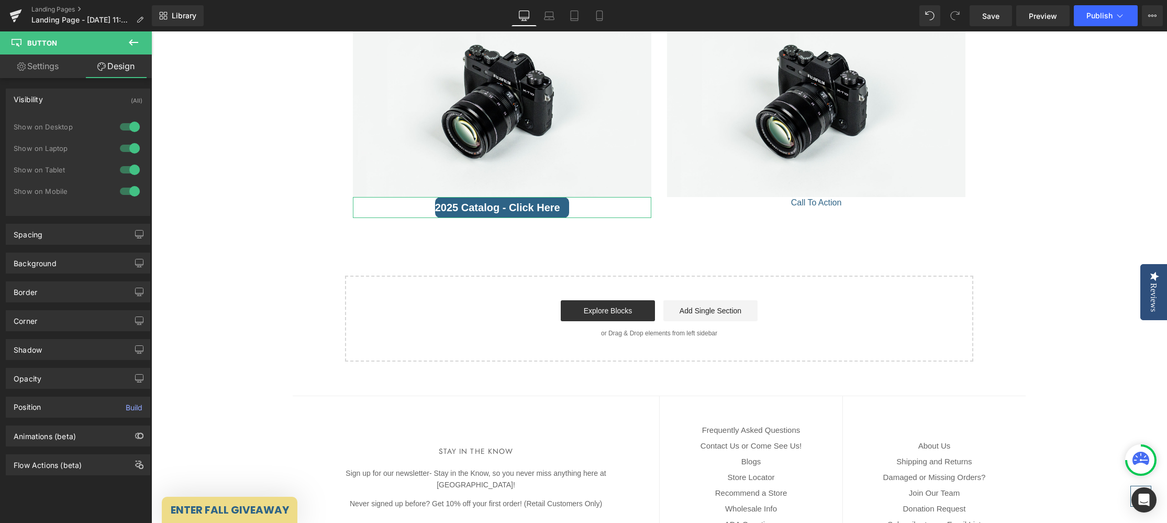
click at [99, 97] on div "Visibility (All)" at bounding box center [77, 99] width 143 height 20
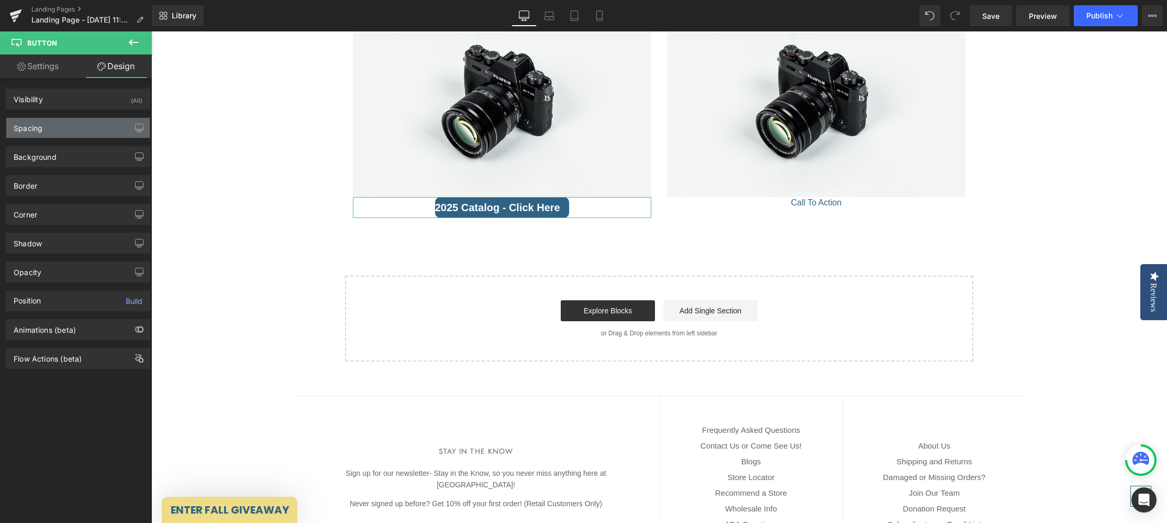
drag, startPoint x: 62, startPoint y: 126, endPoint x: 72, endPoint y: 126, distance: 10.5
click at [62, 126] on div "Spacing" at bounding box center [77, 128] width 143 height 20
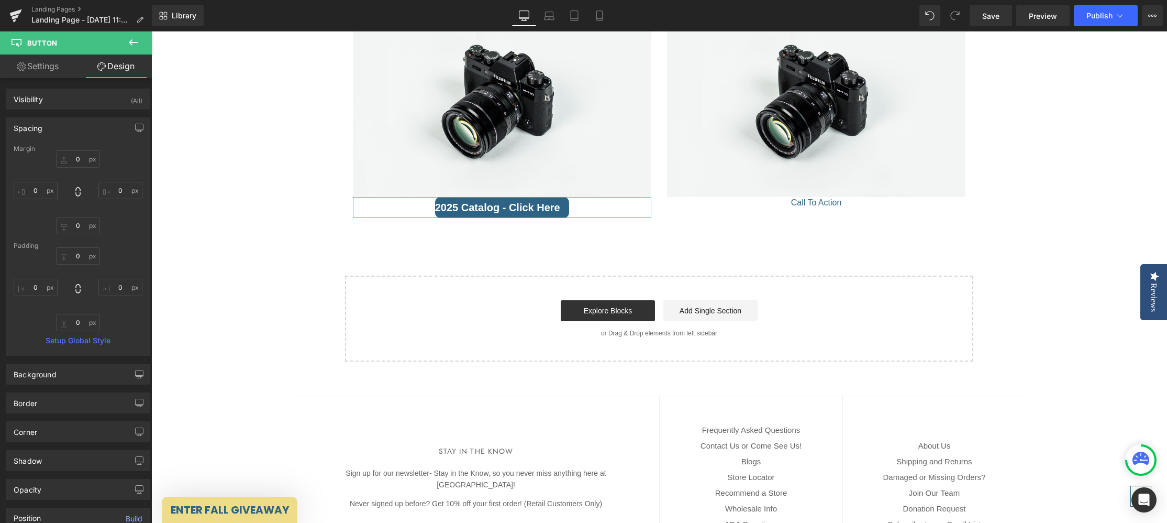
drag, startPoint x: 70, startPoint y: 127, endPoint x: 89, endPoint y: 143, distance: 25.2
click at [70, 127] on div "Spacing" at bounding box center [77, 128] width 143 height 20
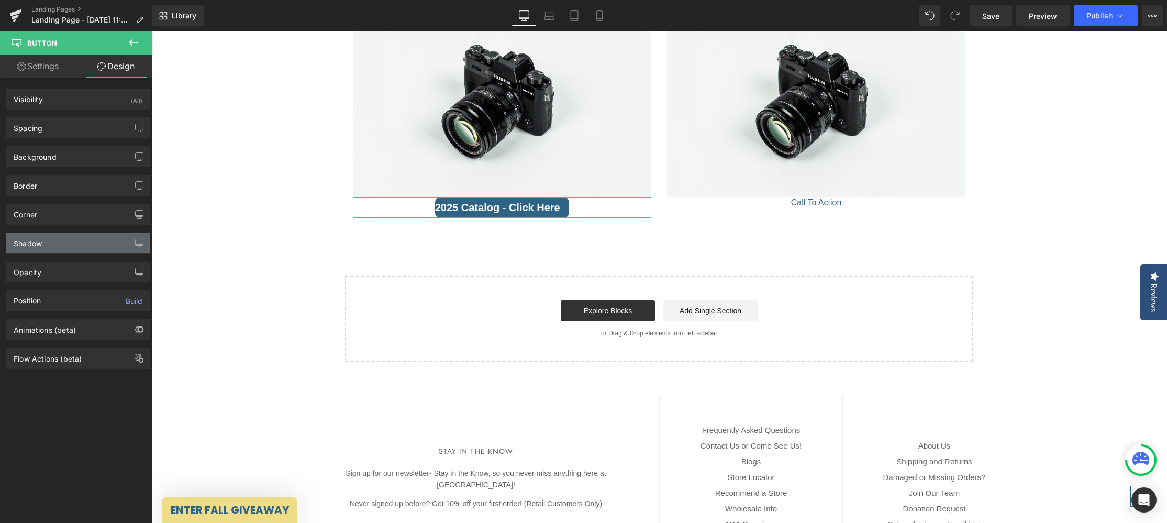
click at [70, 246] on div "Shadow" at bounding box center [77, 243] width 143 height 20
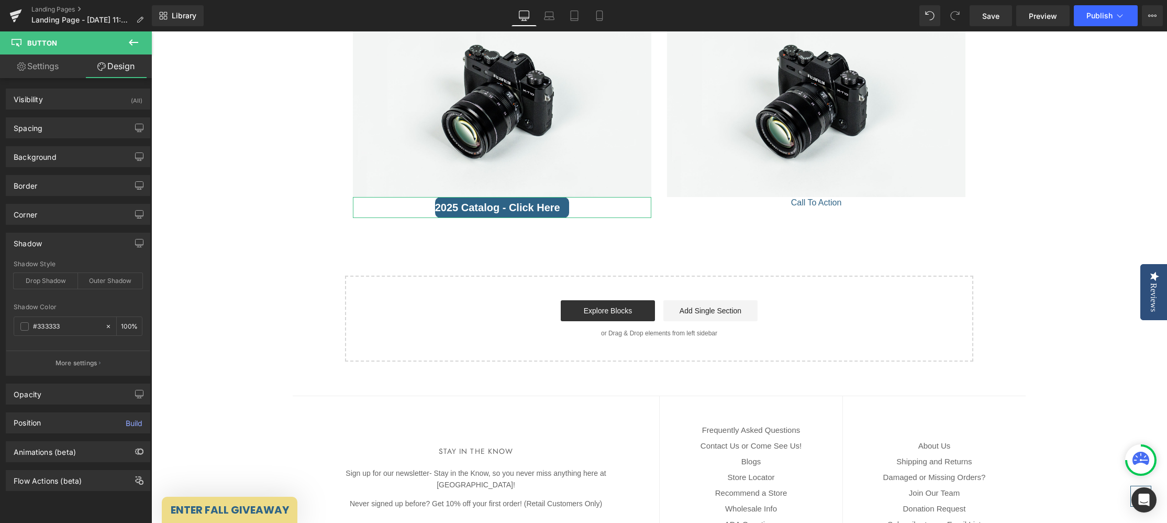
click at [73, 238] on div "Shadow" at bounding box center [77, 243] width 143 height 20
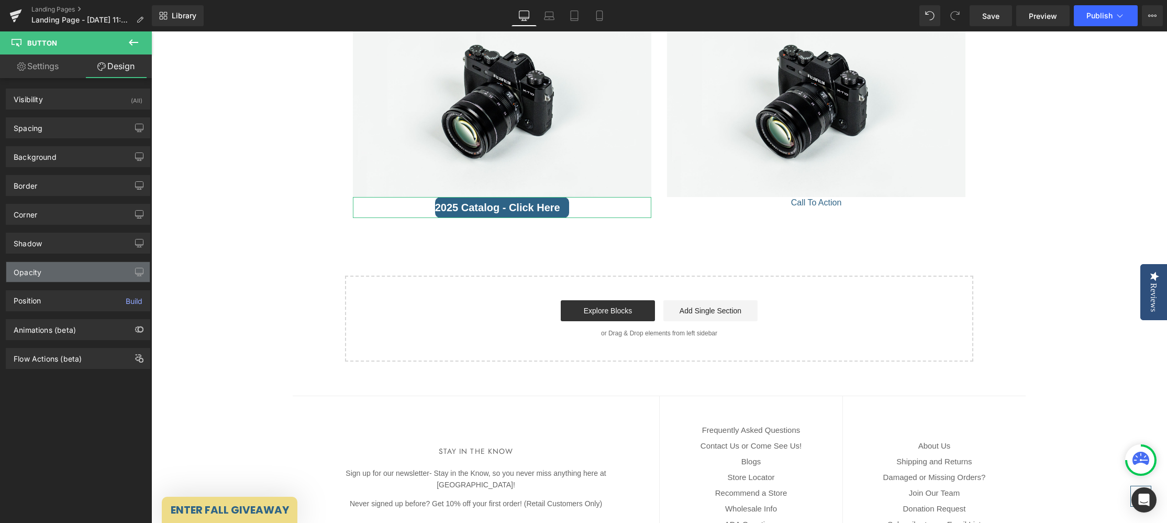
click at [63, 270] on div "Opacity" at bounding box center [77, 272] width 143 height 20
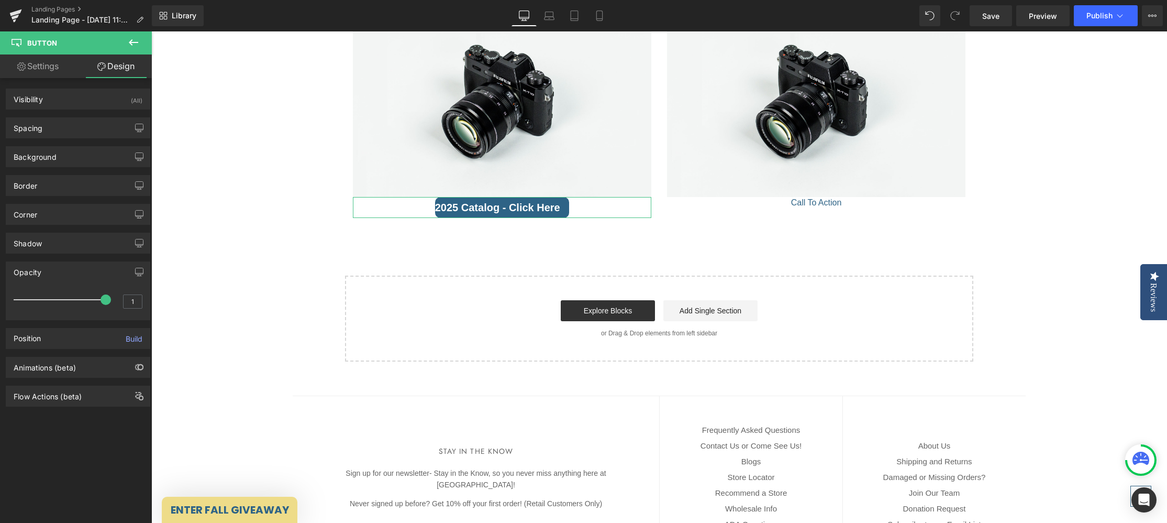
click at [66, 271] on div "Opacity" at bounding box center [77, 272] width 143 height 20
click at [49, 62] on link "Settings" at bounding box center [38, 66] width 76 height 24
type input "100"
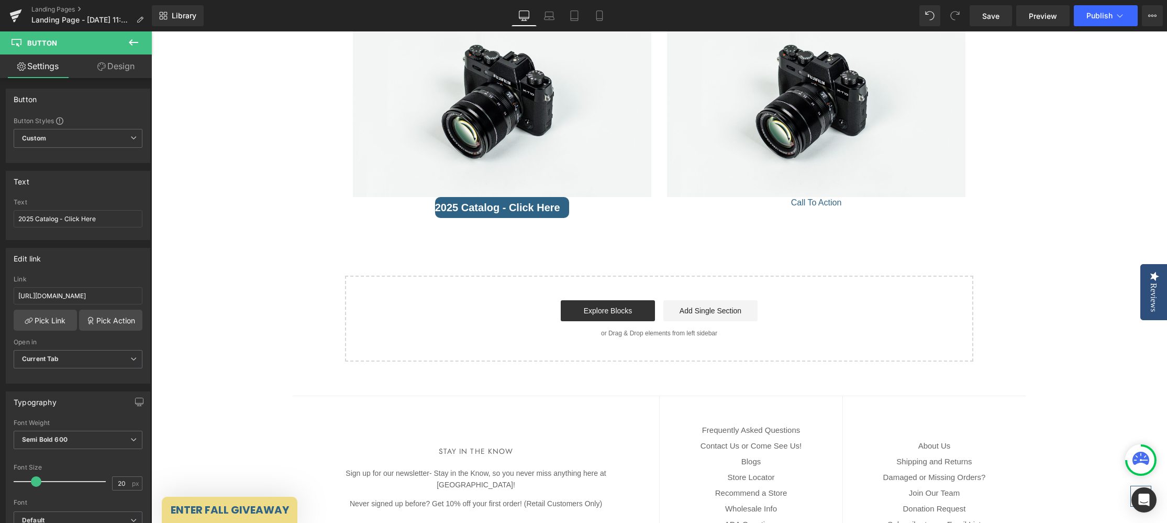
click at [139, 40] on icon at bounding box center [133, 42] width 13 height 13
drag, startPoint x: 505, startPoint y: 207, endPoint x: 514, endPoint y: 207, distance: 8.9
click at [505, 207] on span "Button" at bounding box center [502, 207] width 24 height 13
click at [518, 208] on icon at bounding box center [520, 207] width 6 height 6
click at [561, 208] on link "2025 Catalog - Click Here" at bounding box center [502, 207] width 135 height 21
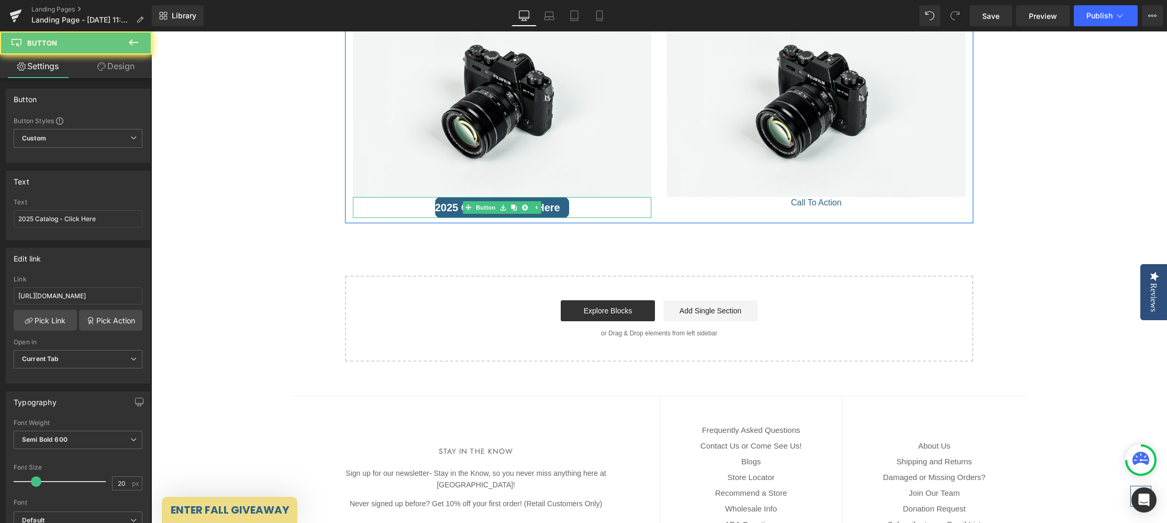
click at [561, 208] on link "2025 Catalog - Click Here" at bounding box center [502, 207] width 135 height 21
click at [527, 207] on icon at bounding box center [525, 208] width 6 height 6
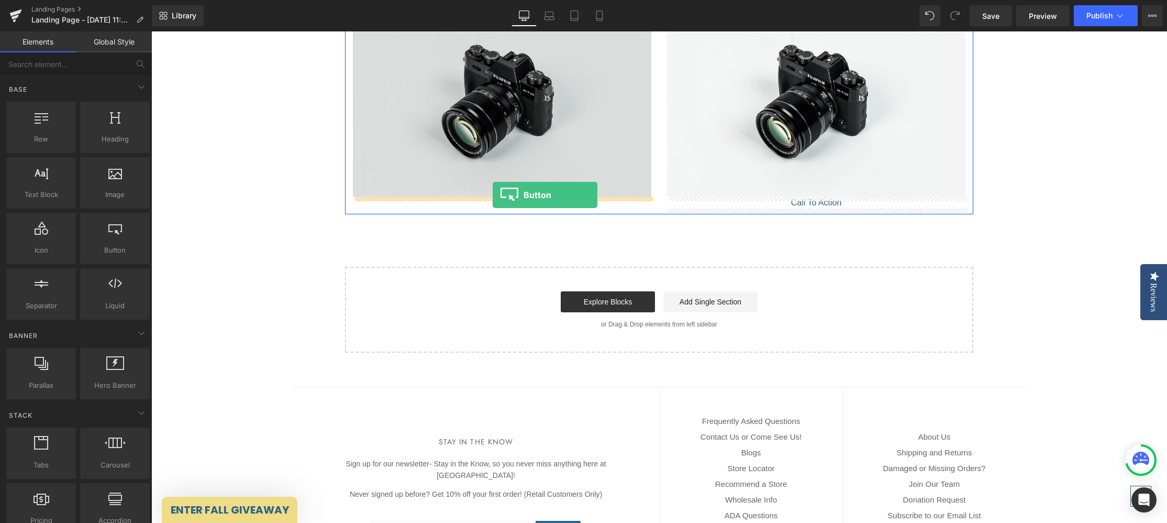
drag, startPoint x: 260, startPoint y: 270, endPoint x: 491, endPoint y: 196, distance: 242.8
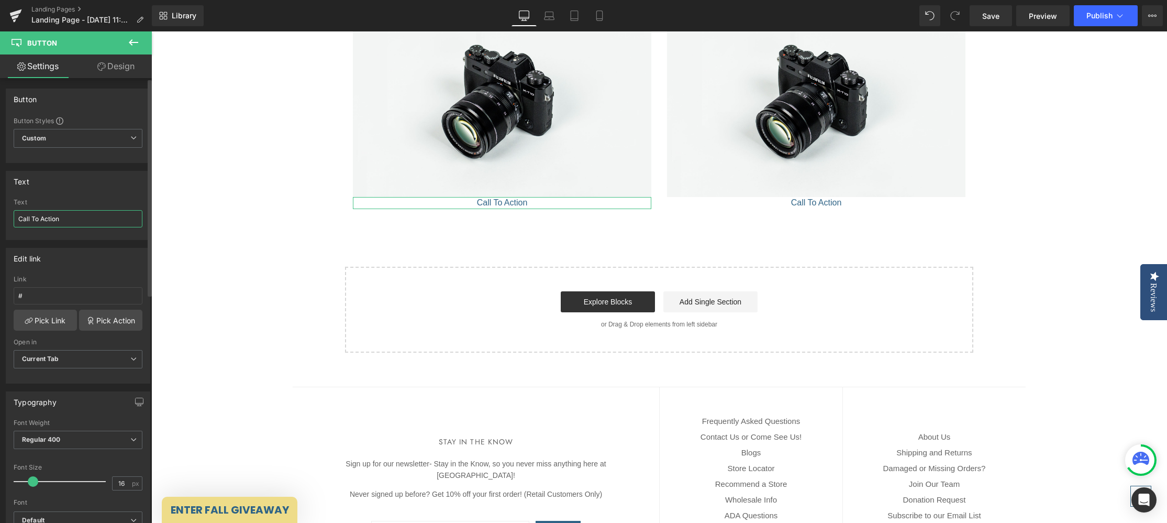
drag, startPoint x: 75, startPoint y: 219, endPoint x: 0, endPoint y: 216, distance: 75.5
click at [2, 216] on div "Text Call To Action Text Call To Action" at bounding box center [78, 201] width 157 height 77
drag, startPoint x: 101, startPoint y: 219, endPoint x: 71, endPoint y: 212, distance: 30.7
click at [65, 216] on input "2025 Catalog - Click Here" at bounding box center [78, 218] width 129 height 17
type input "2025 Catalog - View Here"
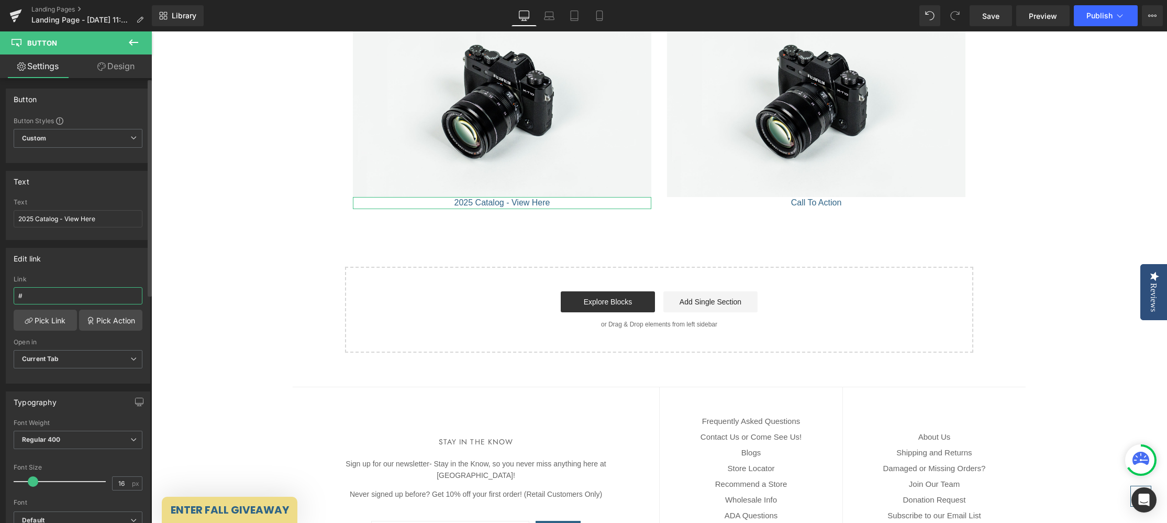
click at [54, 298] on input "#" at bounding box center [78, 295] width 129 height 17
paste input "[URL][DOMAIN_NAME]"
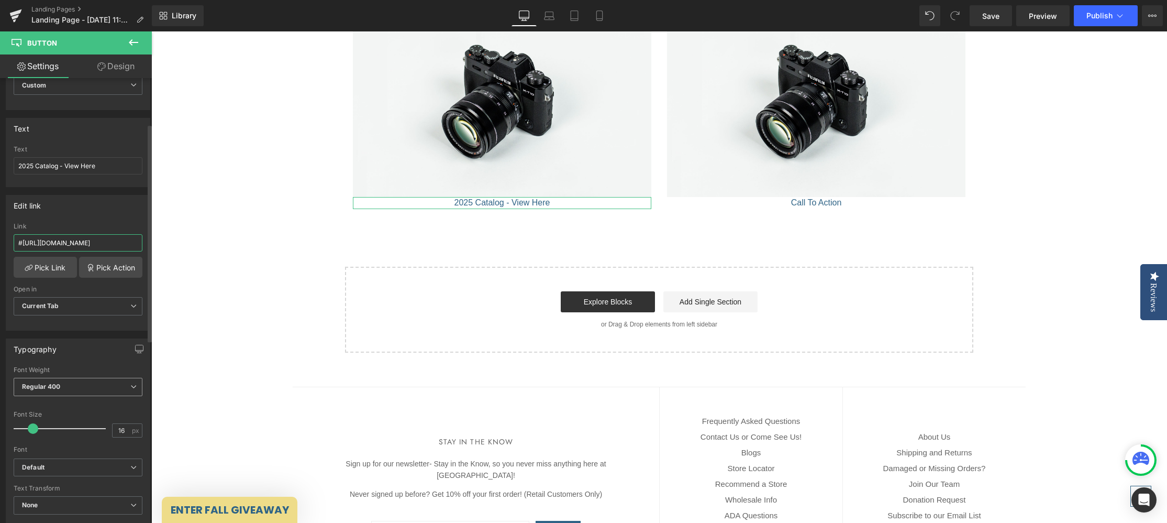
scroll to position [96, 0]
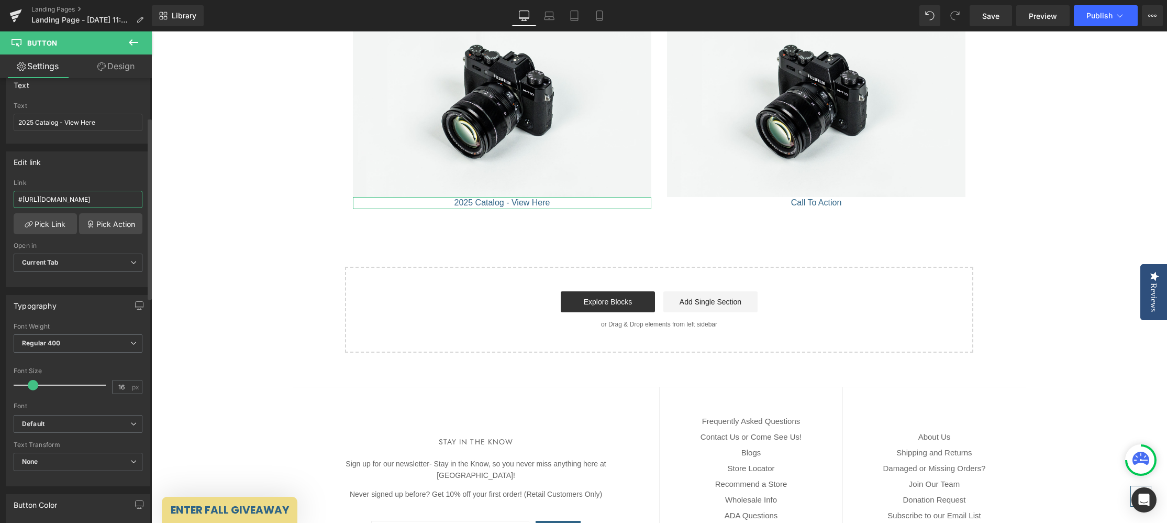
type input "#[URL][DOMAIN_NAME]"
type input "20"
click at [37, 386] on span at bounding box center [35, 385] width 10 height 10
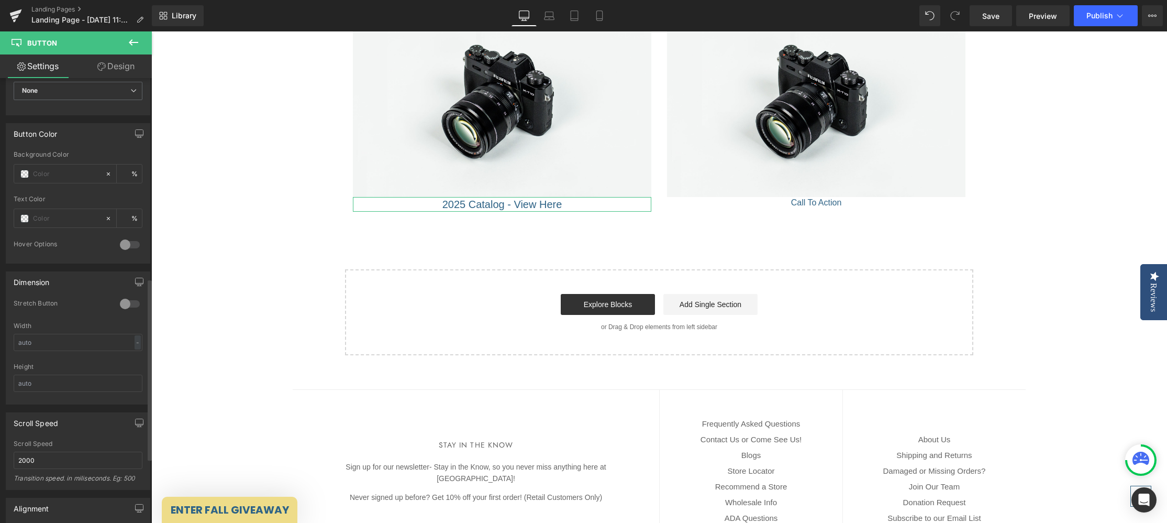
scroll to position [490, 0]
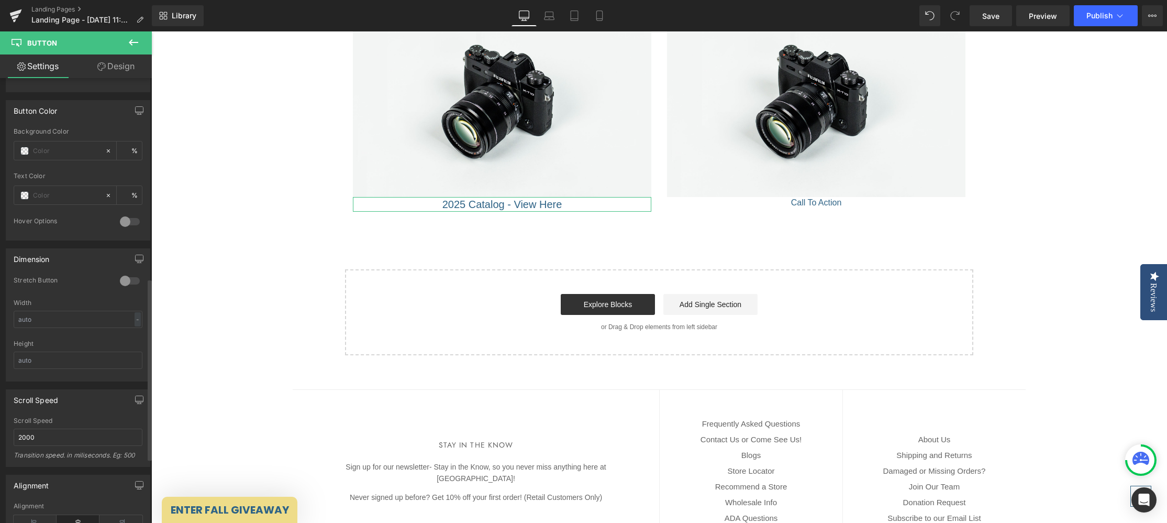
click at [123, 222] on div at bounding box center [129, 221] width 25 height 17
click at [131, 218] on div at bounding box center [129, 221] width 25 height 17
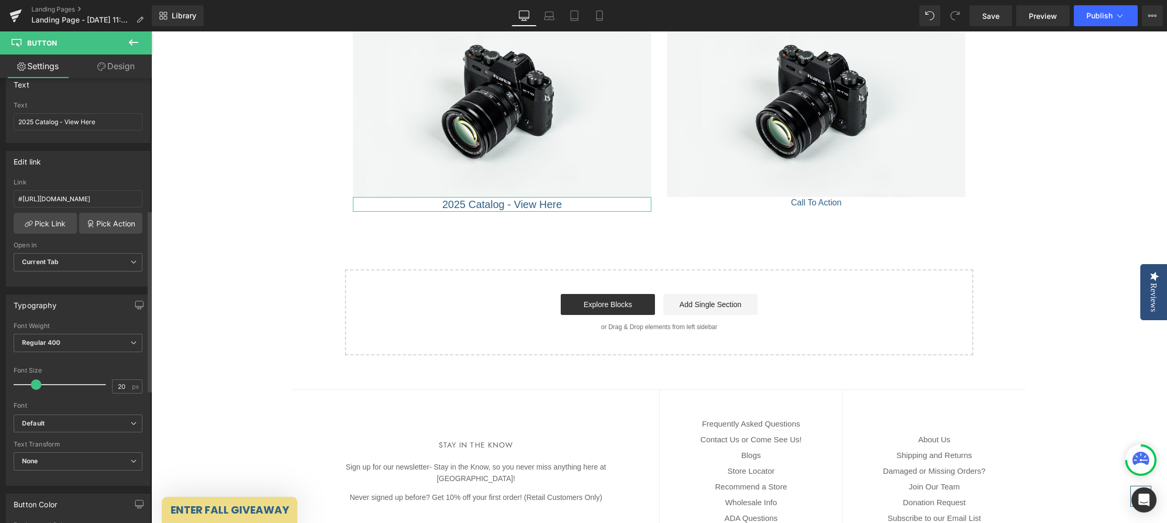
scroll to position [0, 0]
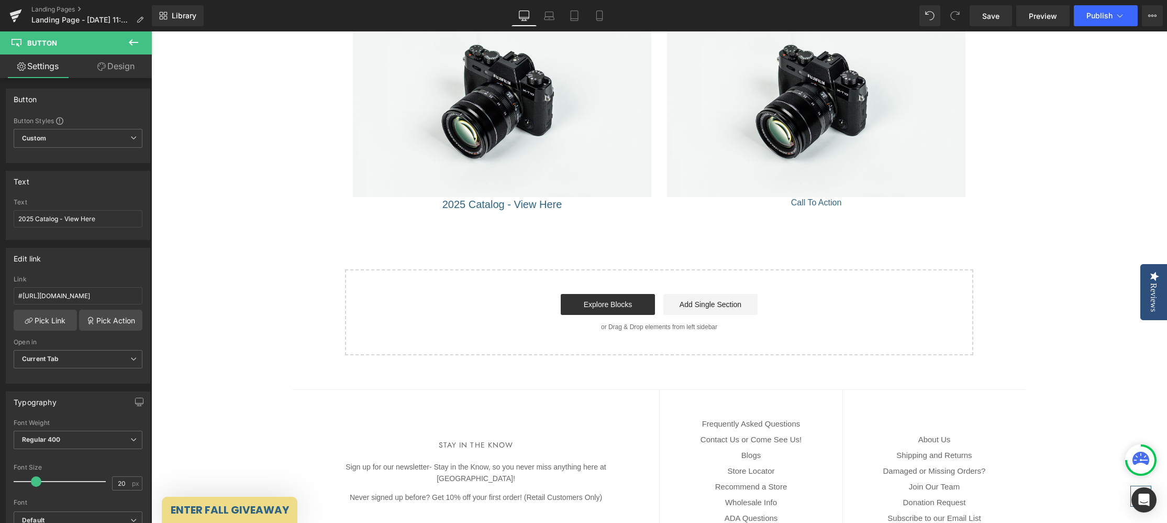
drag, startPoint x: 133, startPoint y: 41, endPoint x: 148, endPoint y: 44, distance: 15.4
click at [133, 41] on icon at bounding box center [133, 42] width 13 height 13
drag, startPoint x: 82, startPoint y: 213, endPoint x: 90, endPoint y: 219, distance: 10.1
click at [81, 213] on input "Call To Action" at bounding box center [78, 218] width 129 height 17
drag, startPoint x: 81, startPoint y: 218, endPoint x: -1, endPoint y: 220, distance: 81.7
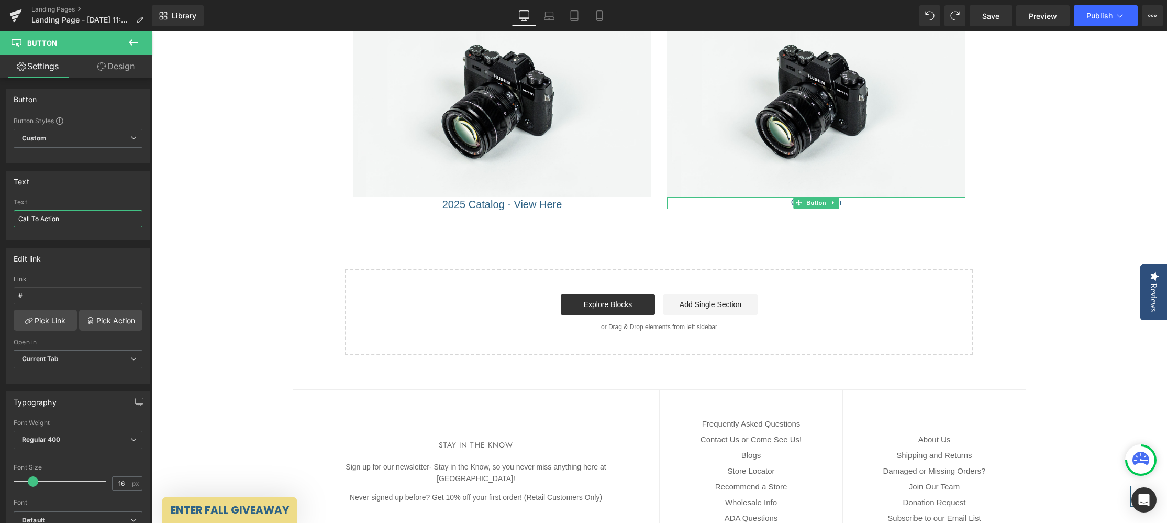
click at [0, 220] on html "Button You are previewing how the will restyle your page. You can not edit Elem…" at bounding box center [583, 261] width 1167 height 523
type input "New & Holiday Midseason Catalog - View Here"
type input "20"
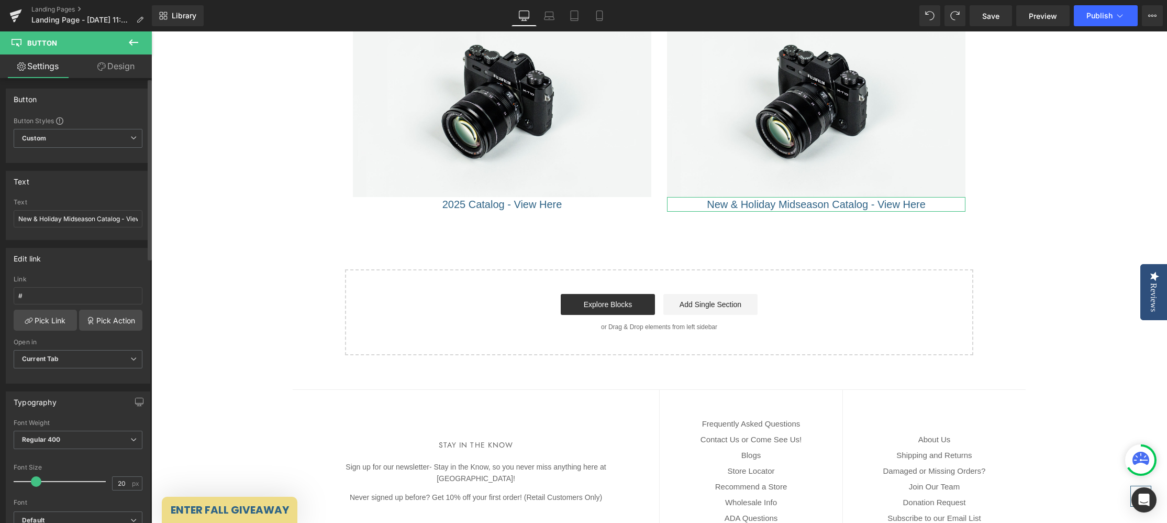
click at [36, 481] on span at bounding box center [36, 481] width 10 height 10
click at [775, 206] on span "New & Holiday Midseason Catalog - View Here" at bounding box center [816, 204] width 219 height 15
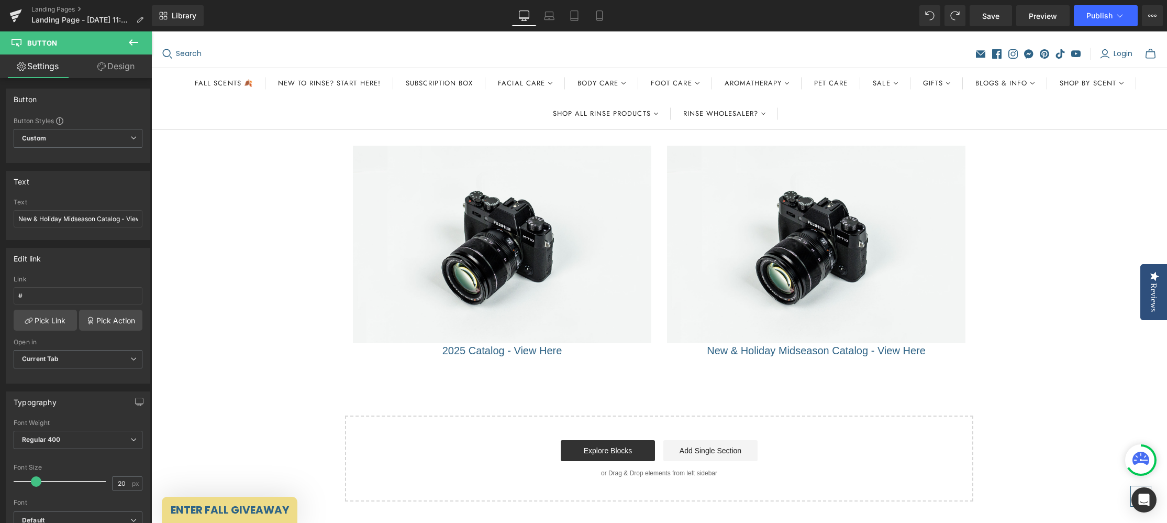
scroll to position [47, 0]
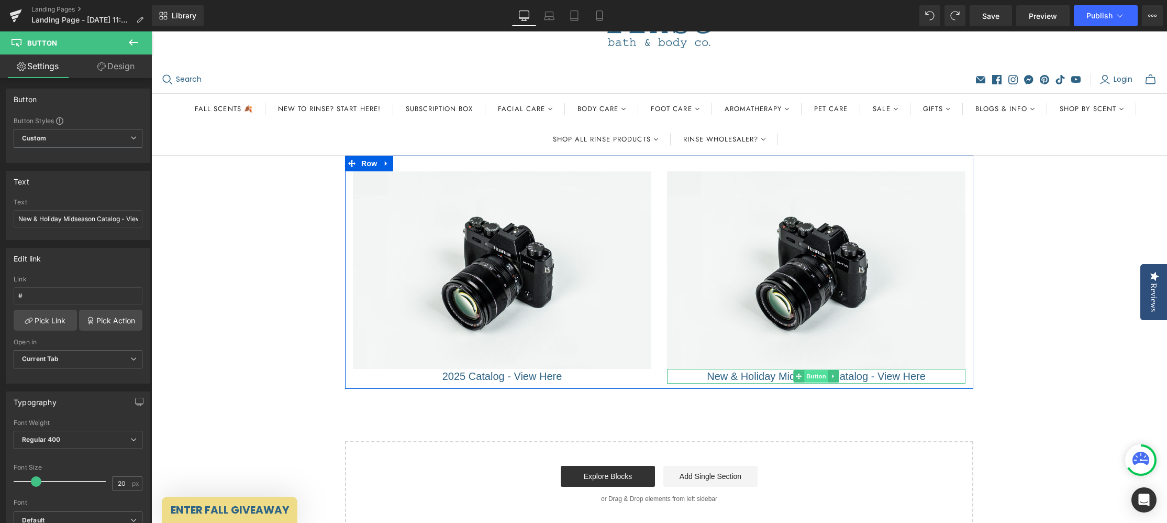
click at [818, 375] on span "Button" at bounding box center [816, 376] width 24 height 13
click at [52, 290] on input "#" at bounding box center [78, 295] width 129 height 17
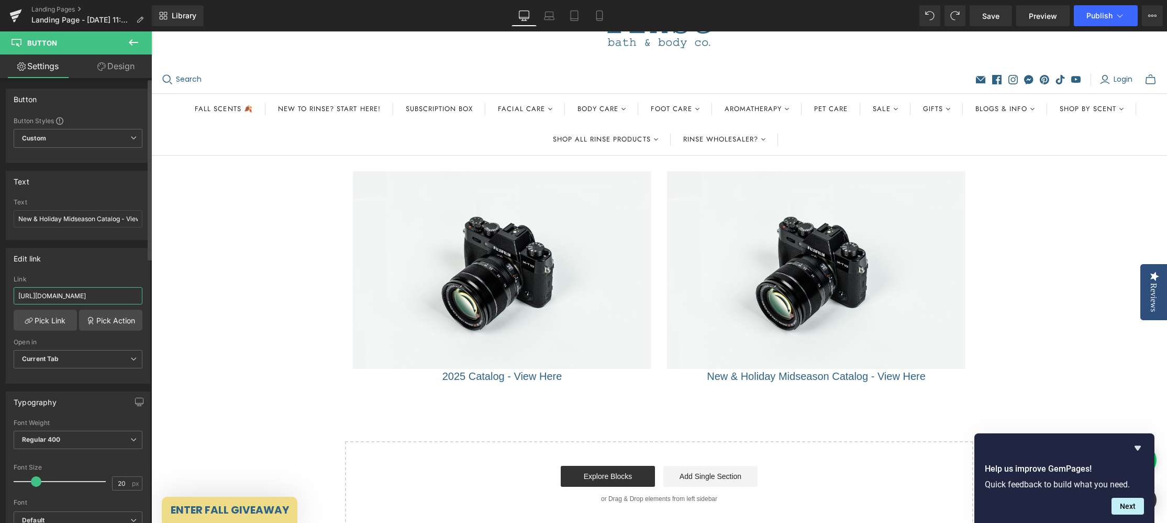
scroll to position [0, 2]
type input "[URL][DOMAIN_NAME]"
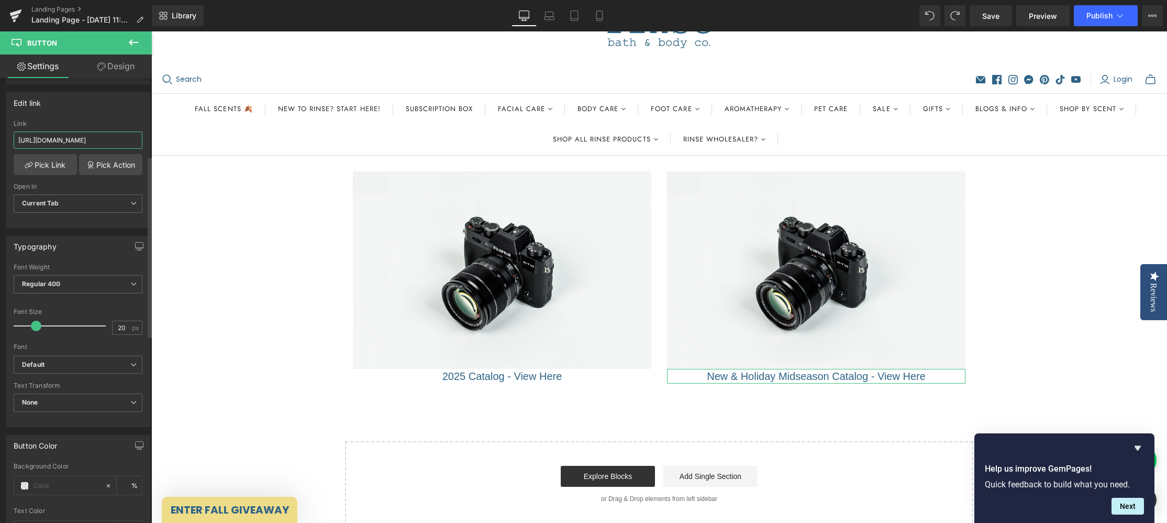
scroll to position [0, 0]
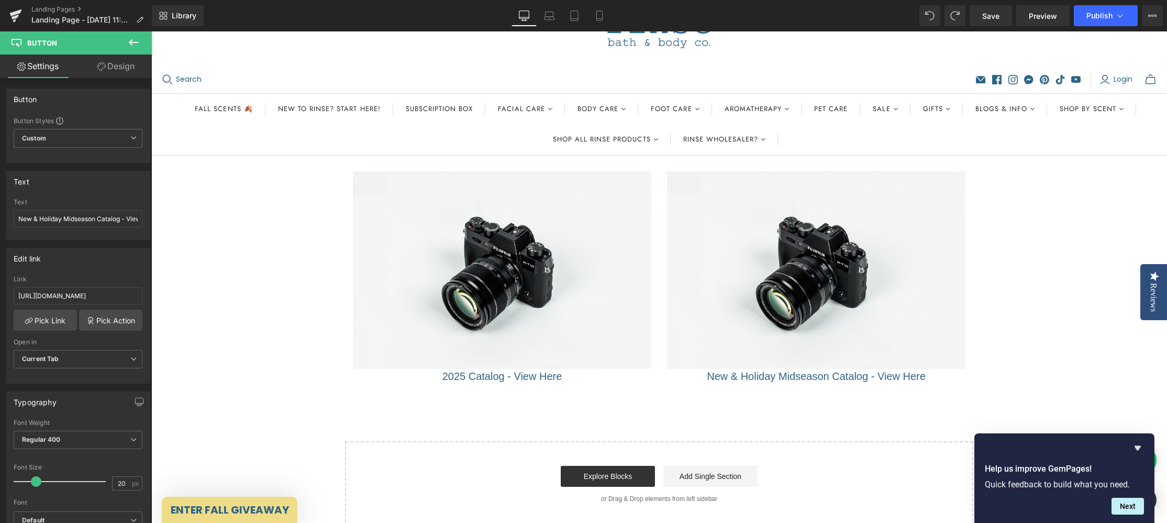
click at [132, 43] on icon at bounding box center [133, 42] width 13 height 13
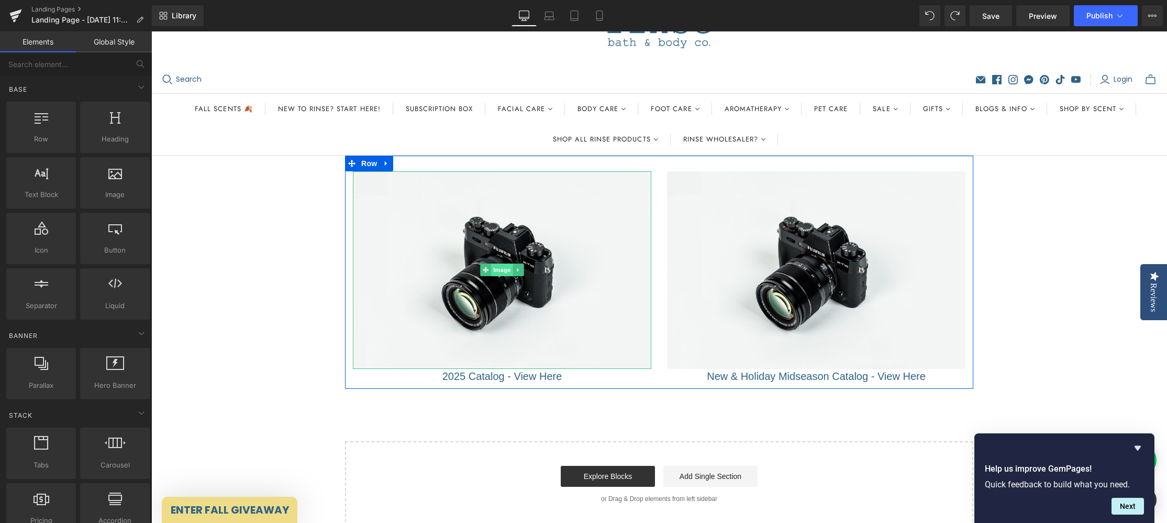
click at [505, 270] on span "Image" at bounding box center [502, 269] width 22 height 13
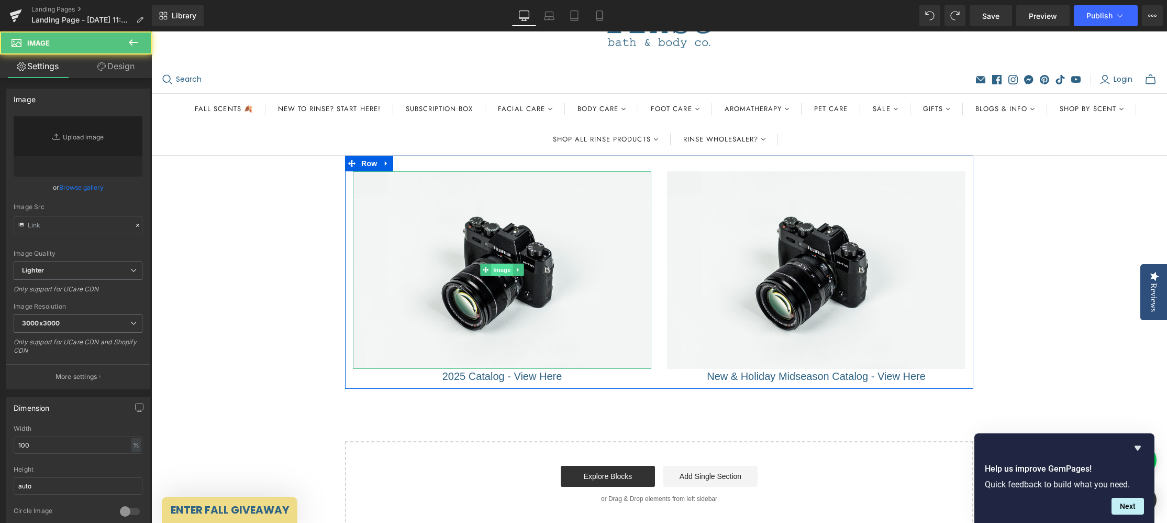
type input "//[DOMAIN_NAME][URL]"
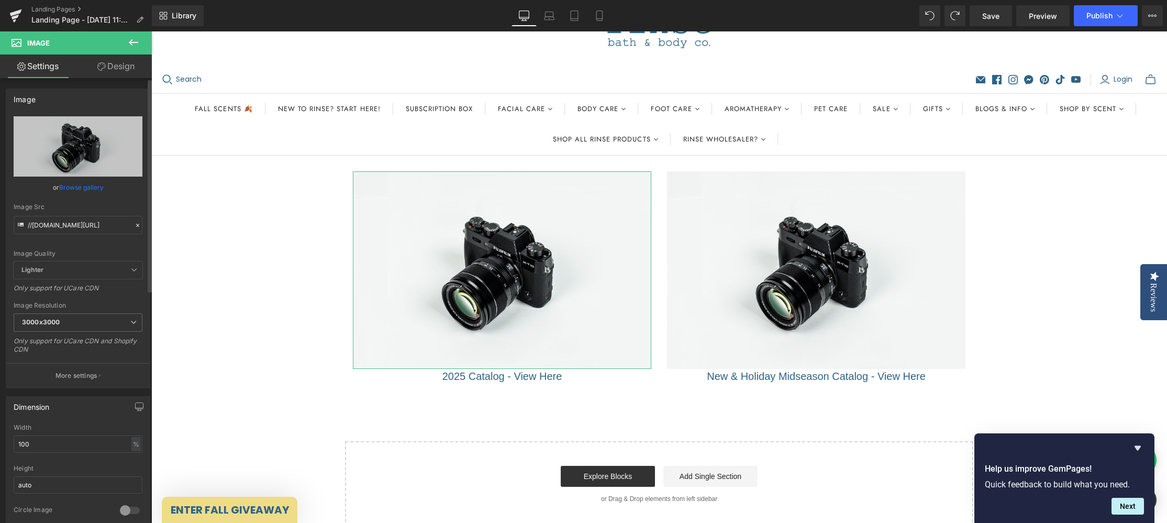
click at [76, 188] on link "Browse gallery" at bounding box center [81, 187] width 45 height 18
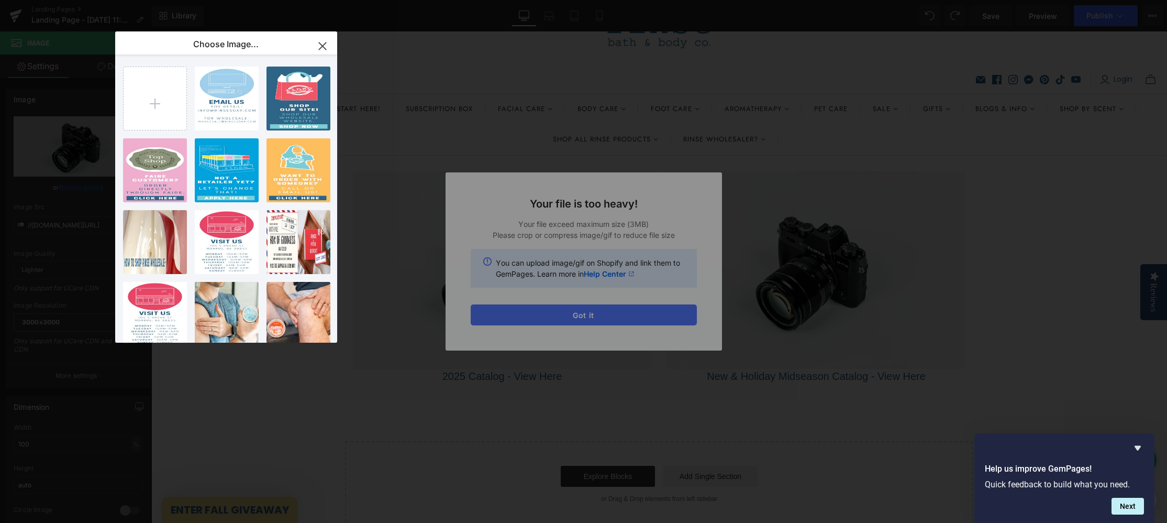
click at [615, 0] on div "Text Color Highlight Color #333333 Choose Image... Back to Library Insert conta…" at bounding box center [583, 0] width 1167 height 0
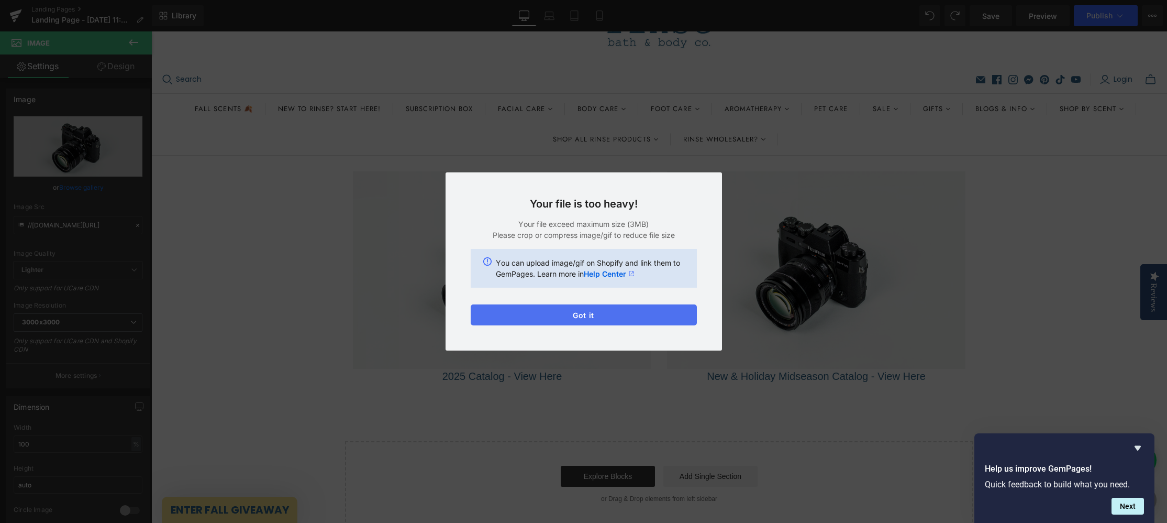
click at [600, 312] on button "Got it" at bounding box center [584, 314] width 226 height 21
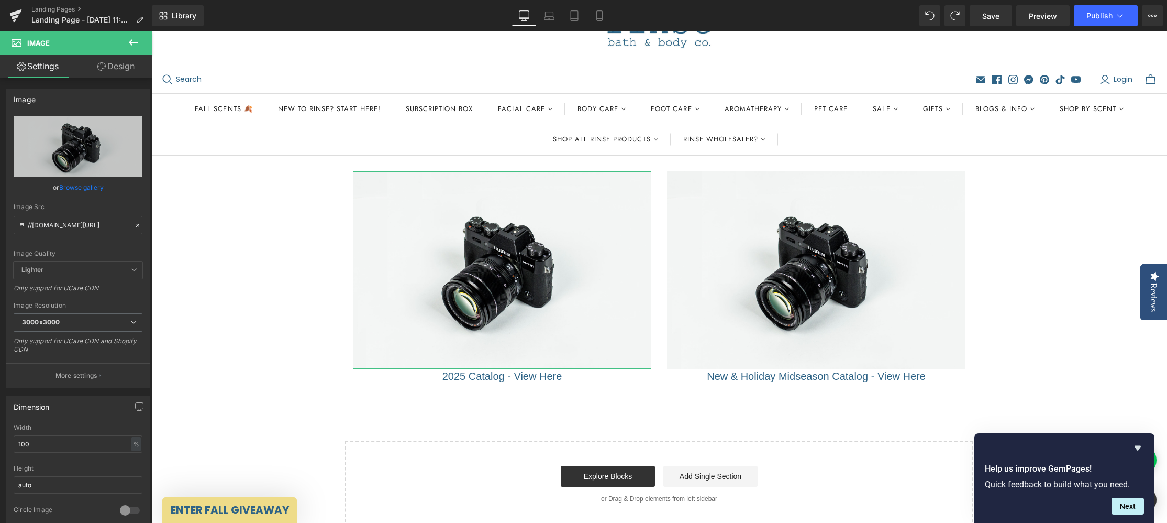
click at [79, 186] on link "Browse gallery" at bounding box center [81, 187] width 45 height 18
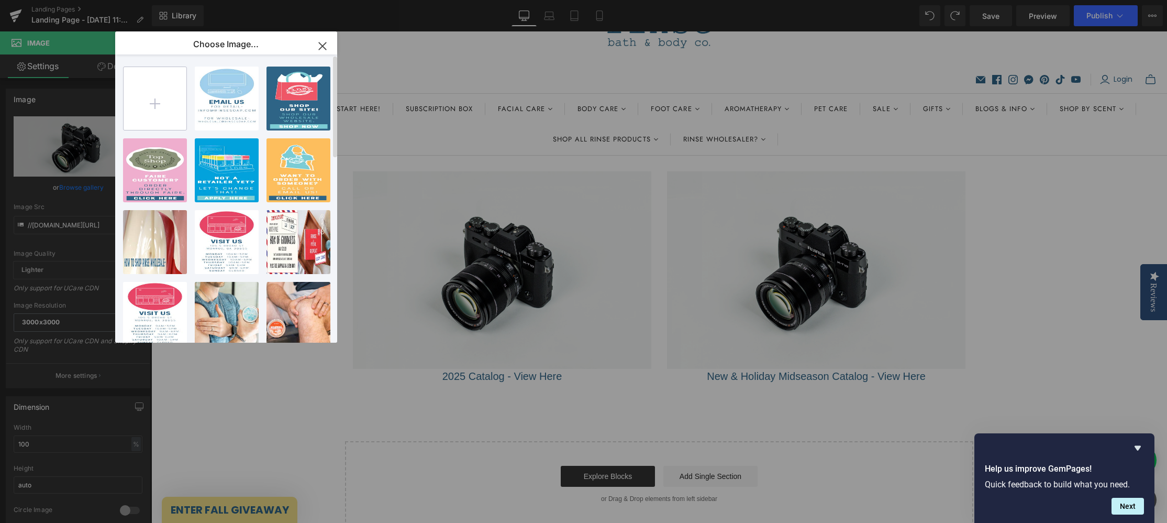
click at [152, 93] on input "file" at bounding box center [155, 98] width 63 height 63
click at [157, 103] on input "file" at bounding box center [155, 98] width 63 height 63
click at [319, 48] on icon "button" at bounding box center [322, 45] width 7 height 7
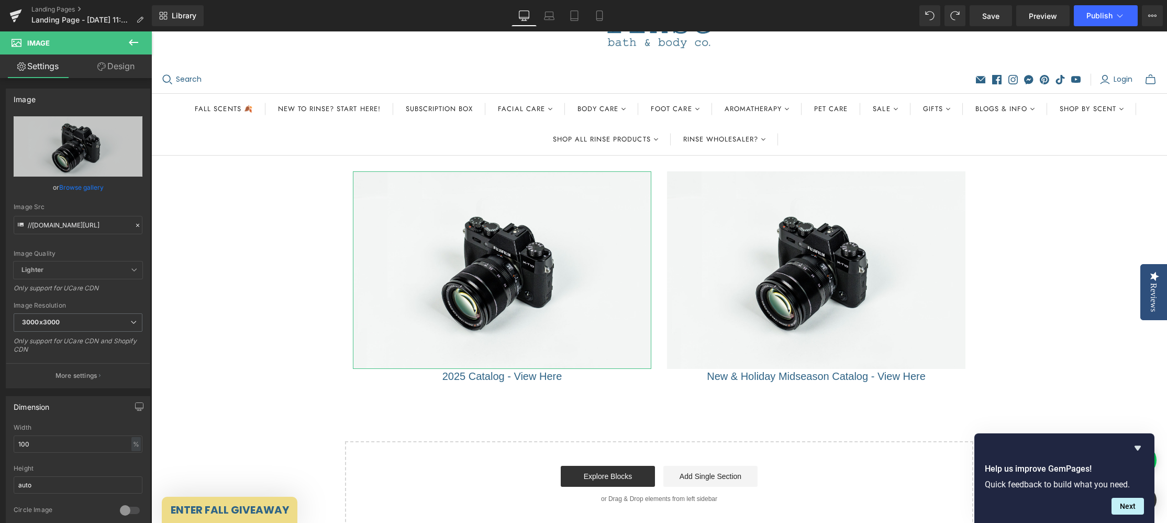
click at [72, 186] on link "Browse gallery" at bounding box center [81, 187] width 45 height 18
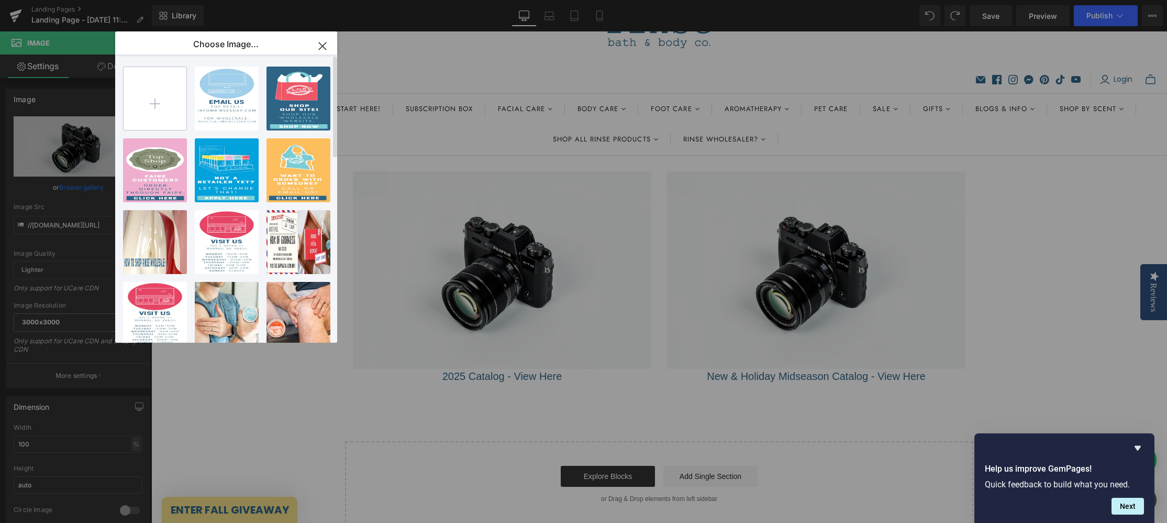
click at [158, 99] on input "file" at bounding box center [155, 98] width 63 height 63
type input "C:\fakepath\Screenshot [DATE] 11.48.19 AM.png"
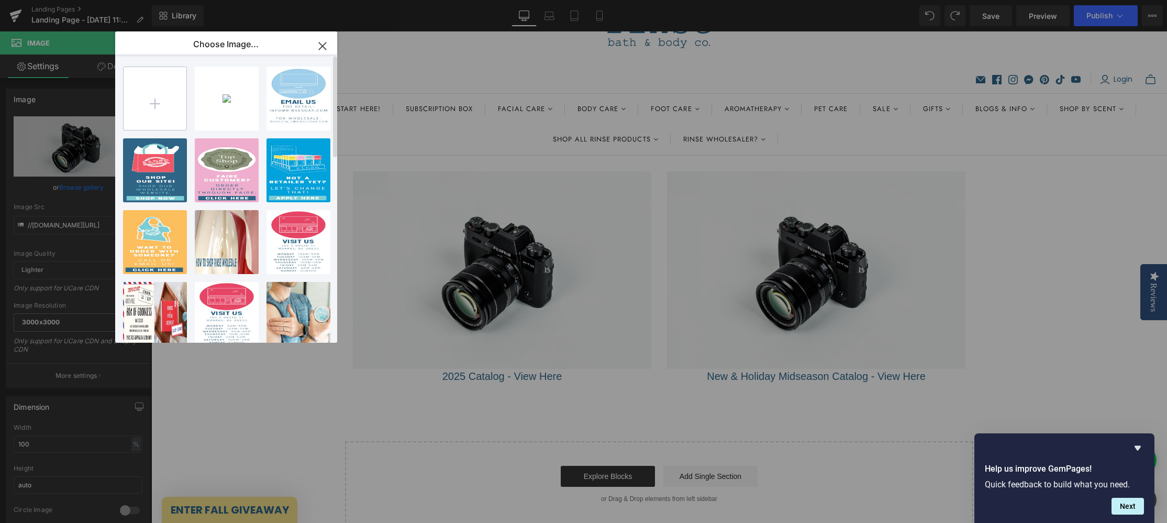
click at [153, 103] on input "file" at bounding box center [155, 98] width 63 height 63
type input "C:\fakepath\Screenshot [DATE] 11.48.30 AM.png"
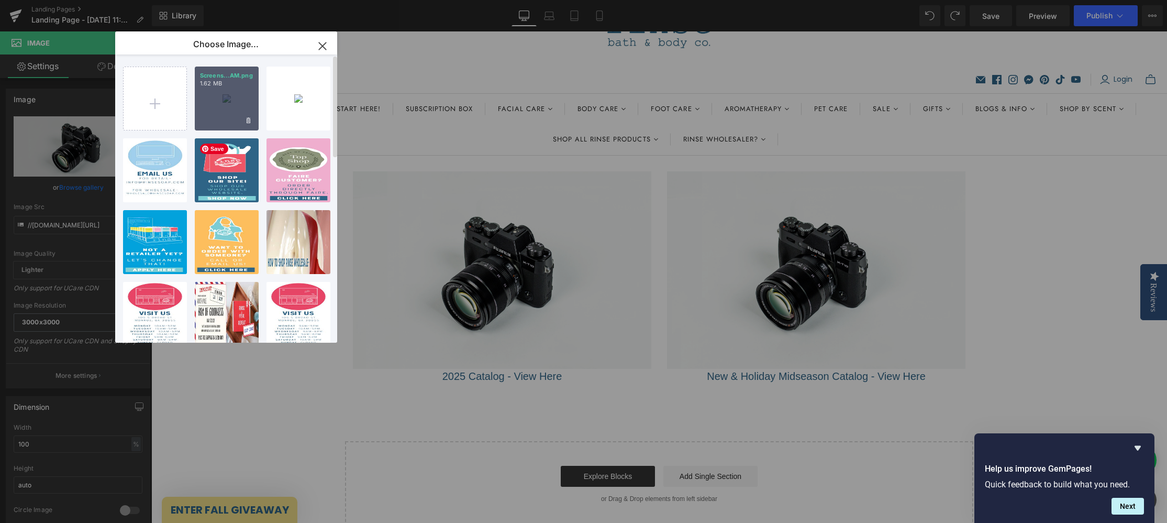
click at [225, 101] on div "Screens...AM.png 1.62 MB" at bounding box center [227, 99] width 64 height 64
type input "[URL][DOMAIN_NAME]"
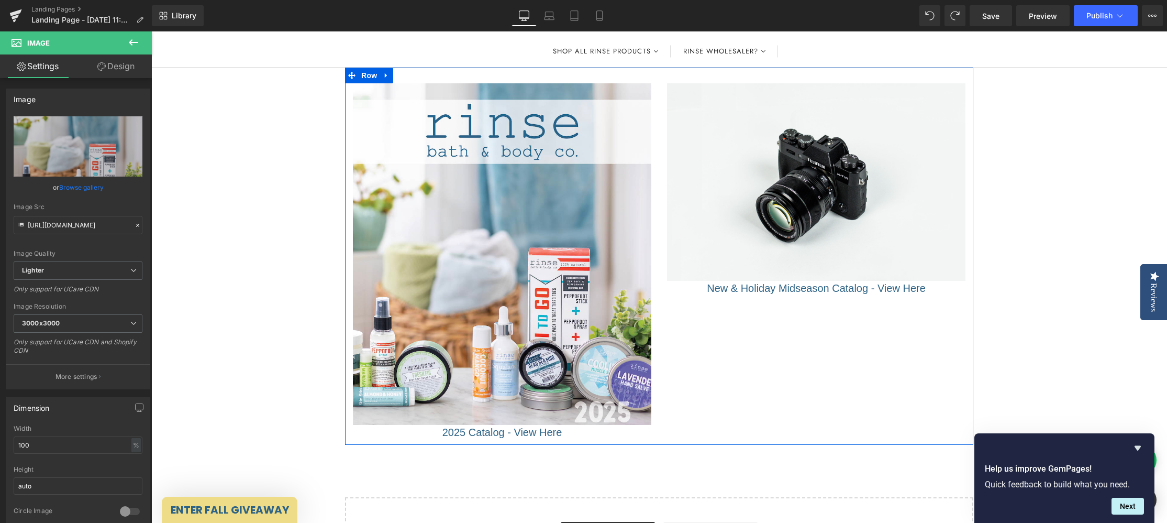
scroll to position [152, 0]
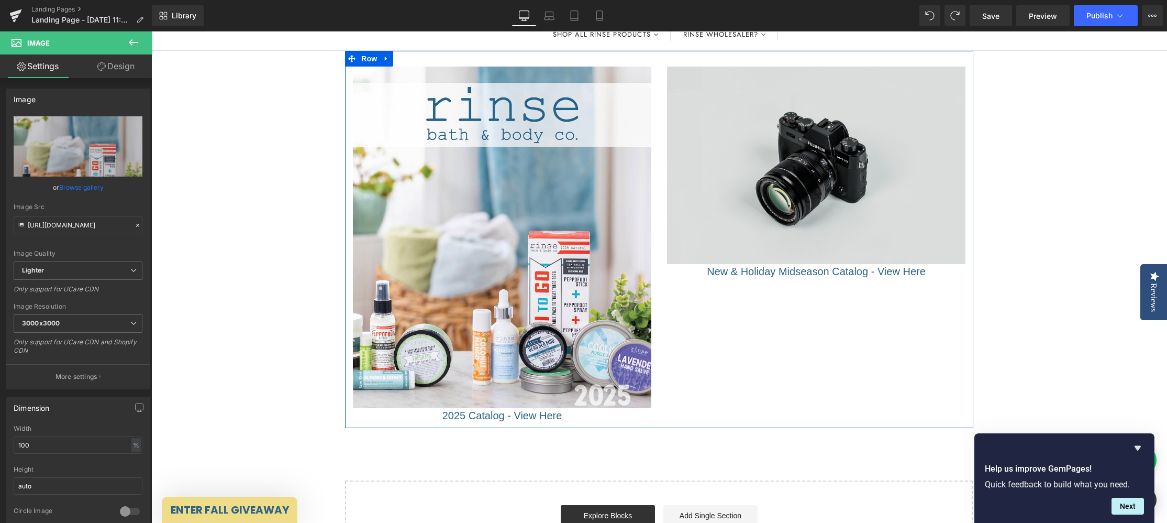
click at [790, 195] on img at bounding box center [816, 166] width 298 height 198
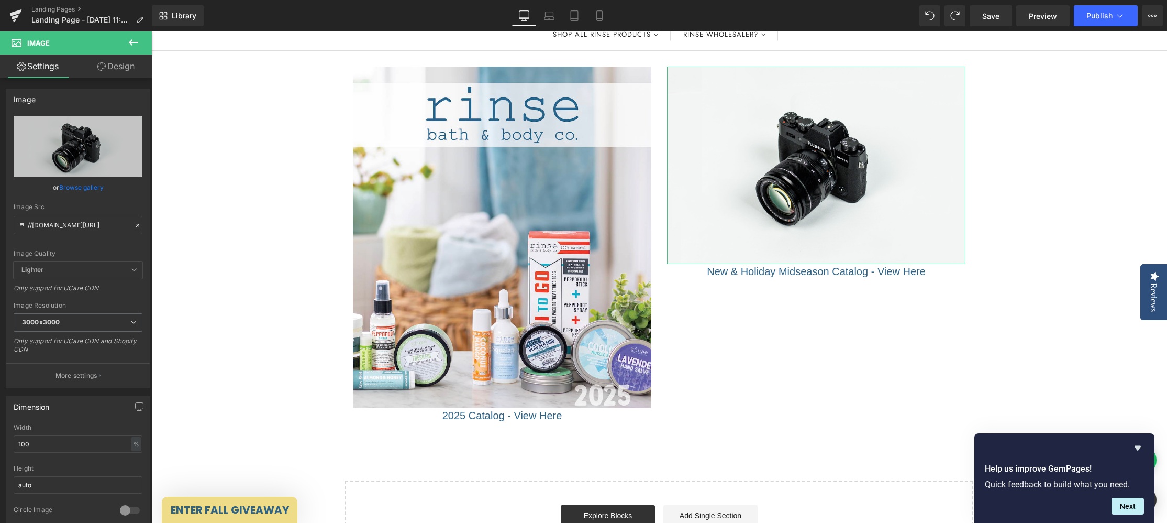
drag, startPoint x: 86, startPoint y: 187, endPoint x: 123, endPoint y: 186, distance: 36.7
click at [86, 187] on link "Browse gallery" at bounding box center [81, 187] width 45 height 18
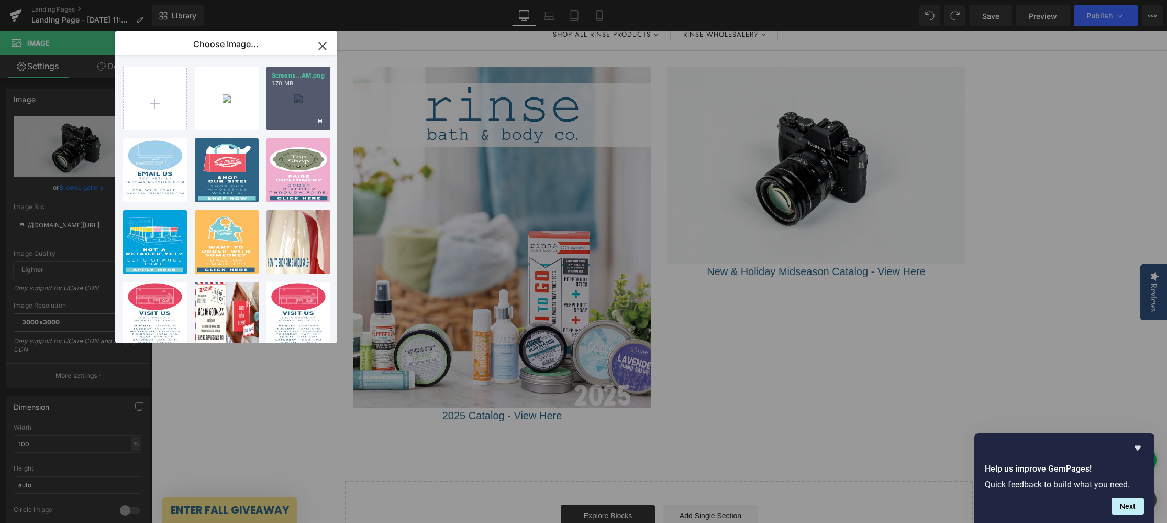
click at [301, 97] on div "Screens...AM.png 1.70 MB" at bounding box center [299, 99] width 64 height 64
type input "[URL][DOMAIN_NAME]"
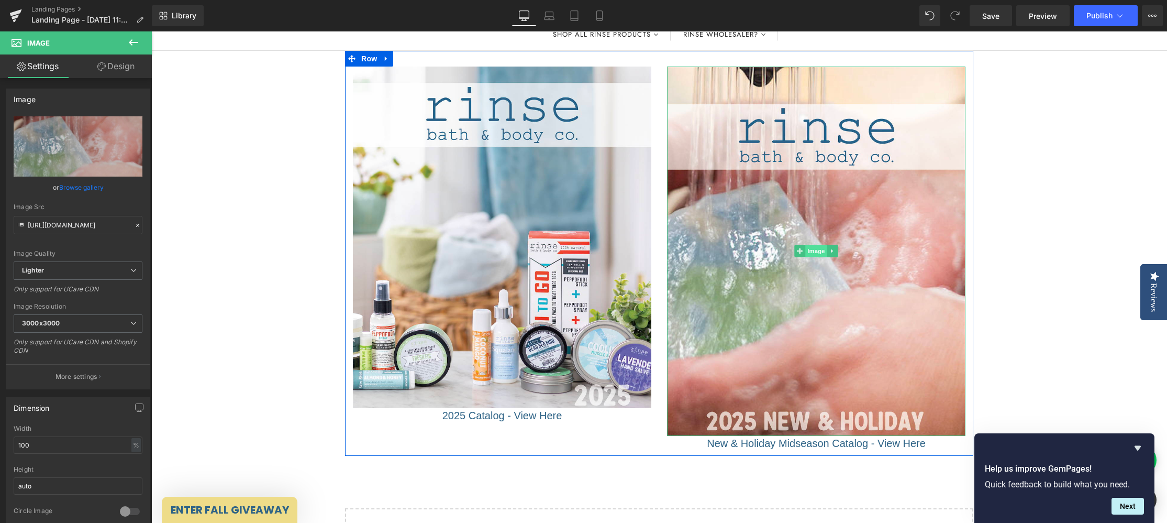
click at [819, 250] on span "Image" at bounding box center [816, 251] width 22 height 13
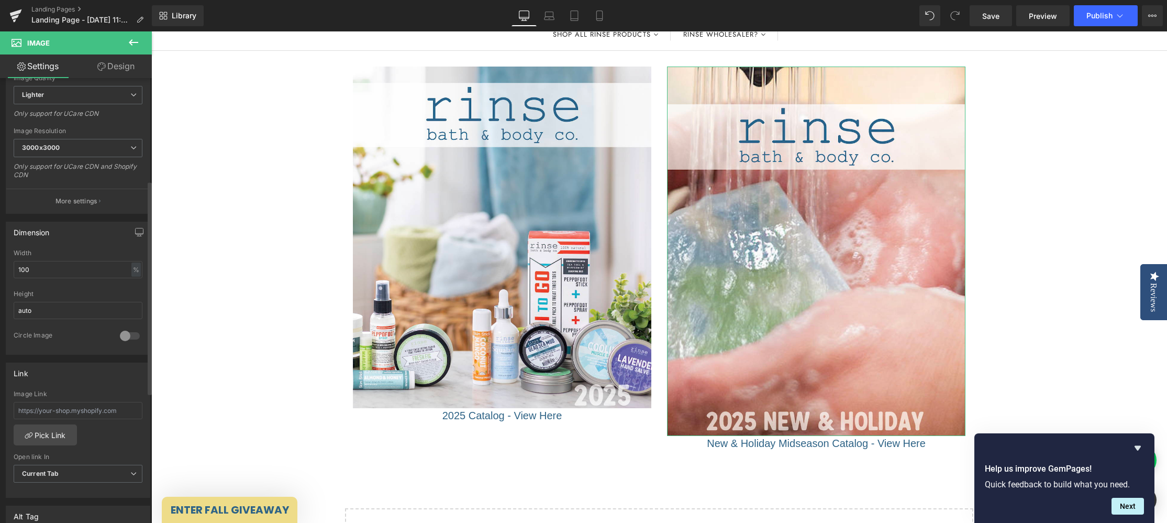
scroll to position [214, 0]
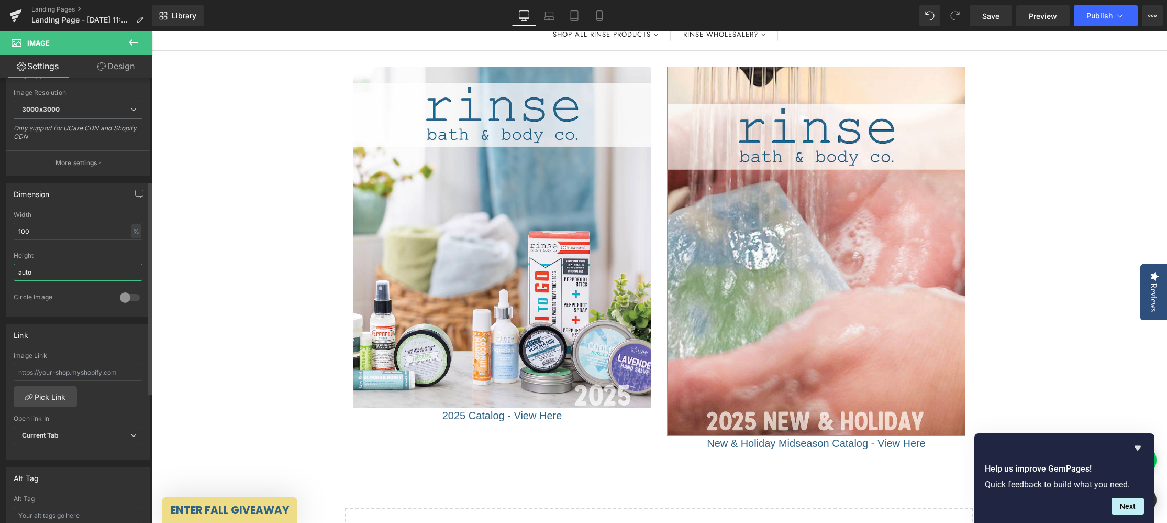
click at [79, 274] on input "auto" at bounding box center [78, 271] width 129 height 17
click at [76, 231] on input "100" at bounding box center [78, 231] width 129 height 17
click at [68, 229] on input "100" at bounding box center [78, 231] width 129 height 17
drag, startPoint x: 68, startPoint y: 229, endPoint x: 81, endPoint y: 231, distance: 13.4
click at [68, 229] on input "100" at bounding box center [78, 231] width 129 height 17
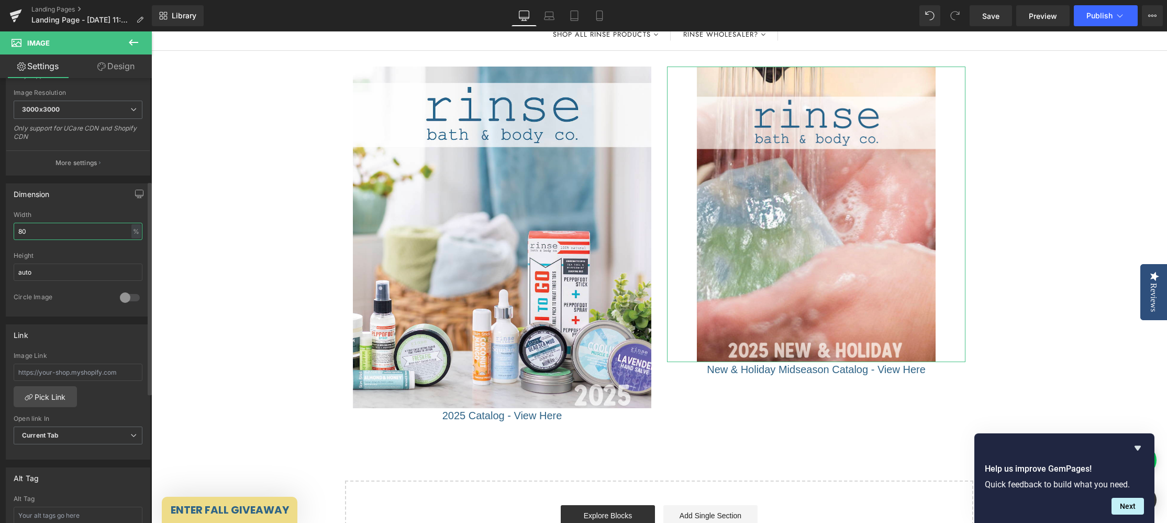
drag, startPoint x: 32, startPoint y: 228, endPoint x: 3, endPoint y: 229, distance: 29.3
click at [4, 229] on div "Dimension 80% Width 80 % % px auto Height auto 0 Circle Image" at bounding box center [78, 245] width 157 height 141
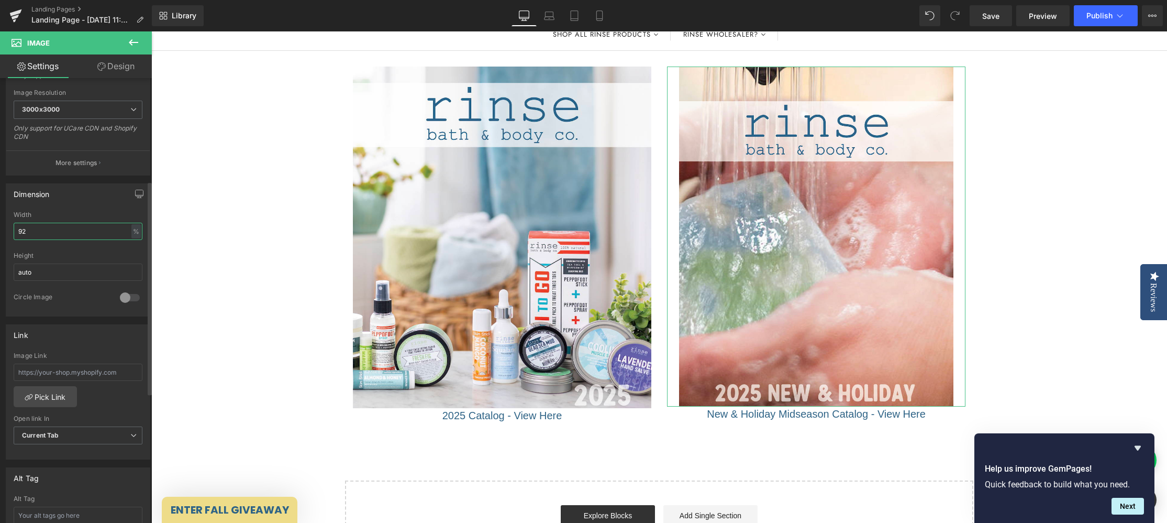
type input "92"
click at [113, 248] on div at bounding box center [78, 248] width 129 height 7
click at [121, 297] on div at bounding box center [129, 297] width 25 height 17
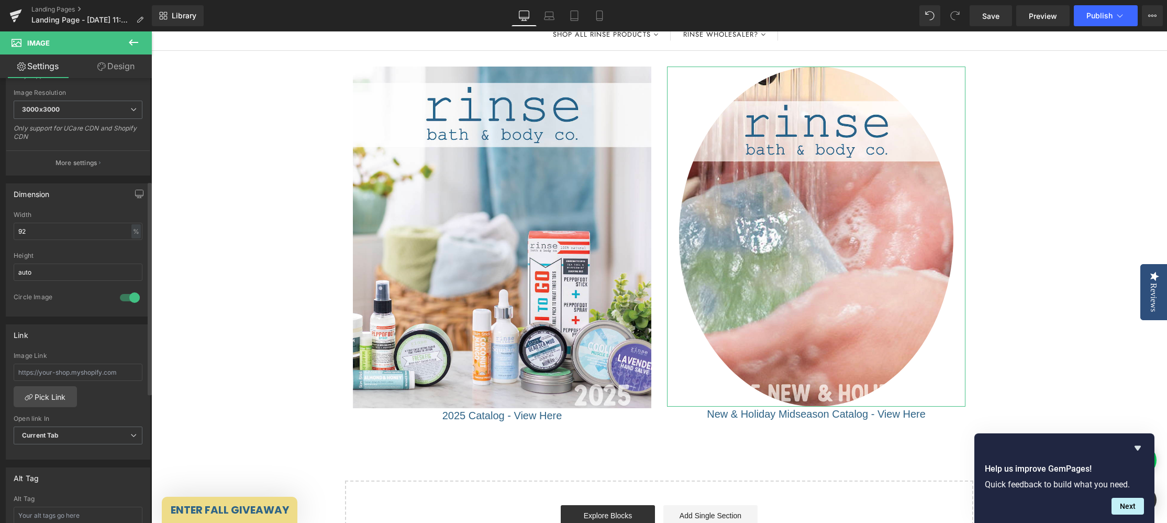
click at [124, 297] on div at bounding box center [129, 297] width 25 height 17
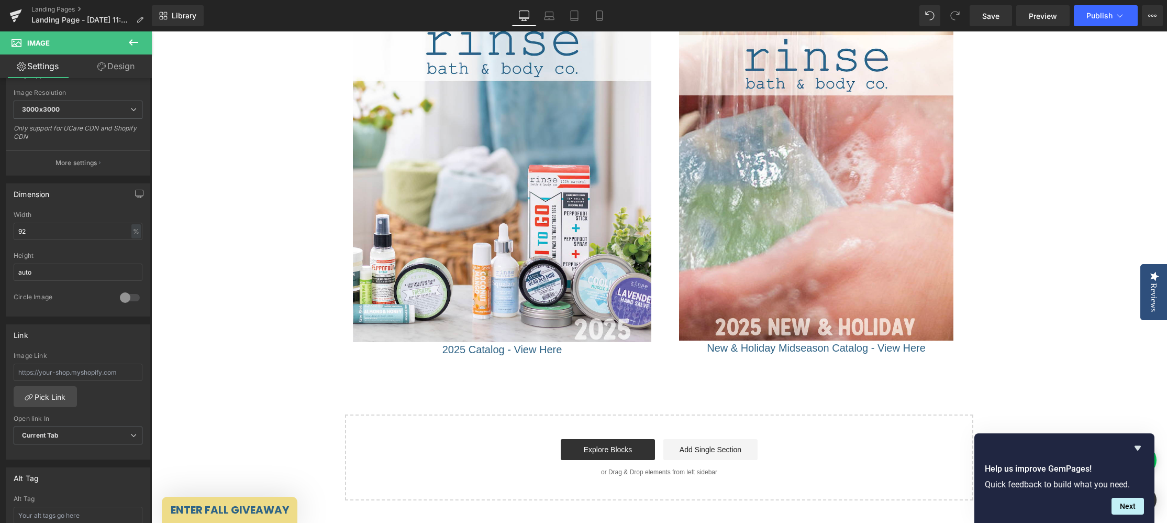
scroll to position [151, 0]
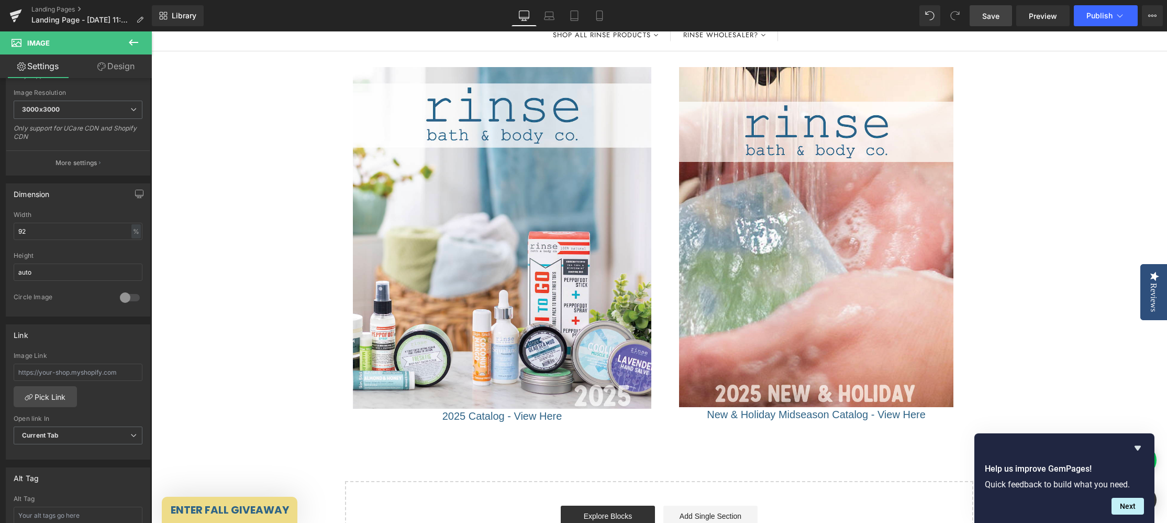
click at [991, 14] on span "Save" at bounding box center [990, 15] width 17 height 11
click at [1101, 15] on span "Publish" at bounding box center [1100, 16] width 26 height 8
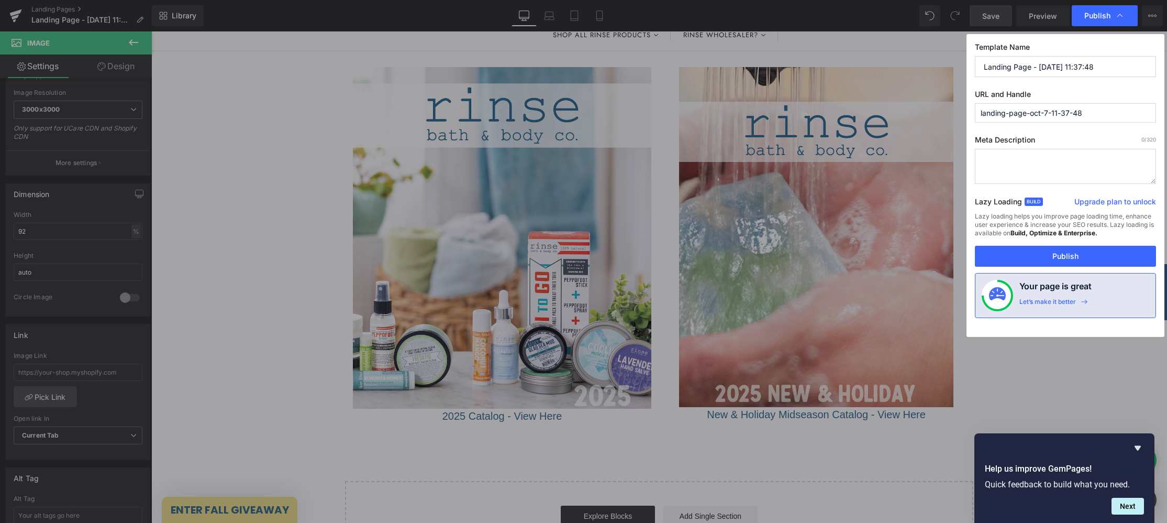
drag, startPoint x: 1111, startPoint y: 62, endPoint x: 961, endPoint y: 64, distance: 149.3
click at [969, 61] on div "Template Name Landing Page - [DATE] 11:37:48 URL and Handle landing-page-oct-7-…" at bounding box center [1066, 185] width 198 height 303
drag, startPoint x: 1120, startPoint y: 63, endPoint x: 938, endPoint y: 58, distance: 181.3
click at [956, 58] on div "Publish Template Name Landing Page - [DATE] 11:37:48 URL and Handle landing-pag…" at bounding box center [583, 261] width 1167 height 523
type input "Catalog links"
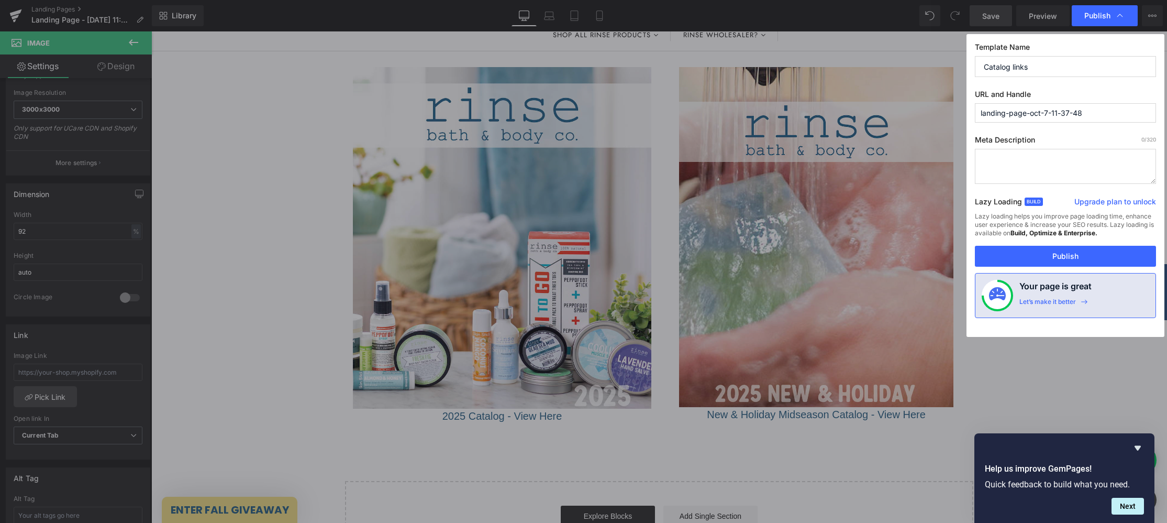
drag, startPoint x: 1110, startPoint y: 115, endPoint x: 1116, endPoint y: 133, distance: 19.4
click at [1110, 115] on input "landing-page-oct-7-11-37-48" at bounding box center [1065, 112] width 181 height 19
drag, startPoint x: 1107, startPoint y: 110, endPoint x: 889, endPoint y: 115, distance: 218.4
click at [948, 113] on div "Publish Template Name Catalog links URL and Handle landing-page-oct-7-11-37-48 …" at bounding box center [583, 261] width 1167 height 523
type input "catalogs"
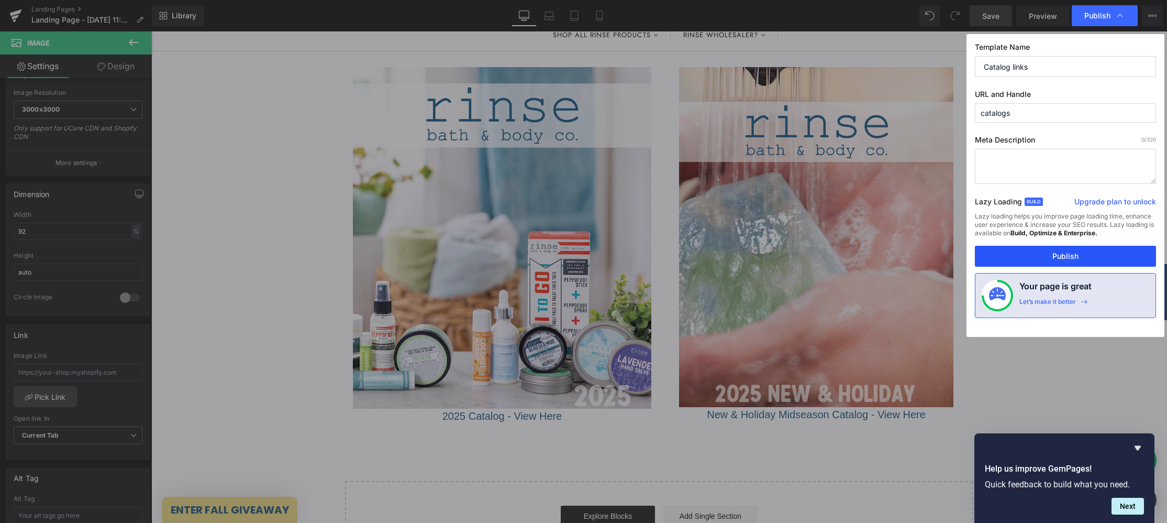
click at [1083, 252] on button "Publish" at bounding box center [1065, 256] width 181 height 21
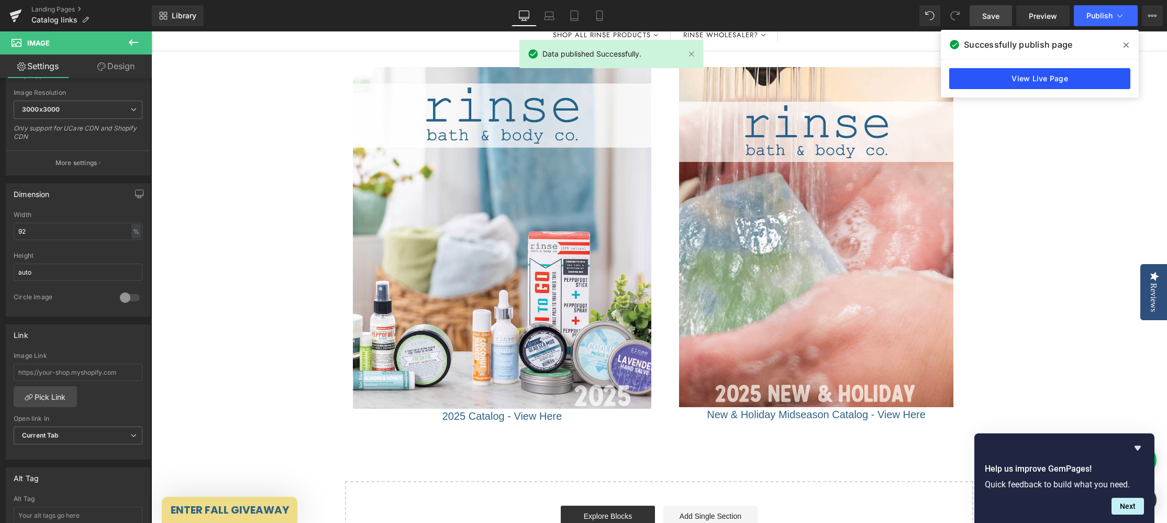
click at [1068, 80] on link "View Live Page" at bounding box center [1039, 78] width 181 height 21
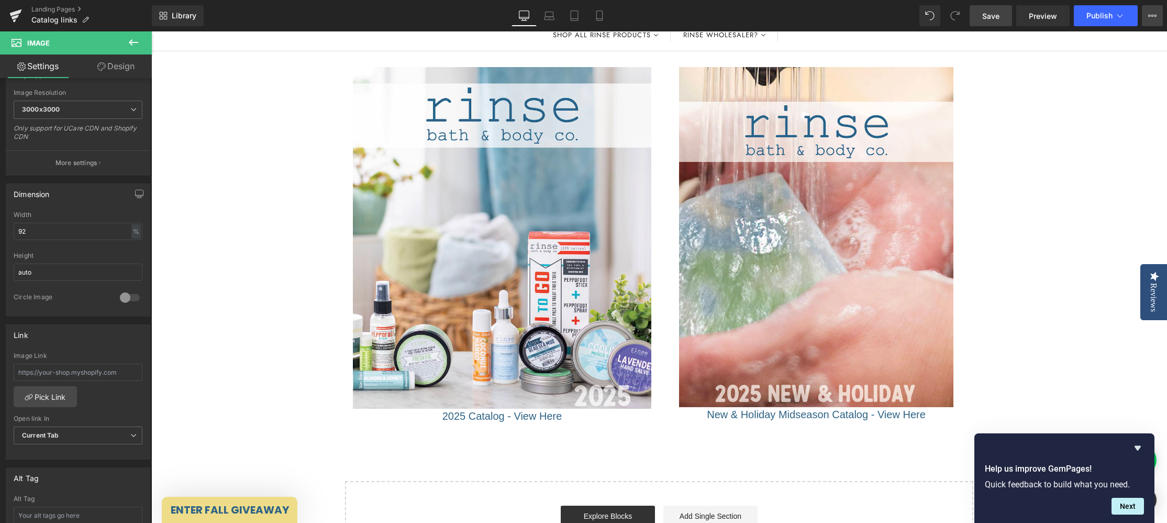
click at [1157, 19] on button "View Live Page View with current Template Save Template to Library Schedule Pub…" at bounding box center [1152, 15] width 21 height 21
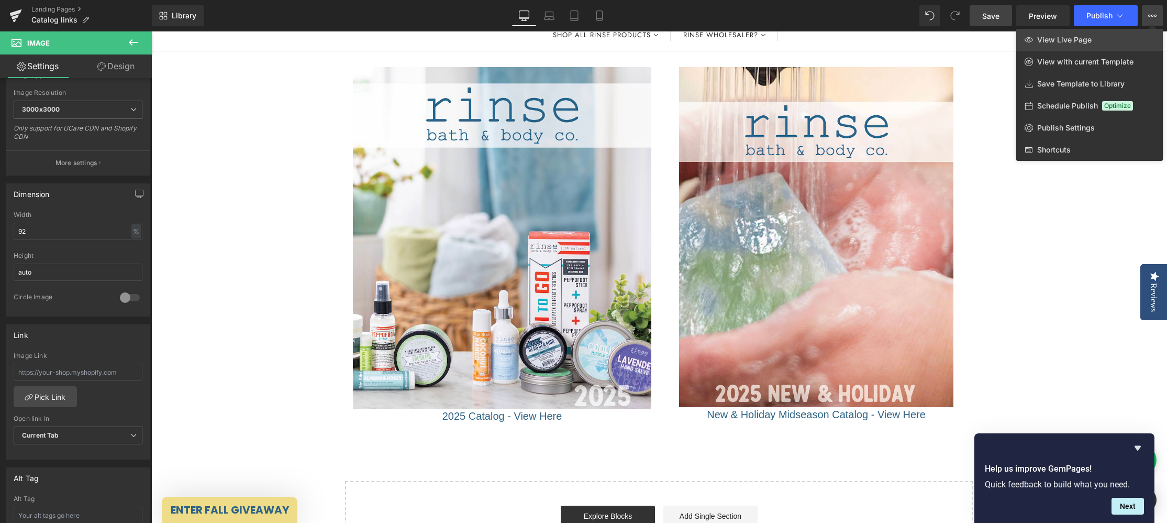
click at [1077, 37] on span "View Live Page" at bounding box center [1064, 39] width 54 height 9
